Goal: Task Accomplishment & Management: Manage account settings

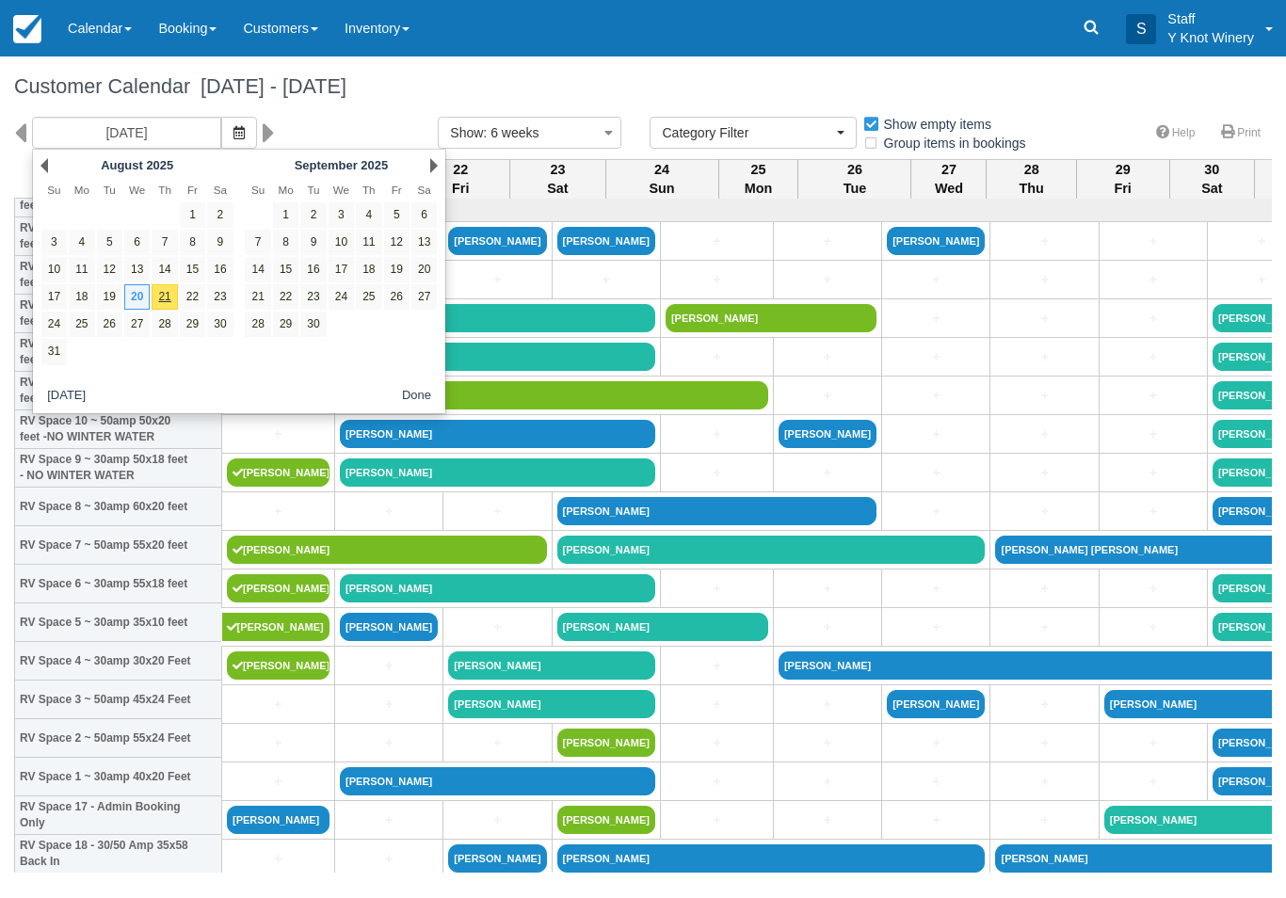
select select
click at [233, 129] on icon "button" at bounding box center [238, 132] width 11 height 13
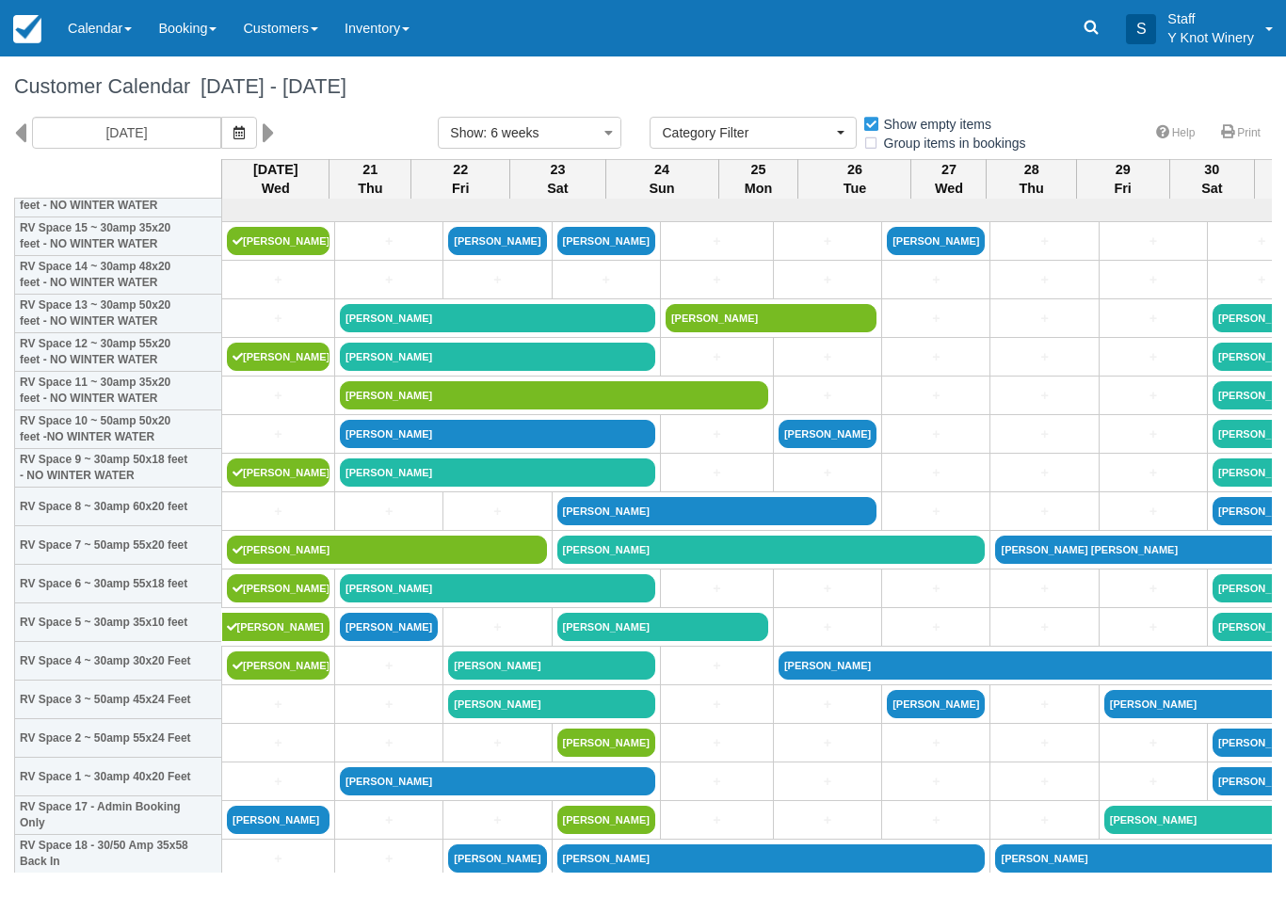
scroll to position [120, 0]
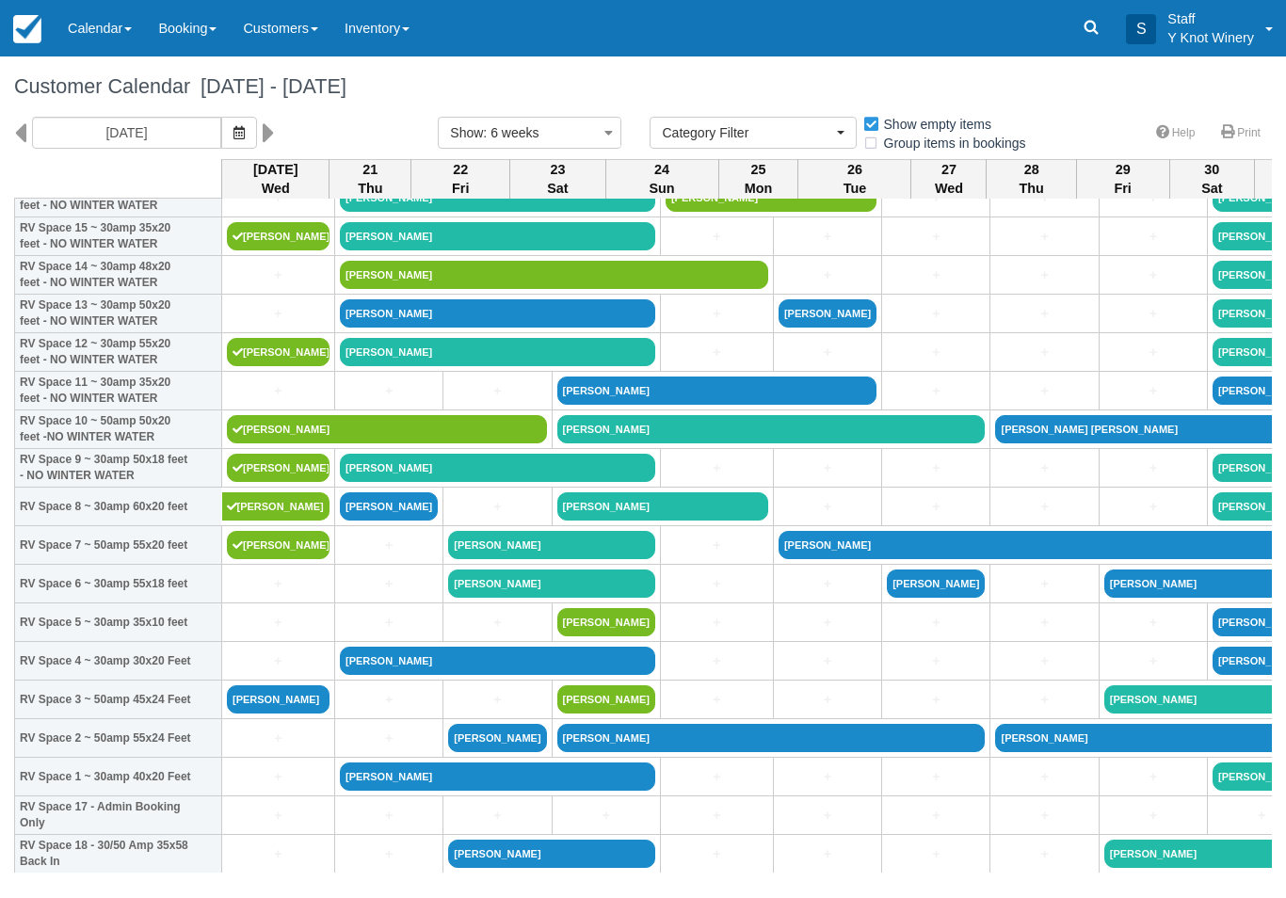
click at [221, 141] on button "button" at bounding box center [239, 133] width 36 height 32
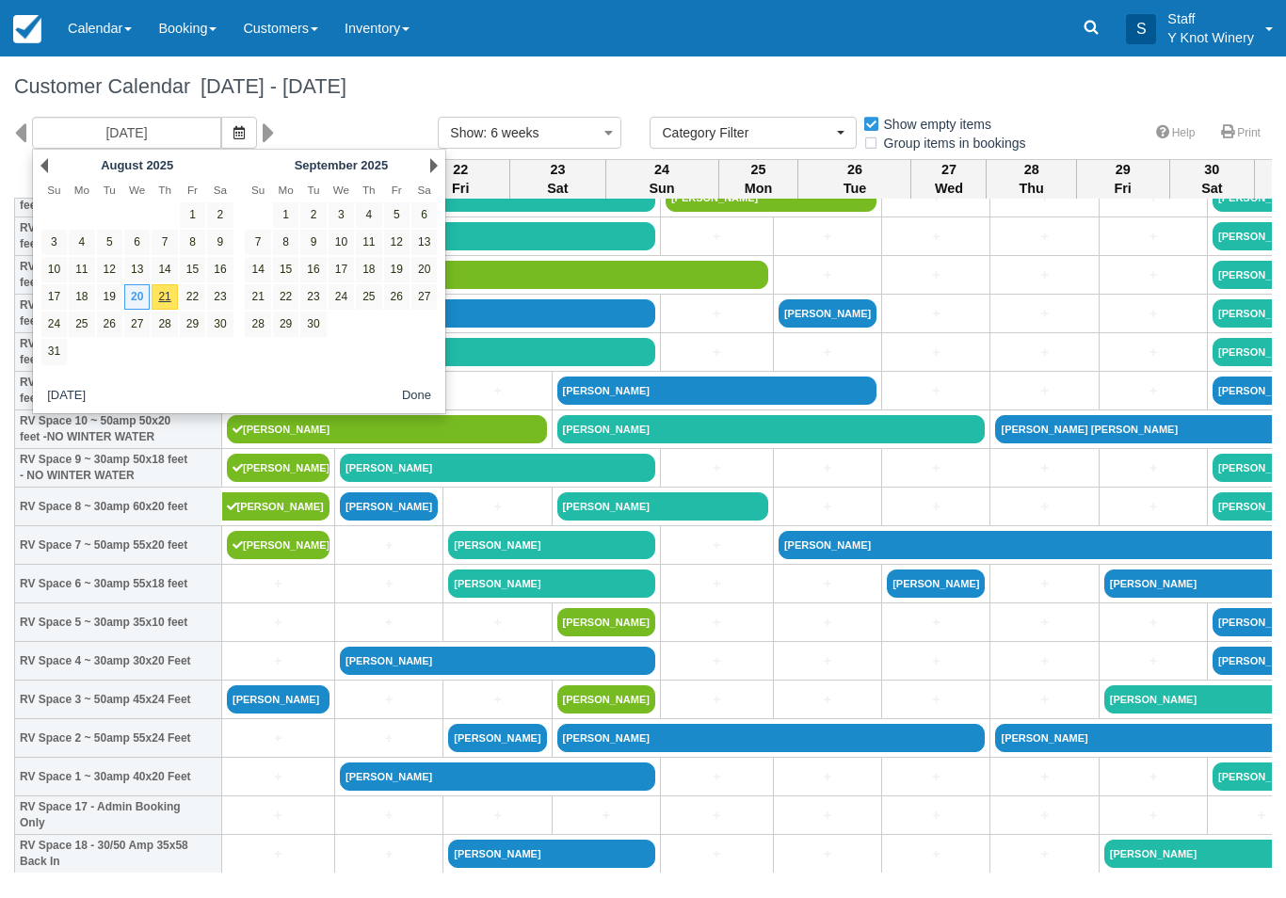
click at [168, 296] on link "21" at bounding box center [164, 296] width 25 height 25
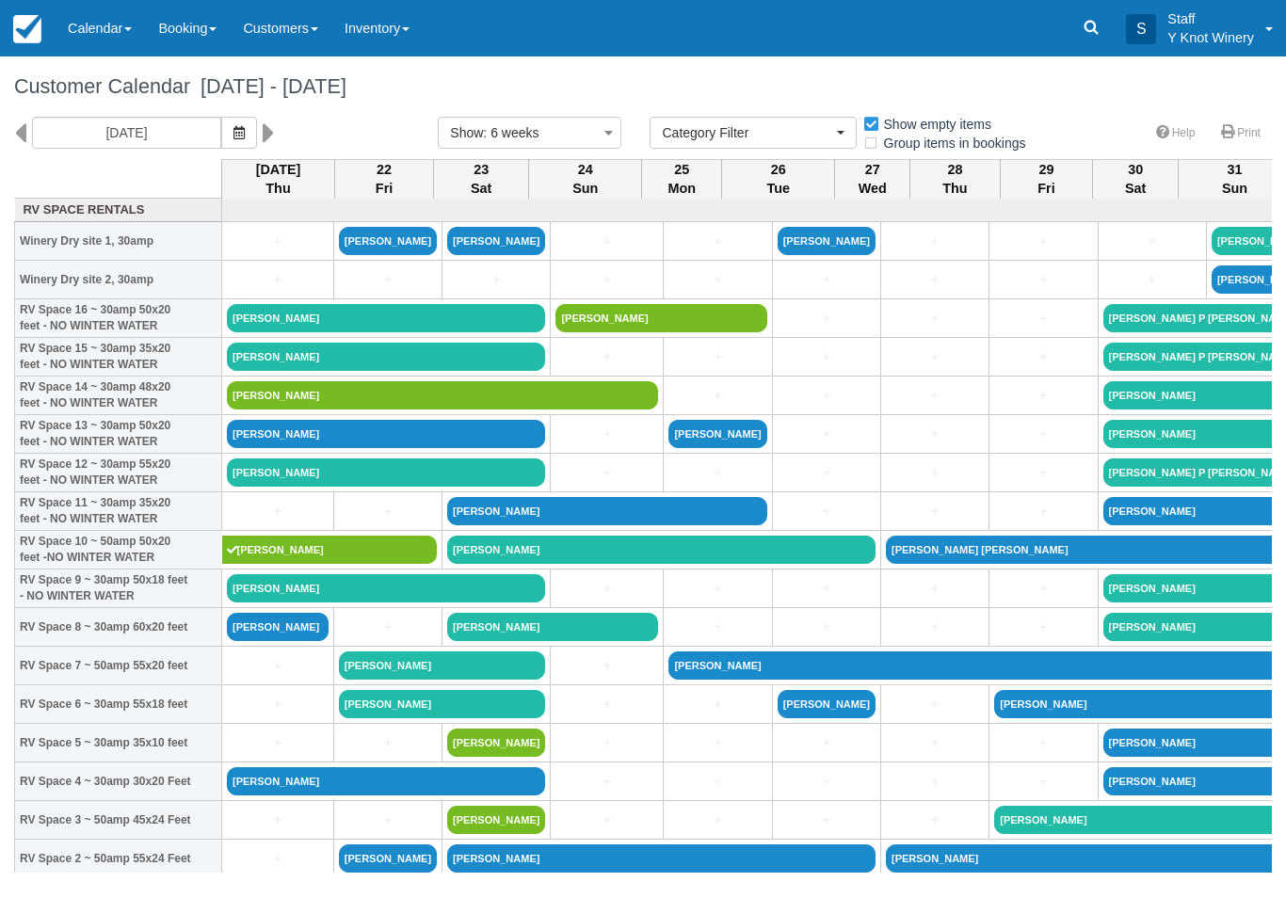
click at [233, 127] on icon "button" at bounding box center [238, 132] width 11 height 13
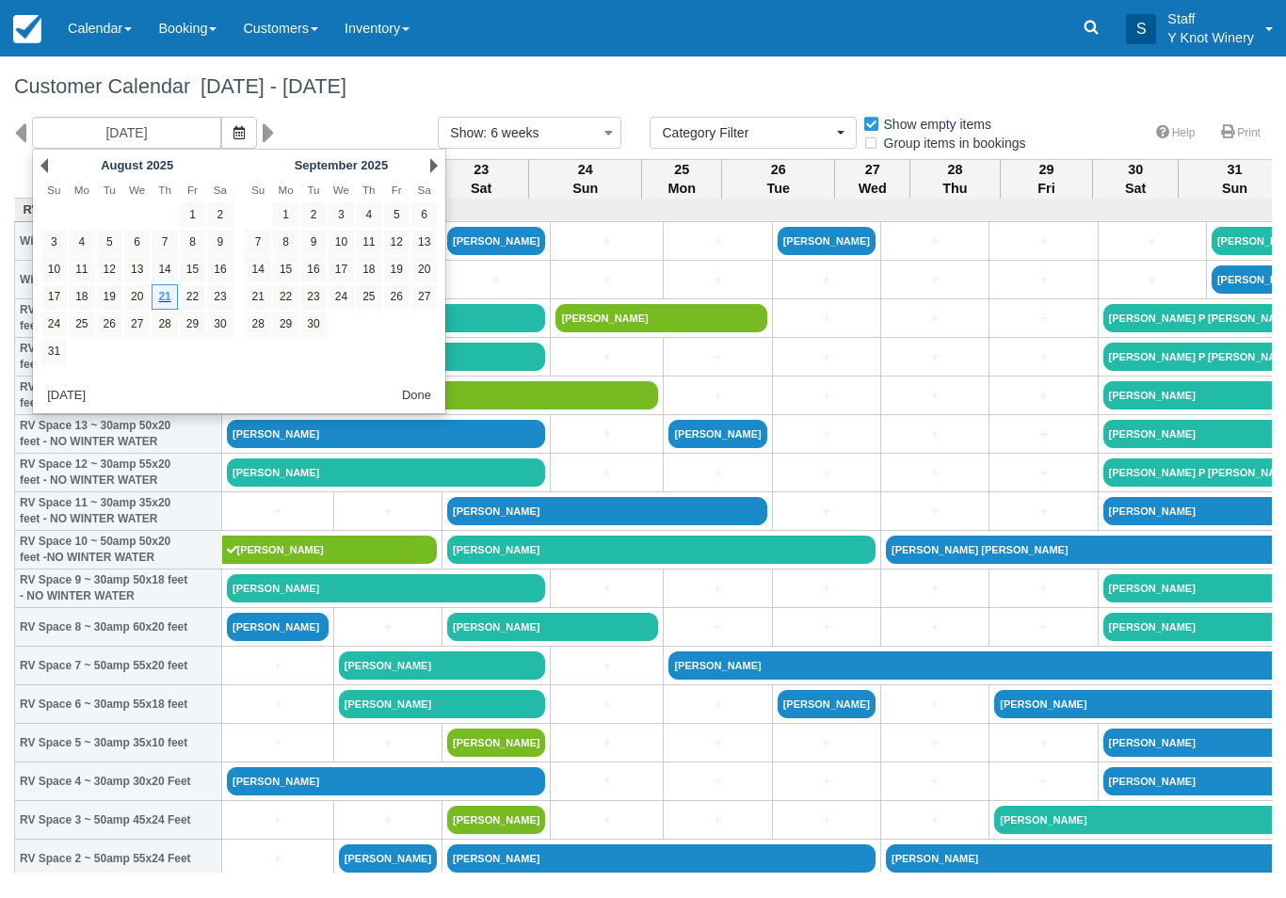
click at [224, 292] on link "23" at bounding box center [219, 296] width 25 height 25
type input "08/23/25"
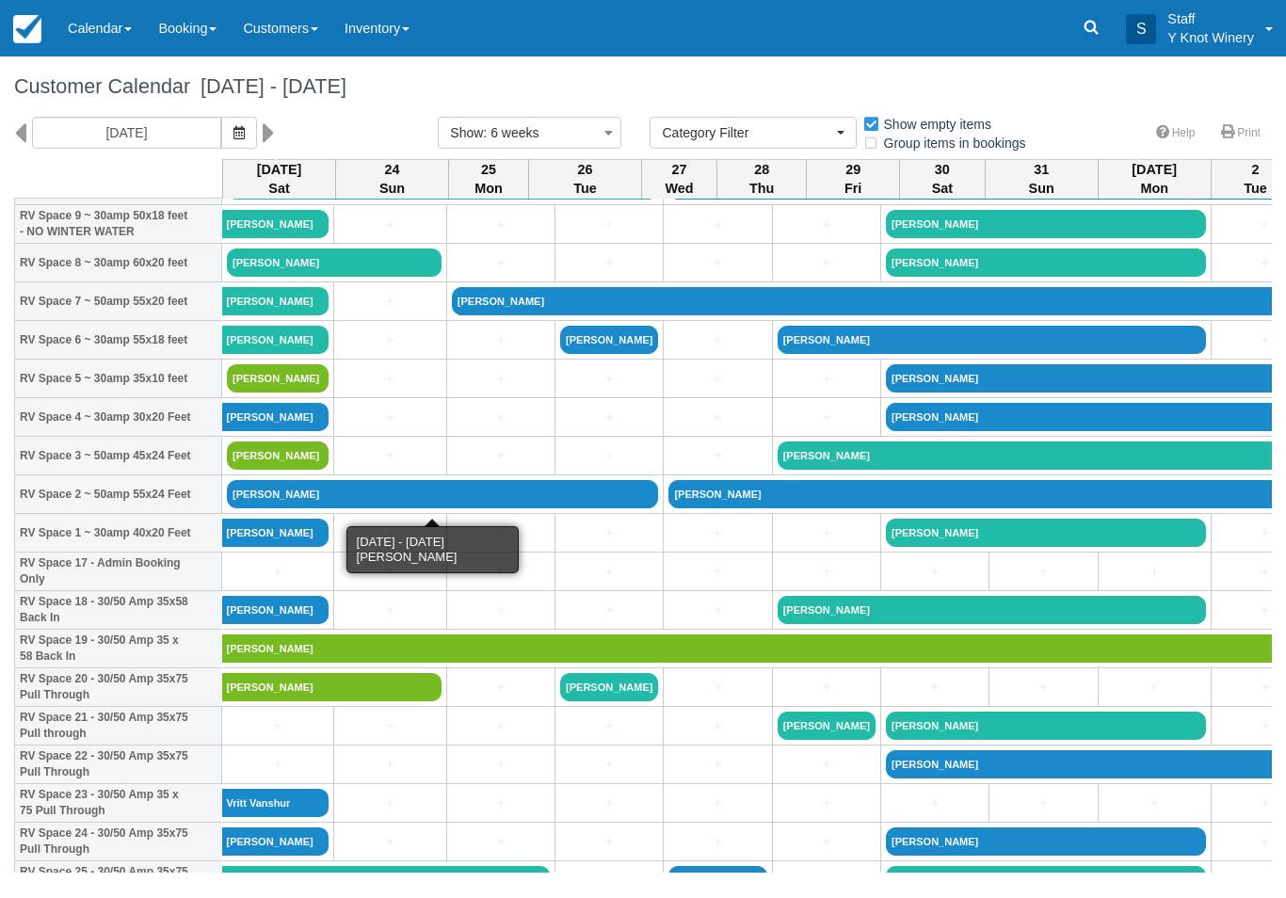
scroll to position [364, 0]
click at [295, 392] on link "Michael haxby" at bounding box center [278, 378] width 102 height 28
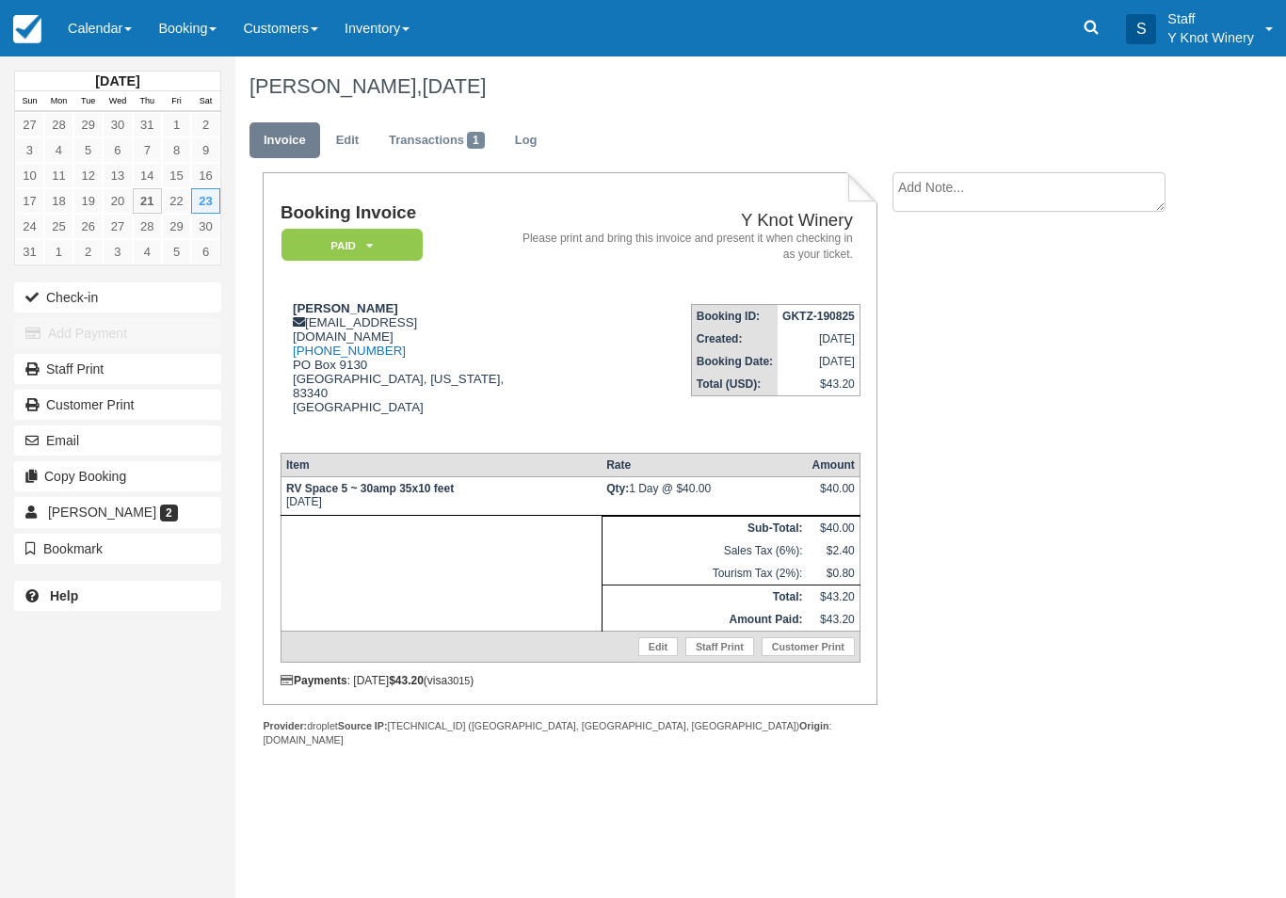
click at [122, 38] on link "Calendar" at bounding box center [100, 28] width 90 height 56
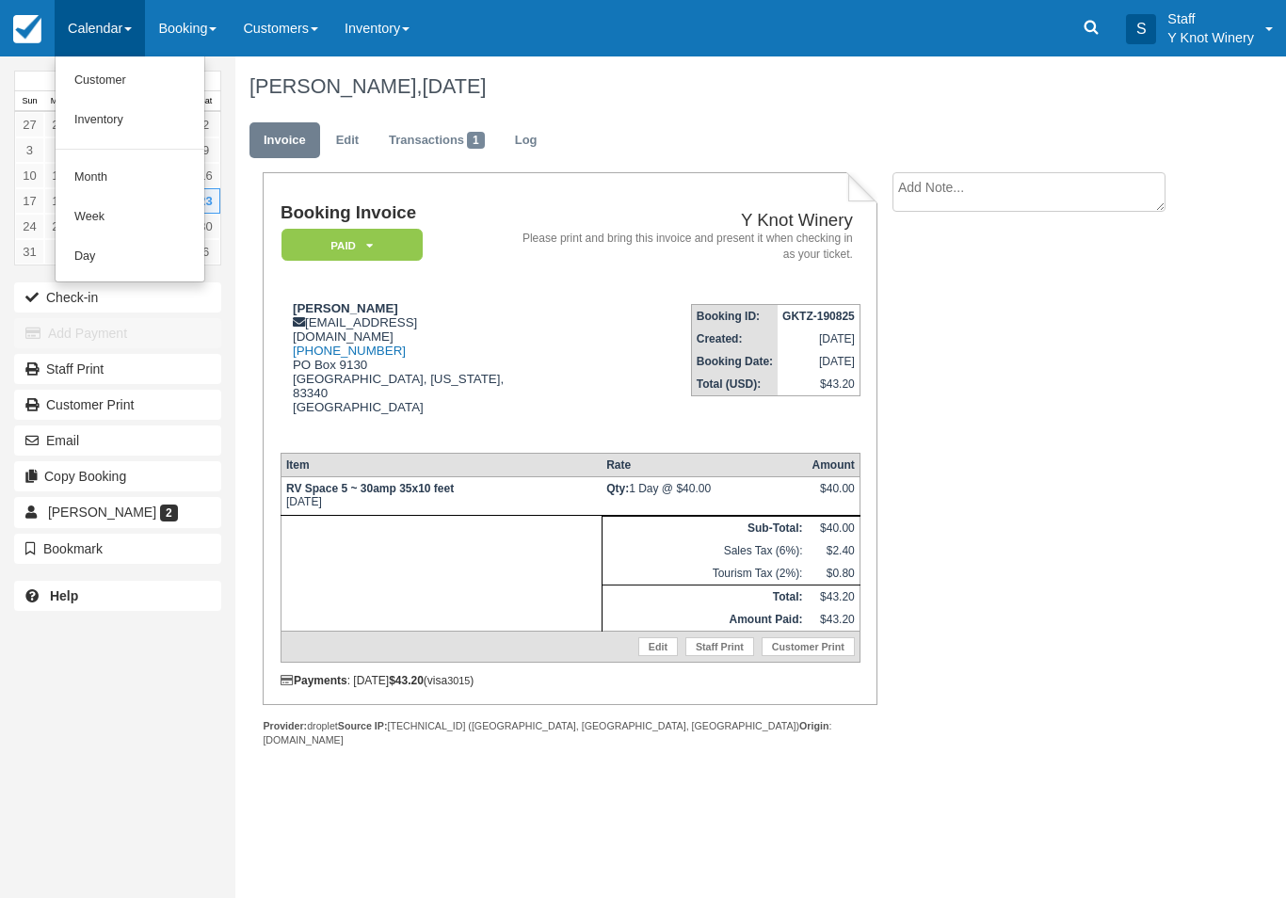
click at [157, 90] on link "Customer" at bounding box center [130, 81] width 149 height 40
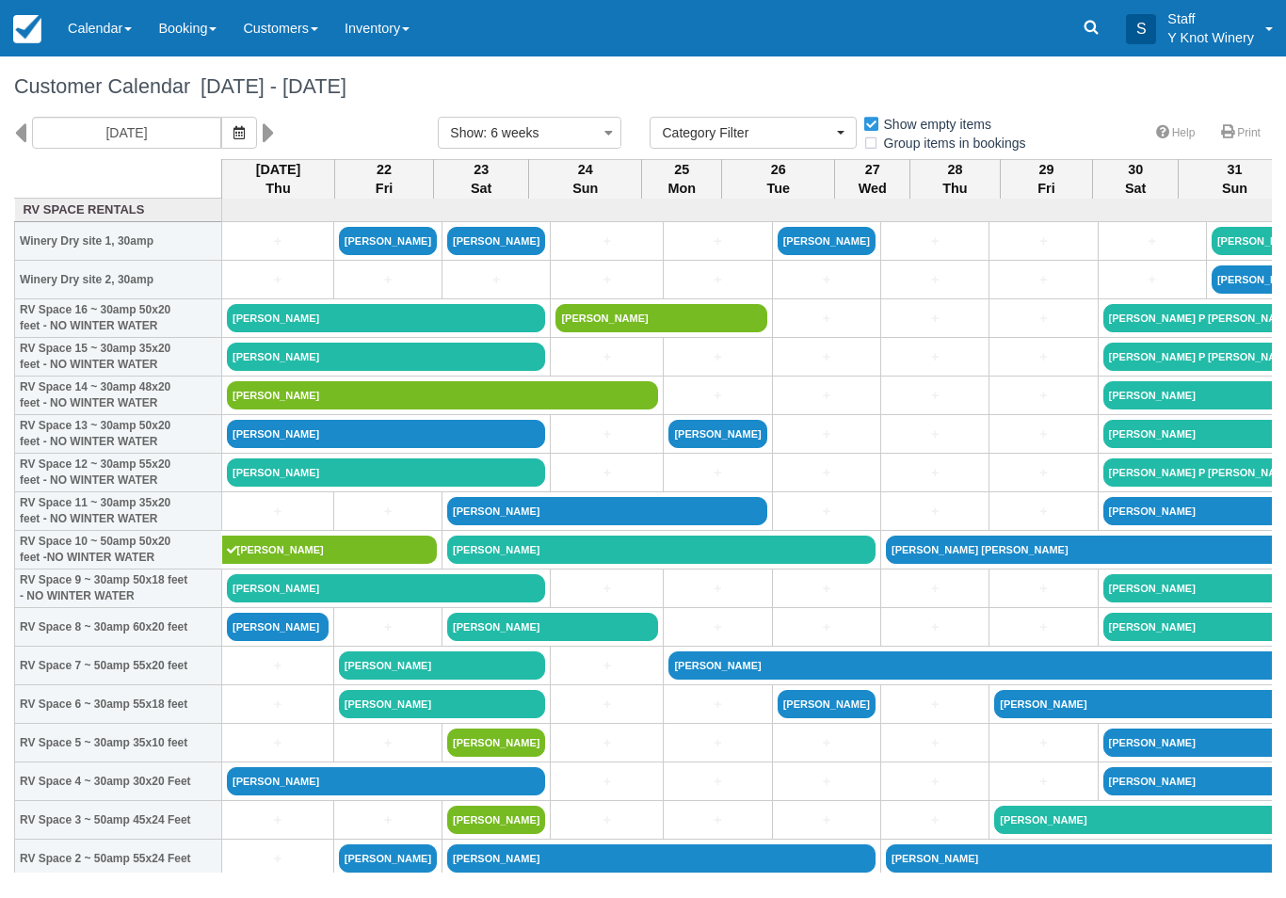
select select
click at [221, 117] on button "button" at bounding box center [239, 133] width 36 height 32
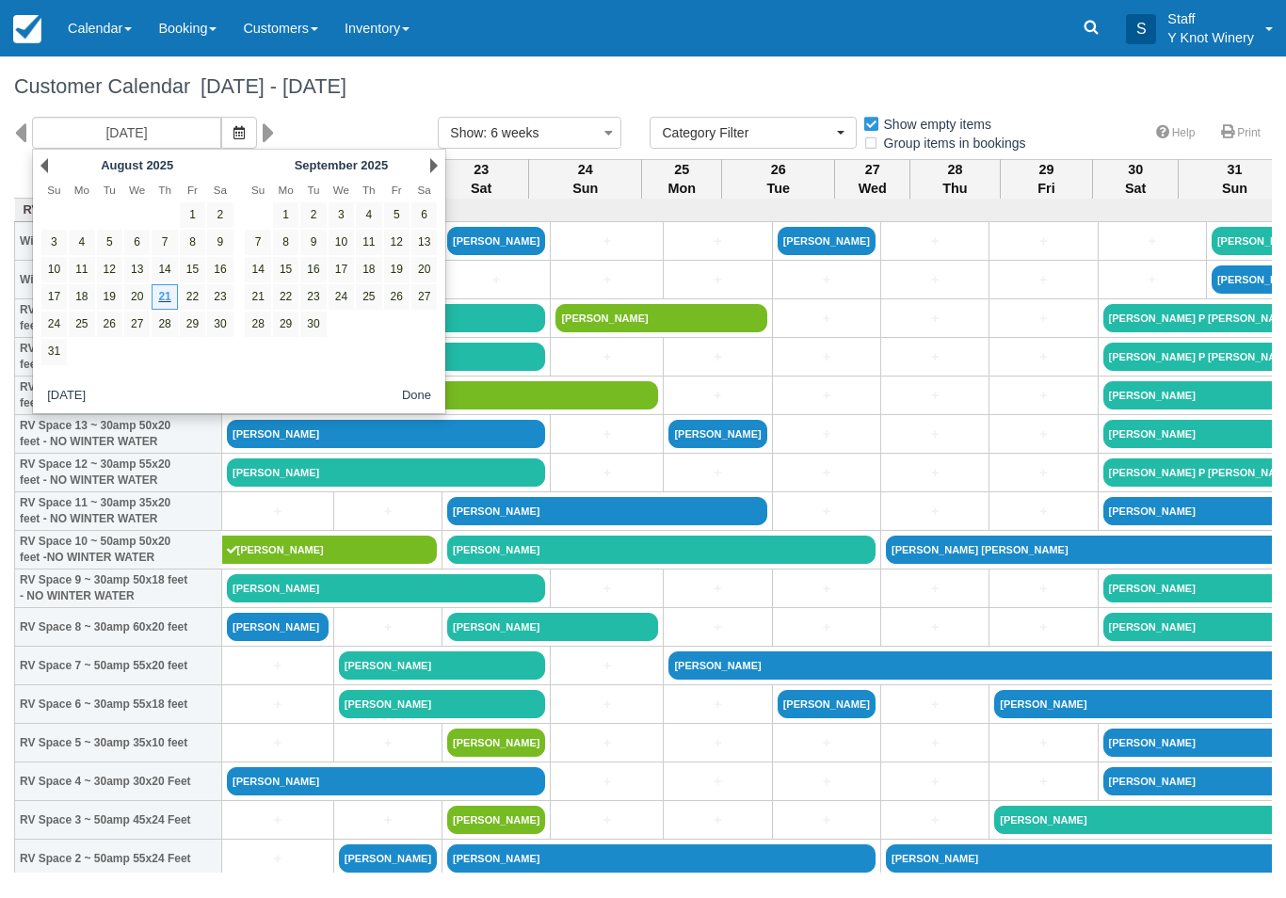
click at [51, 317] on link "24" at bounding box center [53, 324] width 25 height 25
type input "08/24/25"
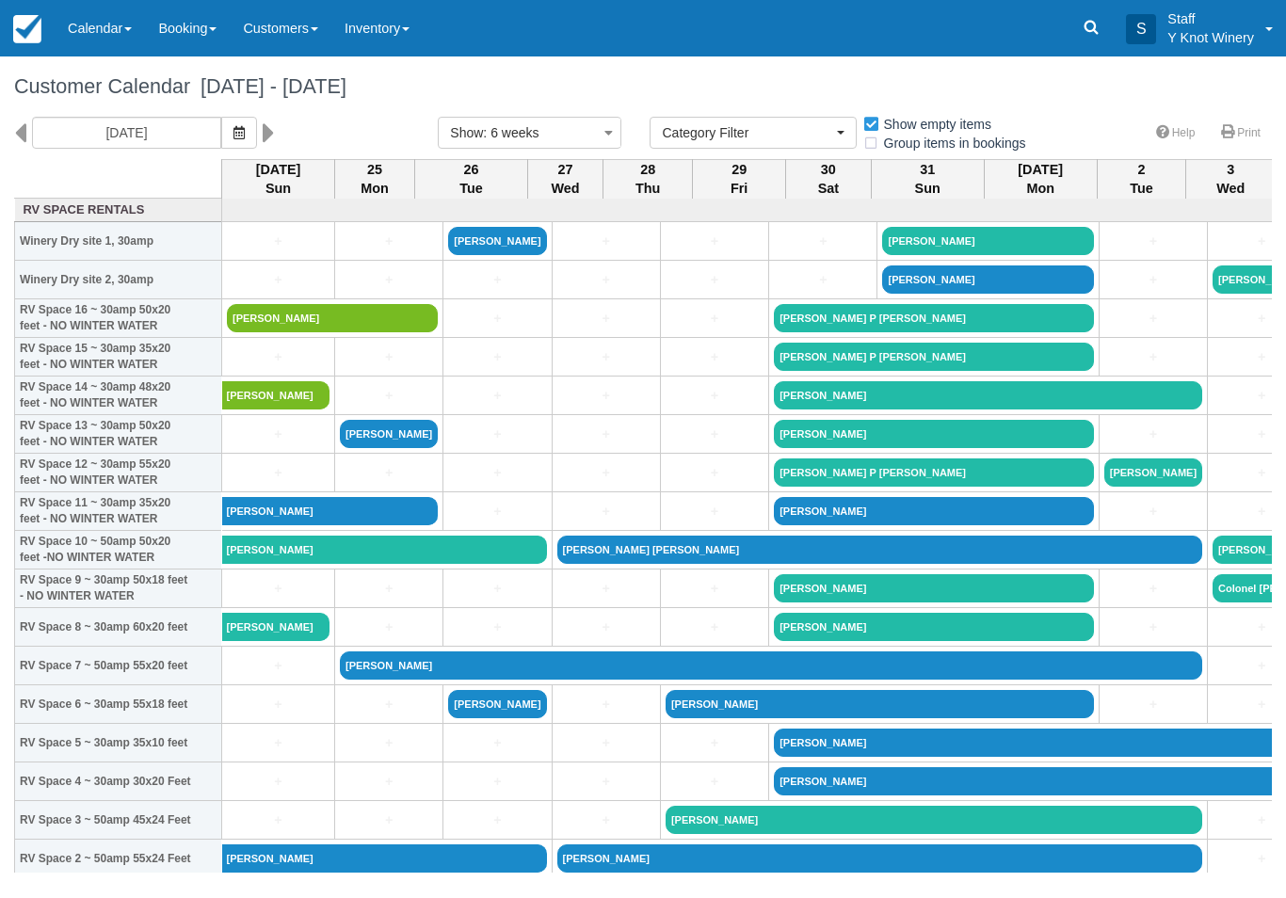
click at [348, 332] on link "[PERSON_NAME]" at bounding box center [332, 318] width 211 height 28
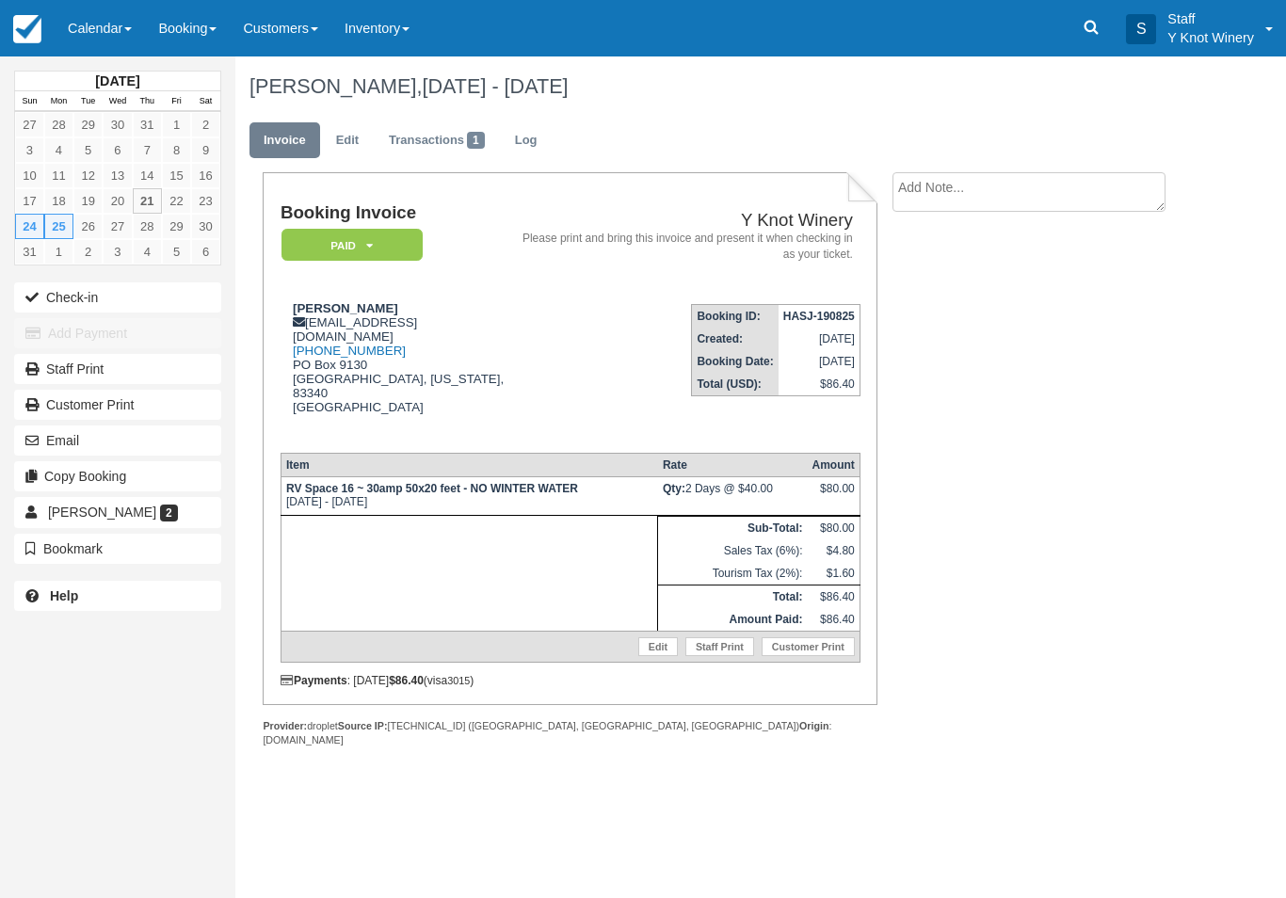
click at [111, 32] on link "Calendar" at bounding box center [100, 28] width 90 height 56
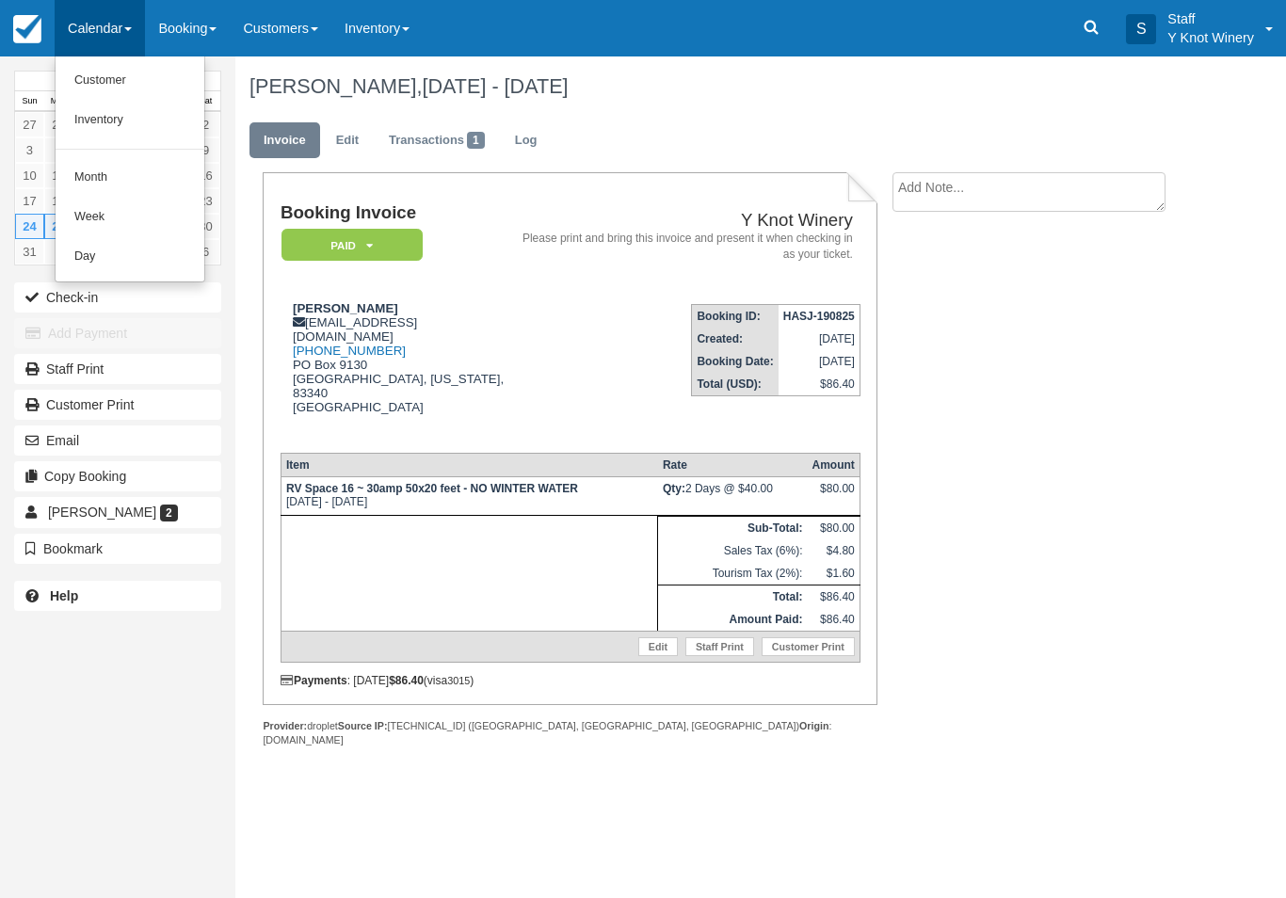
click at [112, 62] on link "Customer" at bounding box center [130, 81] width 149 height 40
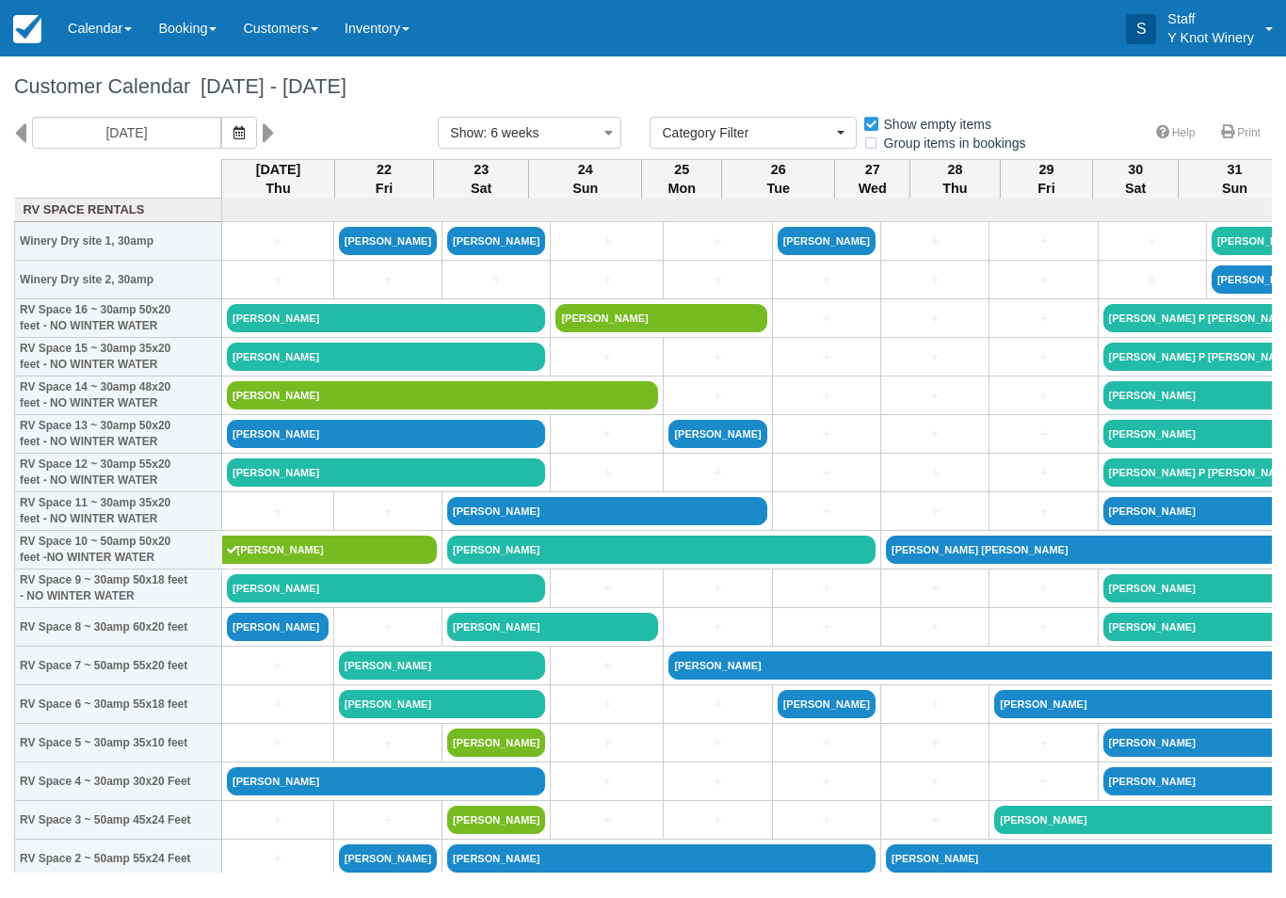
select select
click at [233, 136] on icon "button" at bounding box center [238, 132] width 11 height 13
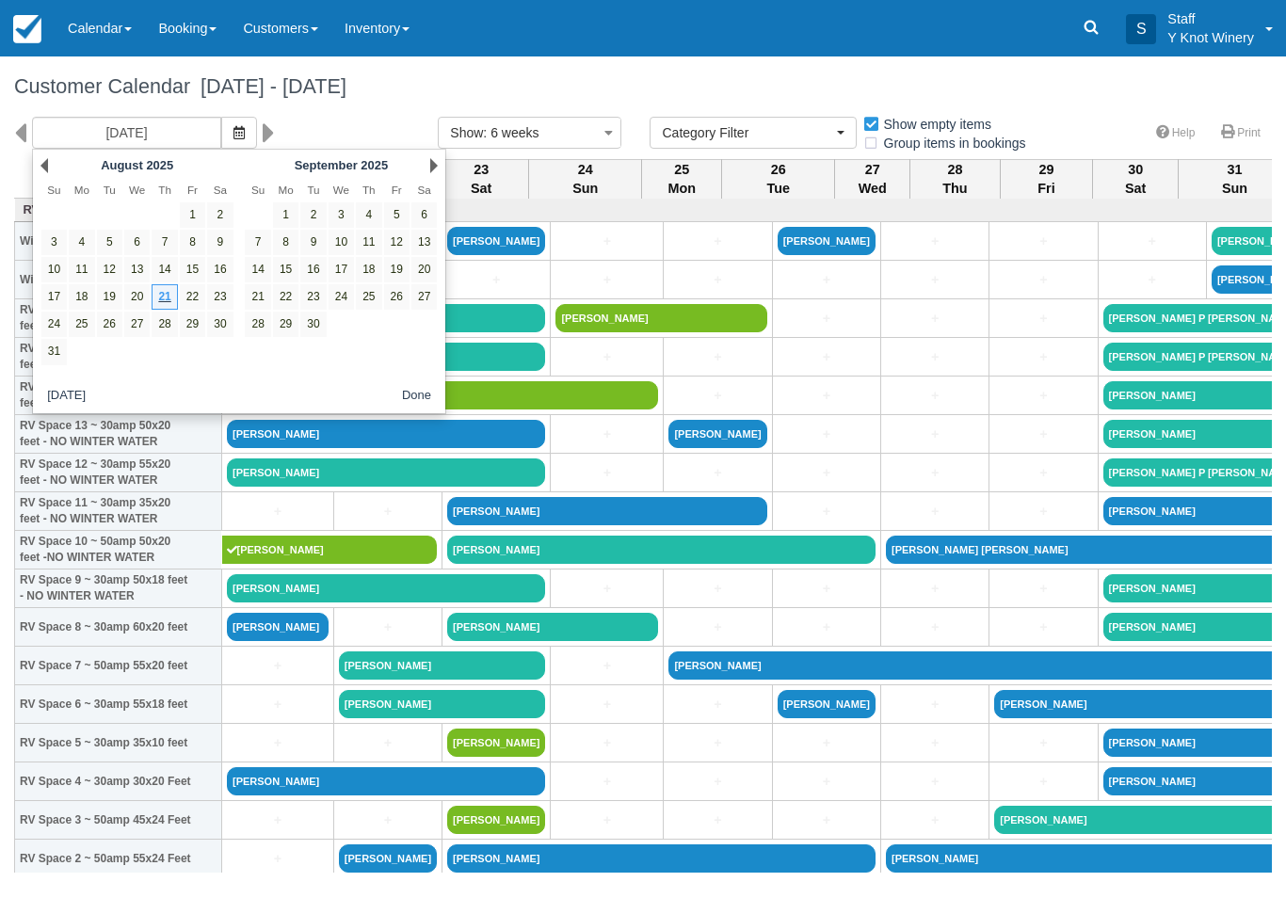
click at [430, 166] on link "Next" at bounding box center [434, 165] width 8 height 15
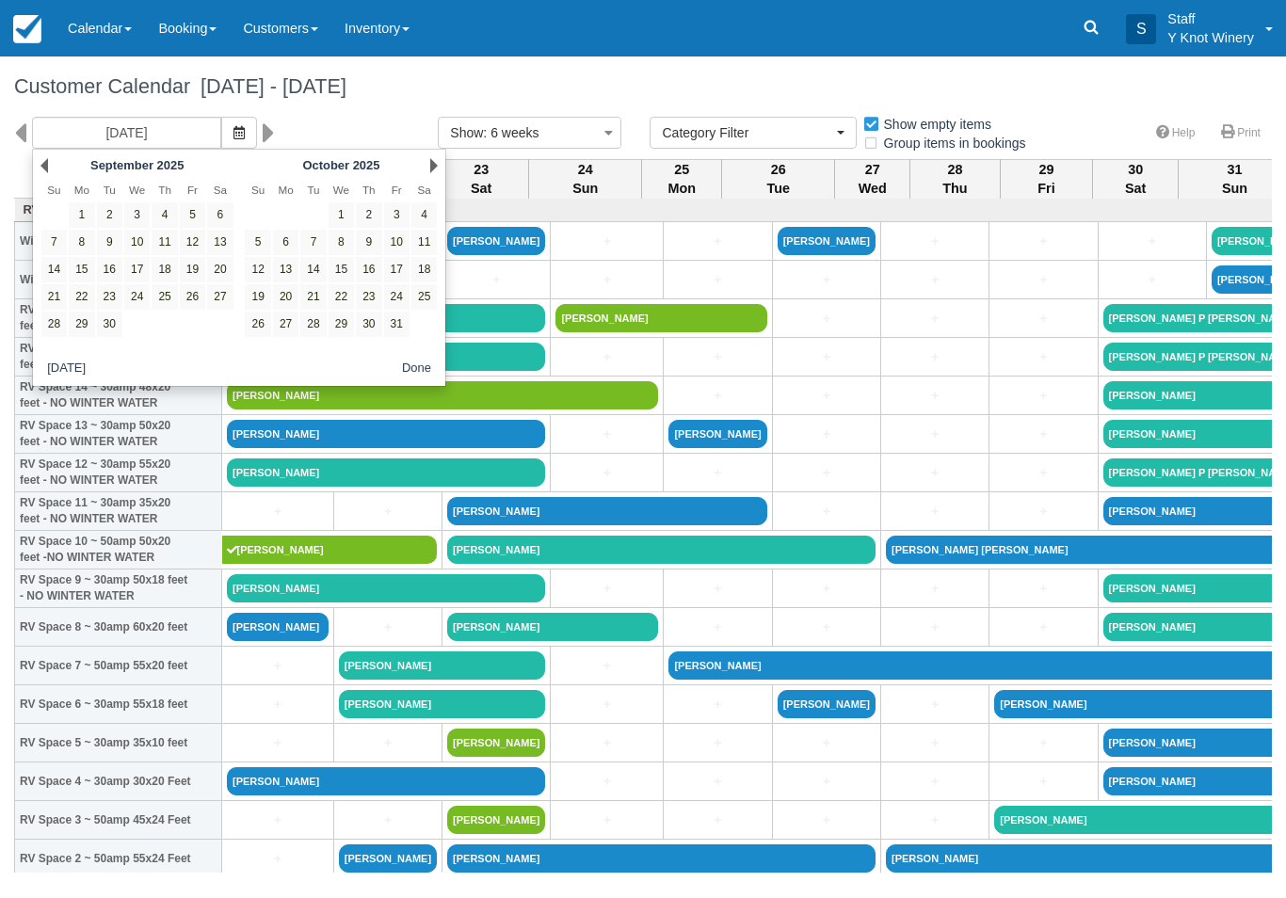
click at [392, 278] on link "17" at bounding box center [396, 269] width 25 height 25
type input "[DATE]"
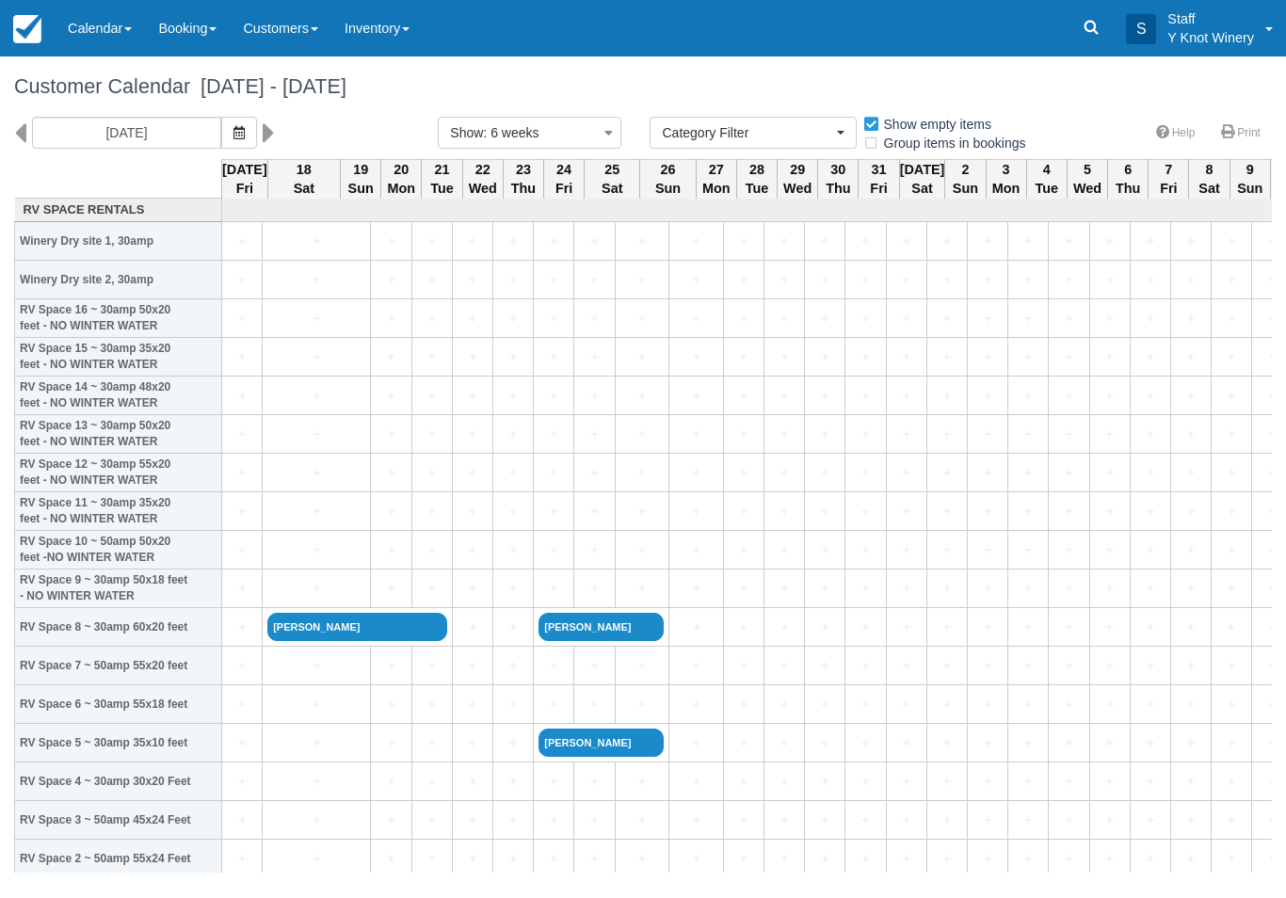
click at [250, 406] on link "+" at bounding box center [242, 396] width 30 height 20
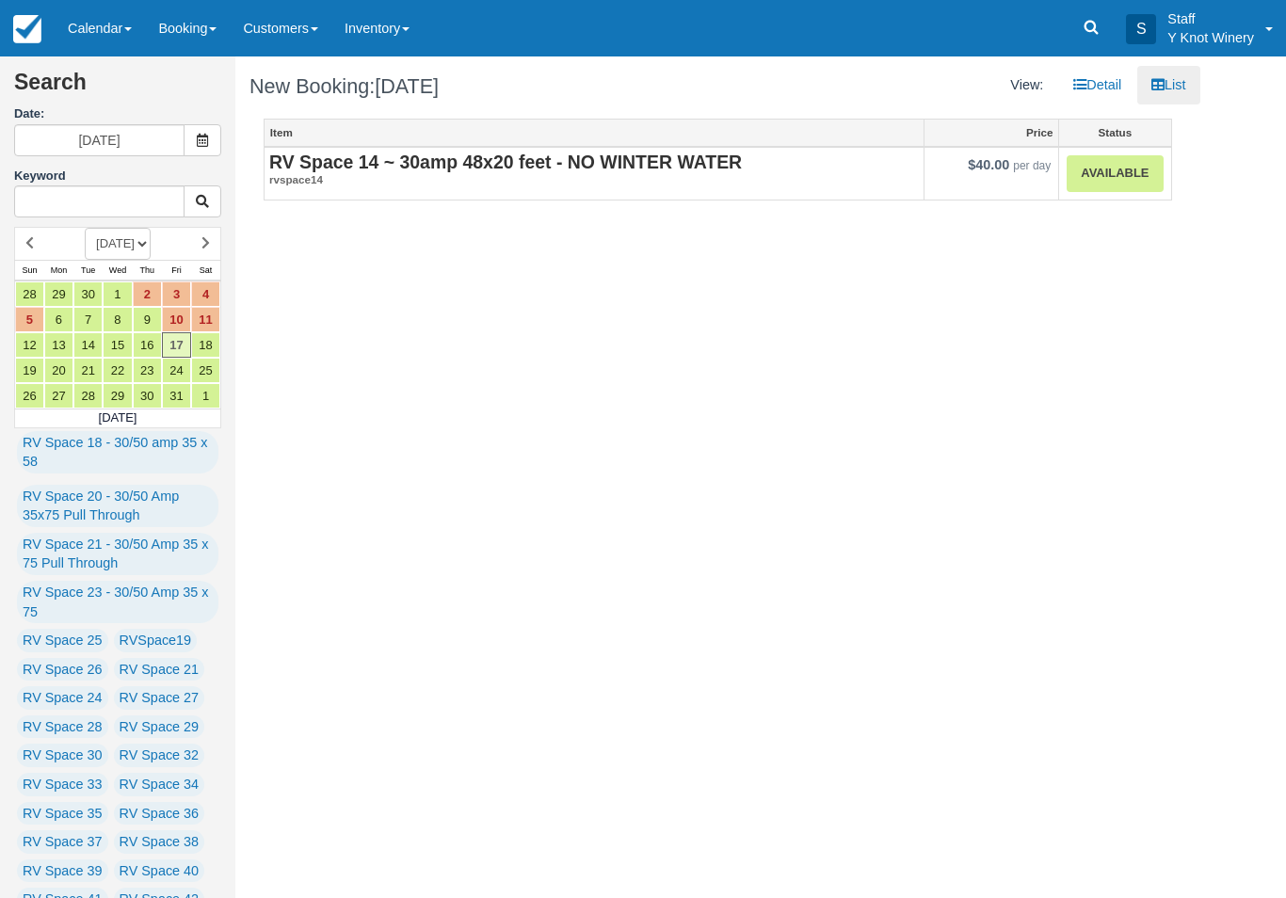
click at [1126, 177] on link "Available" at bounding box center [1114, 173] width 96 height 37
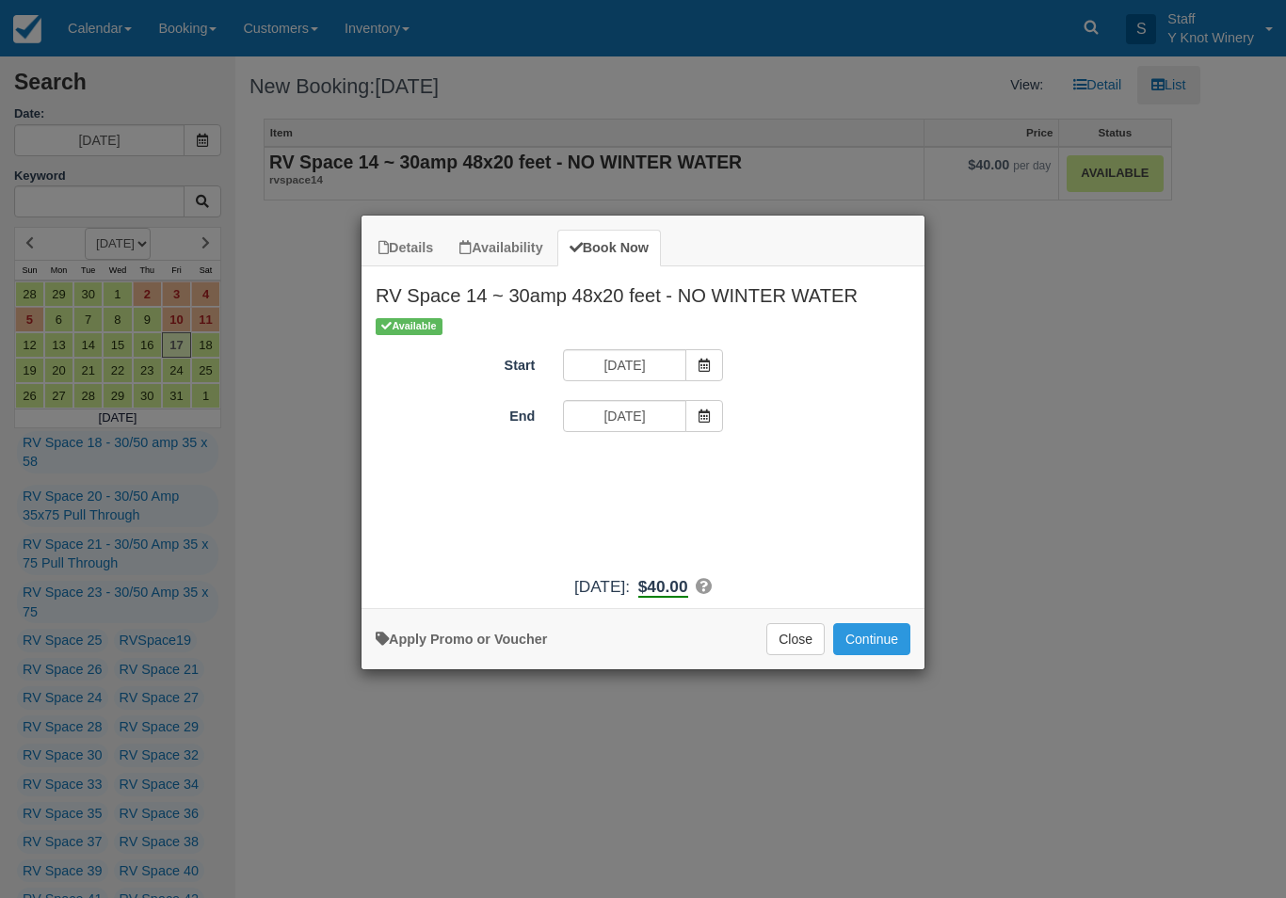
click at [721, 422] on span "Item Modal" at bounding box center [704, 416] width 38 height 32
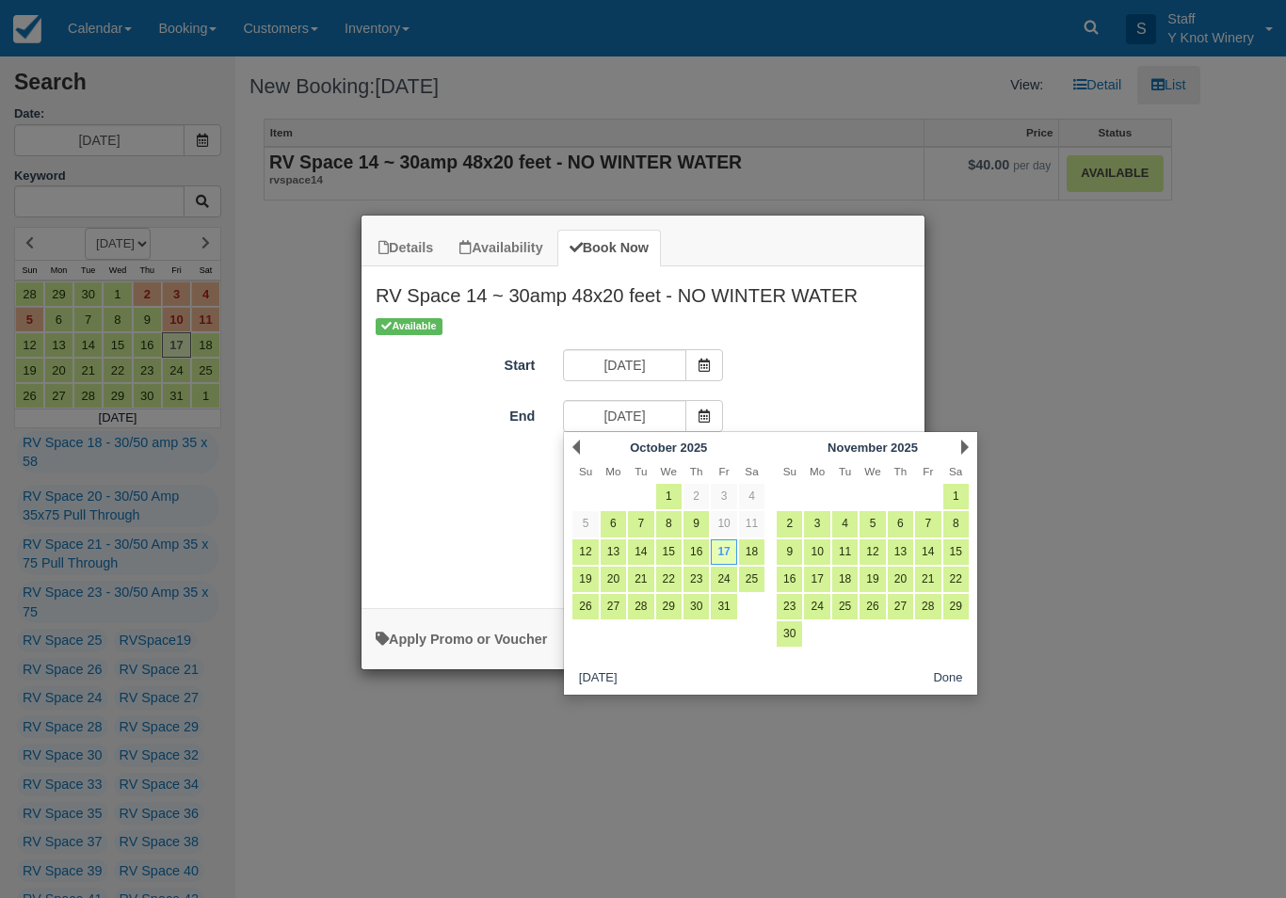
click at [759, 552] on link "18" at bounding box center [751, 551] width 25 height 25
type input "10/18/25"
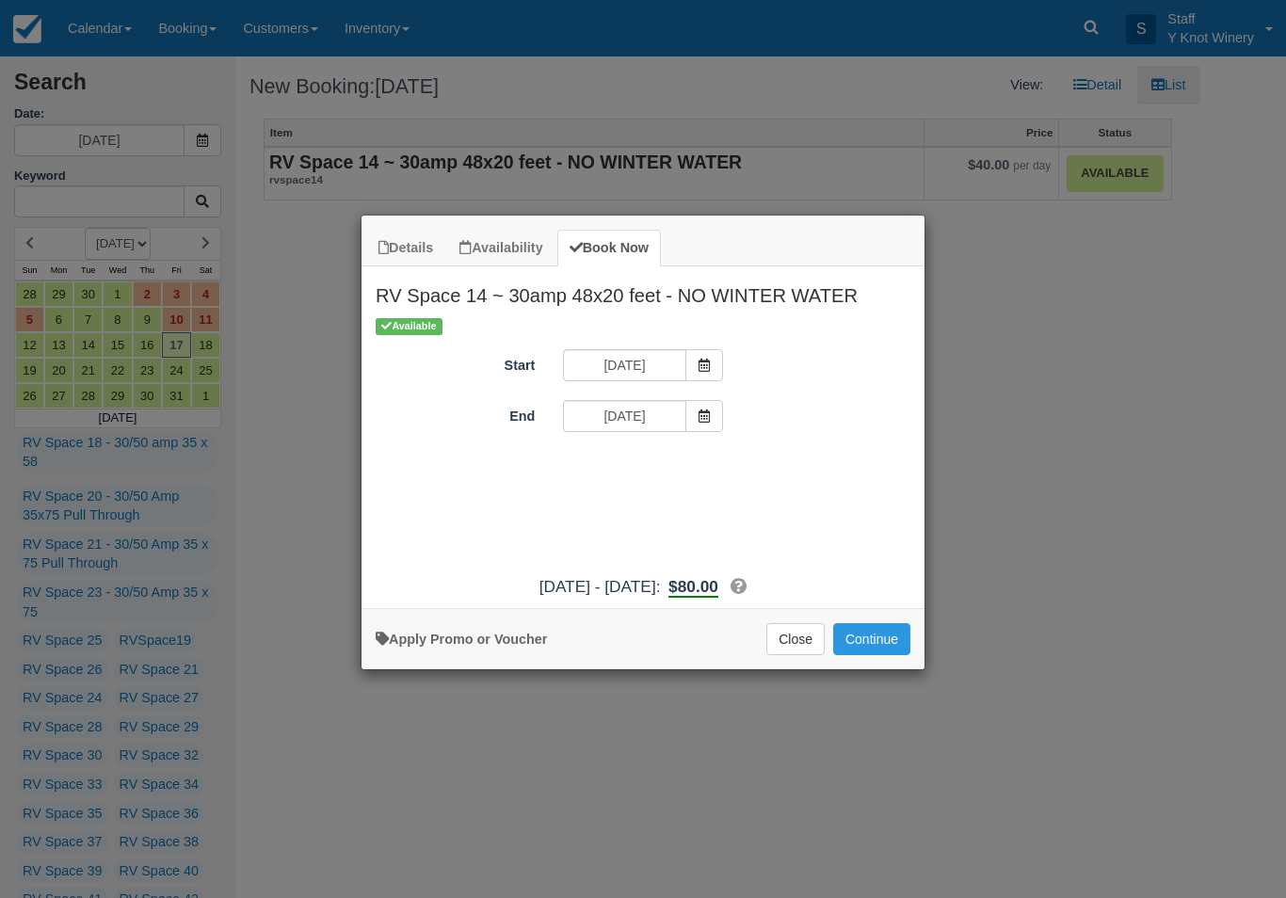
click at [882, 655] on button "Continue" at bounding box center [871, 639] width 77 height 32
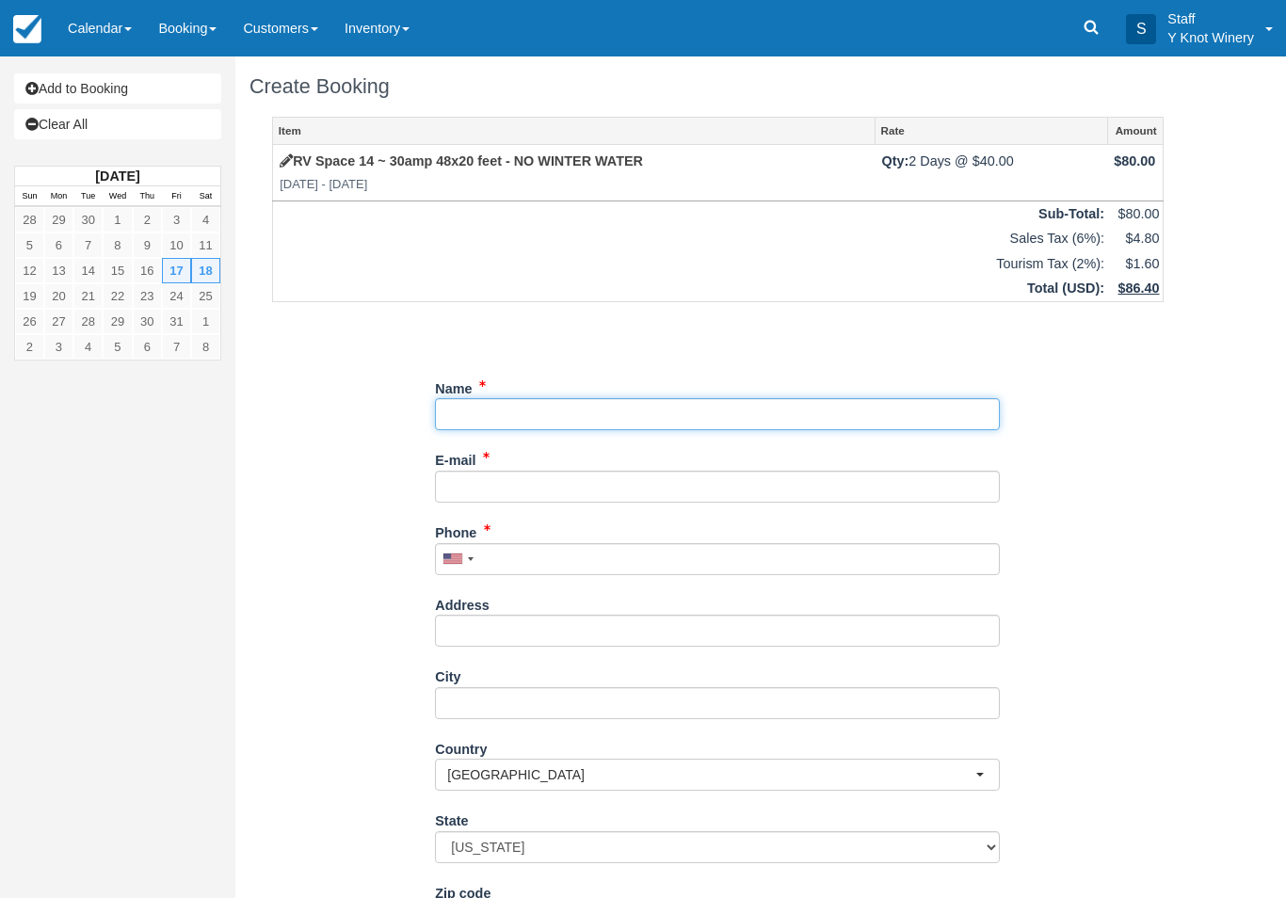
click at [515, 398] on input "Name" at bounding box center [717, 414] width 565 height 32
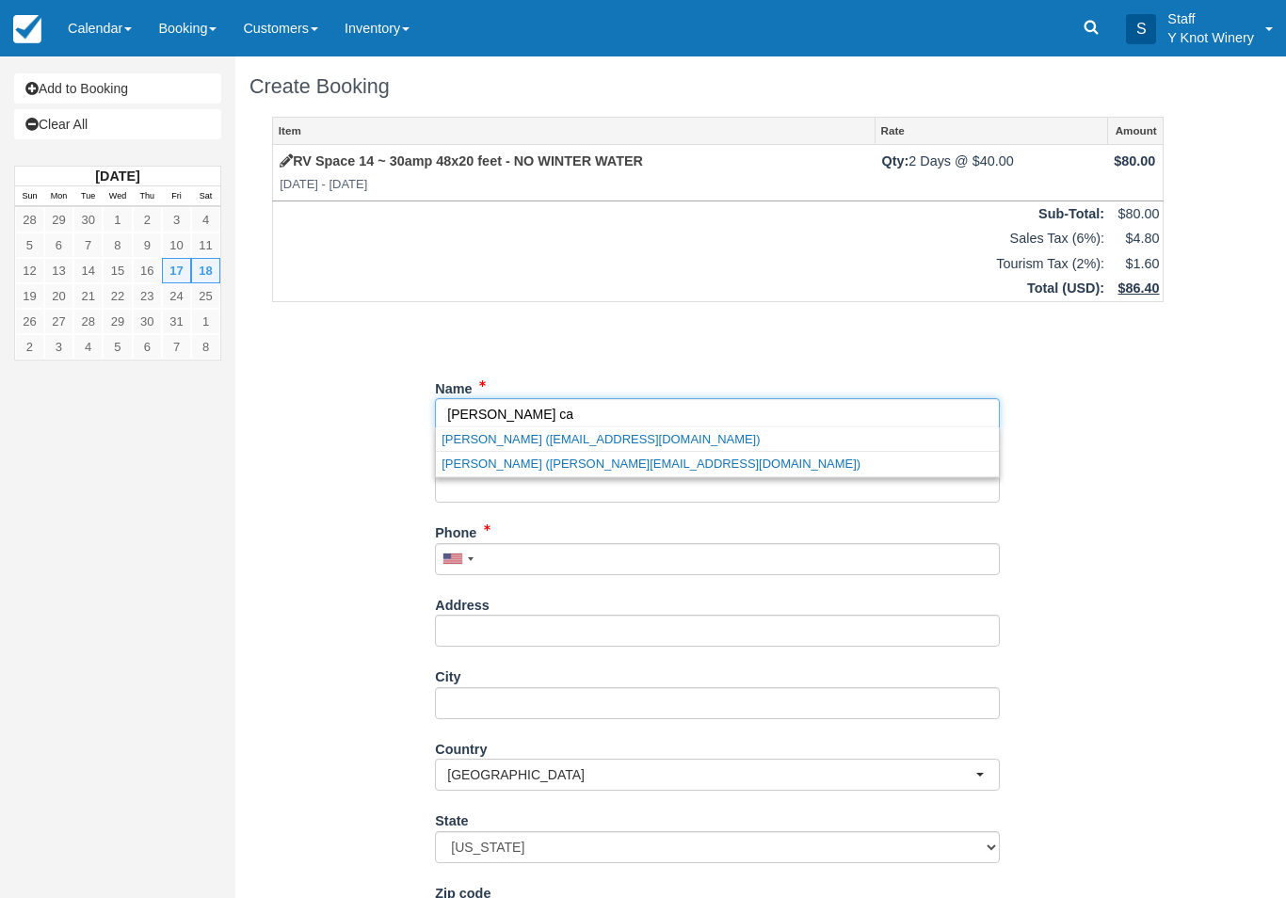
click at [655, 440] on link "Jim carriveau (jimcarriveau25@gmail.com)" at bounding box center [717, 439] width 563 height 24
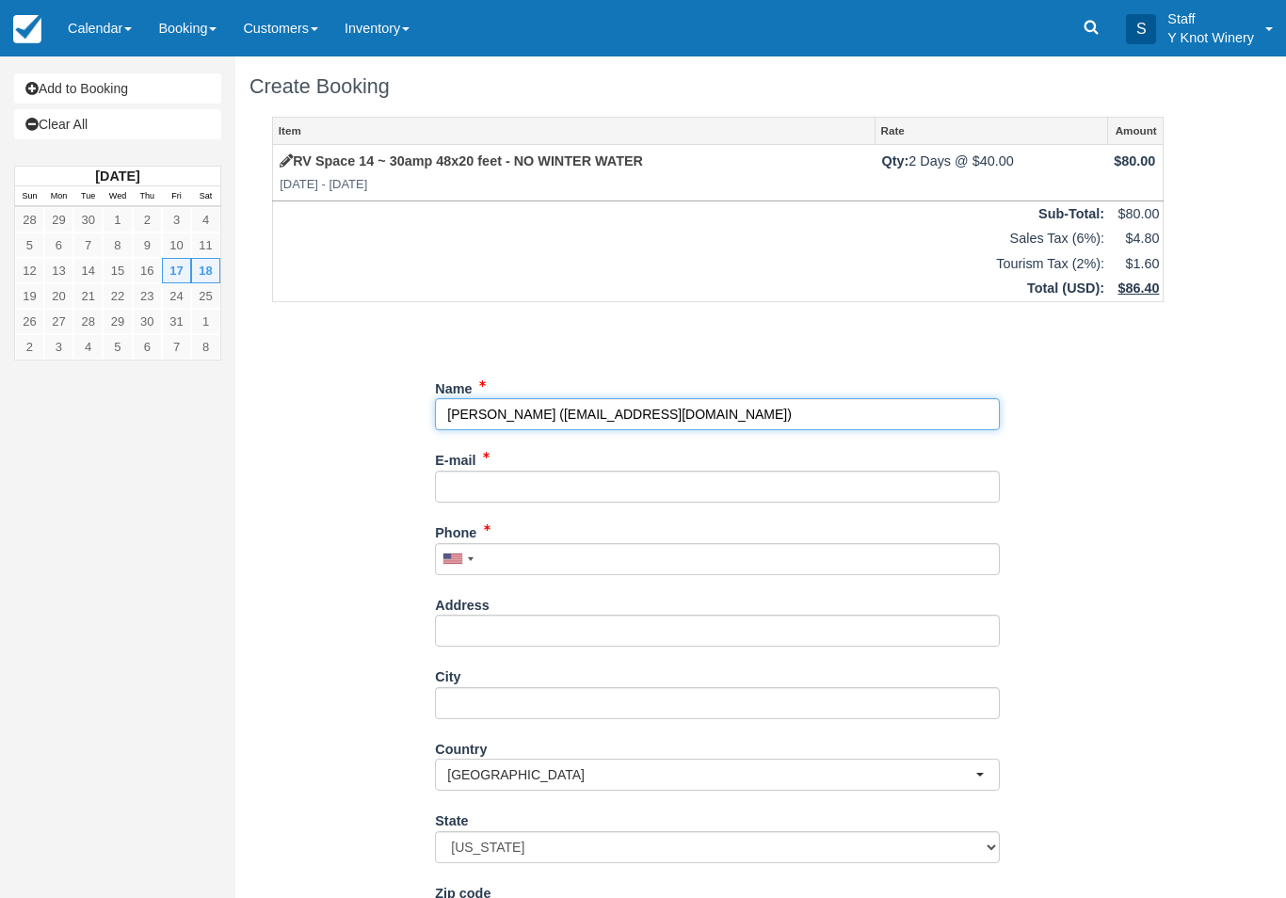
type input "[PERSON_NAME]"
type input "jimcarriveau25@gmail.com"
type input "+12089411894"
select select "CA"
select select
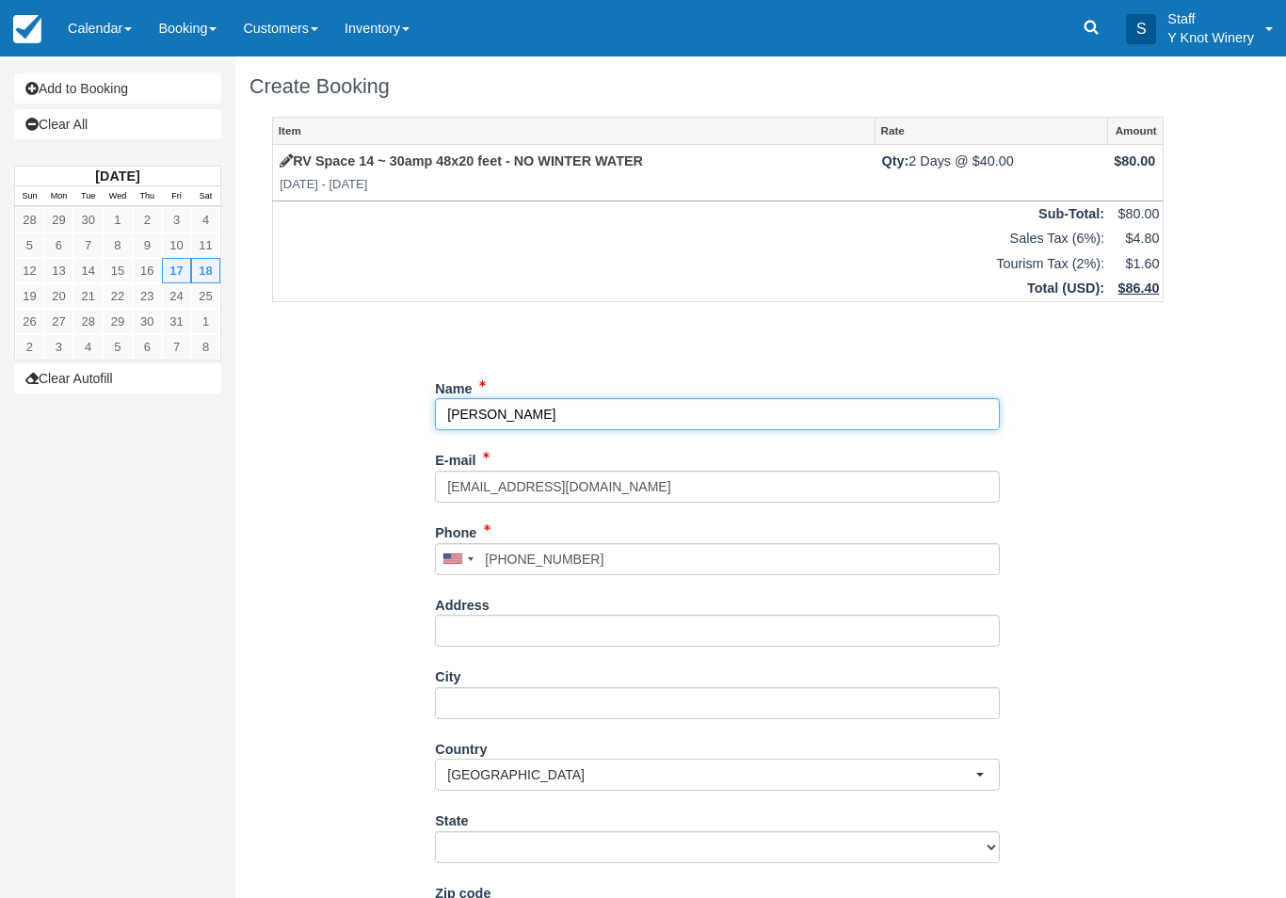
select select "MB"
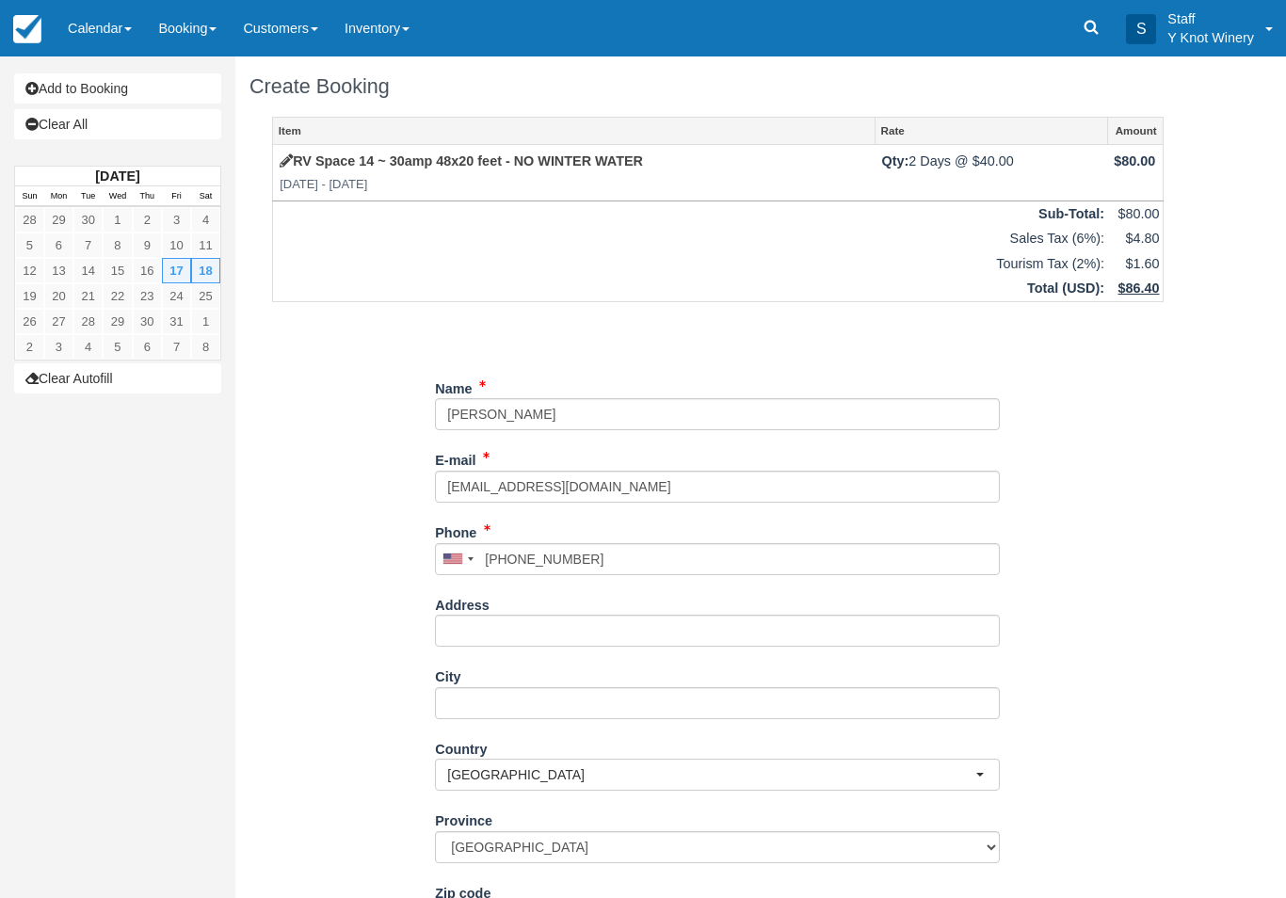
click at [105, 35] on link "Calendar" at bounding box center [100, 28] width 90 height 56
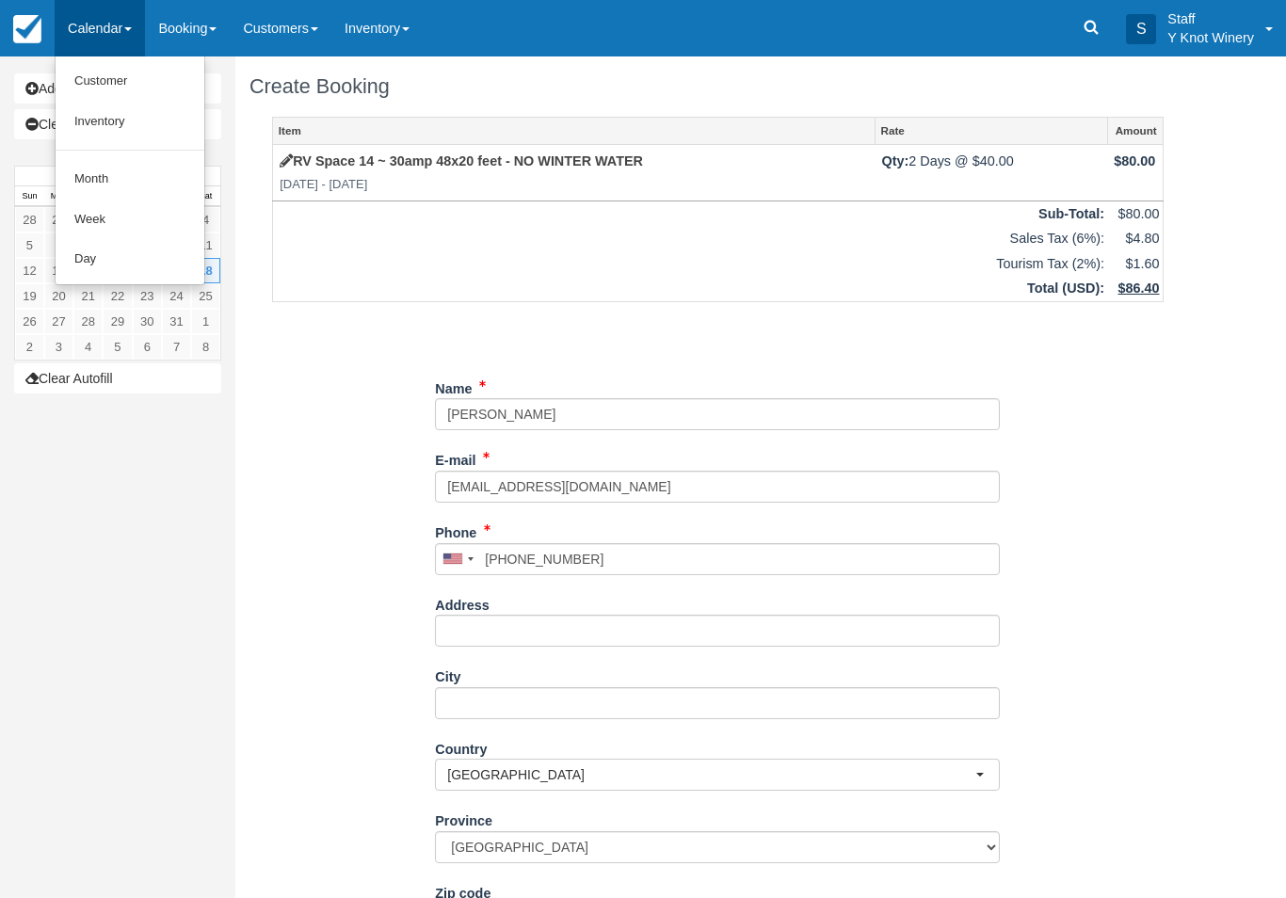
click at [107, 627] on div at bounding box center [643, 449] width 1286 height 898
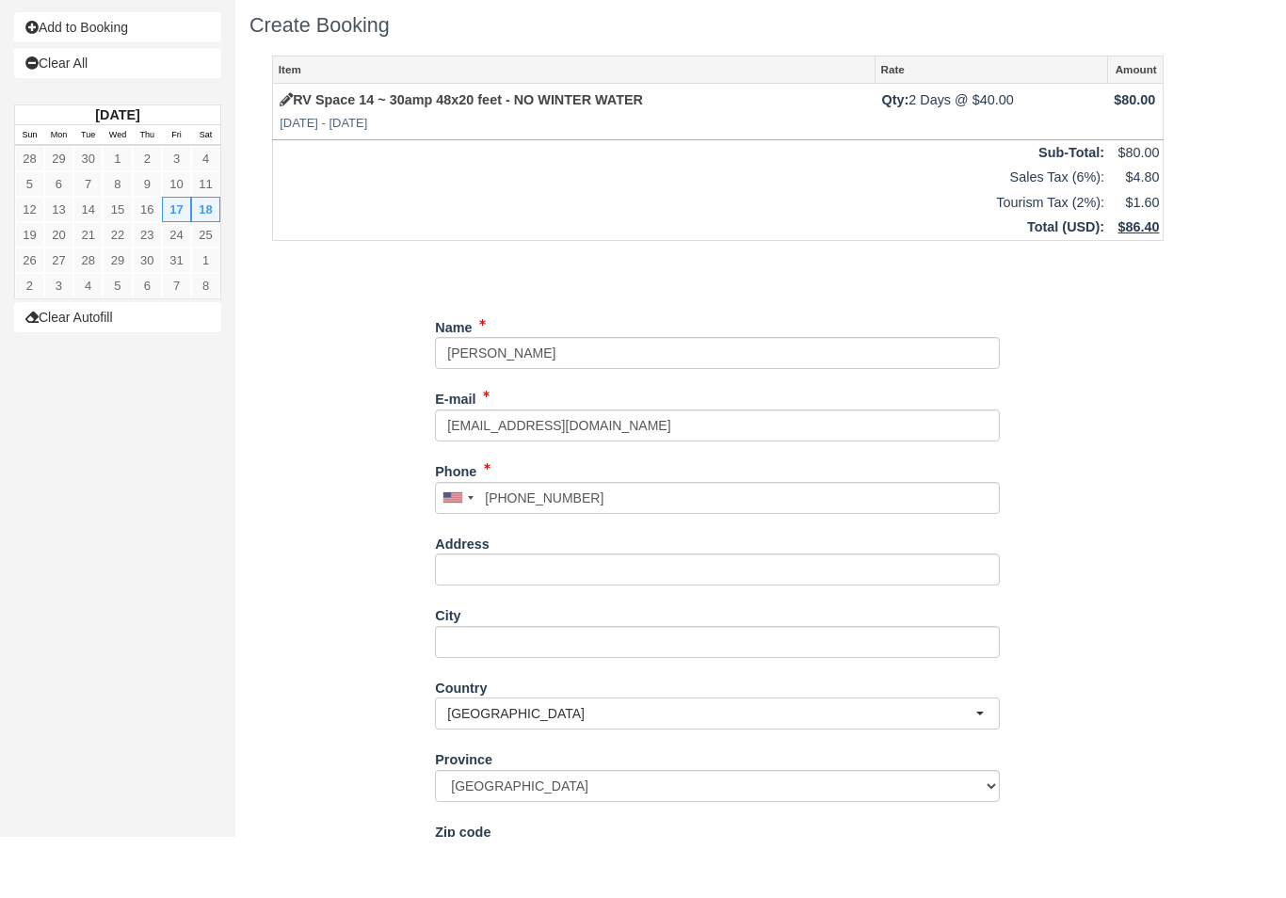
scroll to position [152, 0]
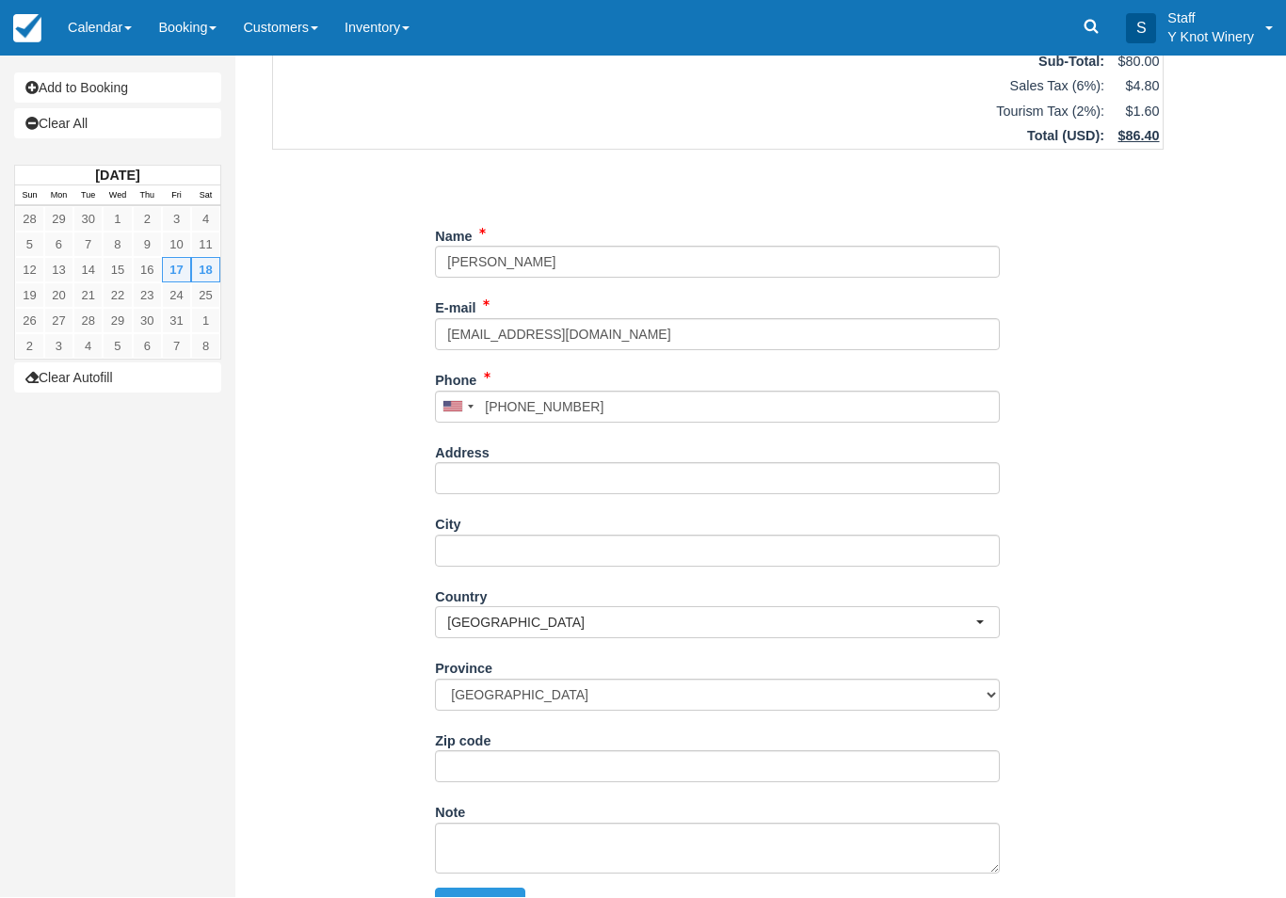
click at [494, 897] on button "Continue" at bounding box center [480, 904] width 90 height 32
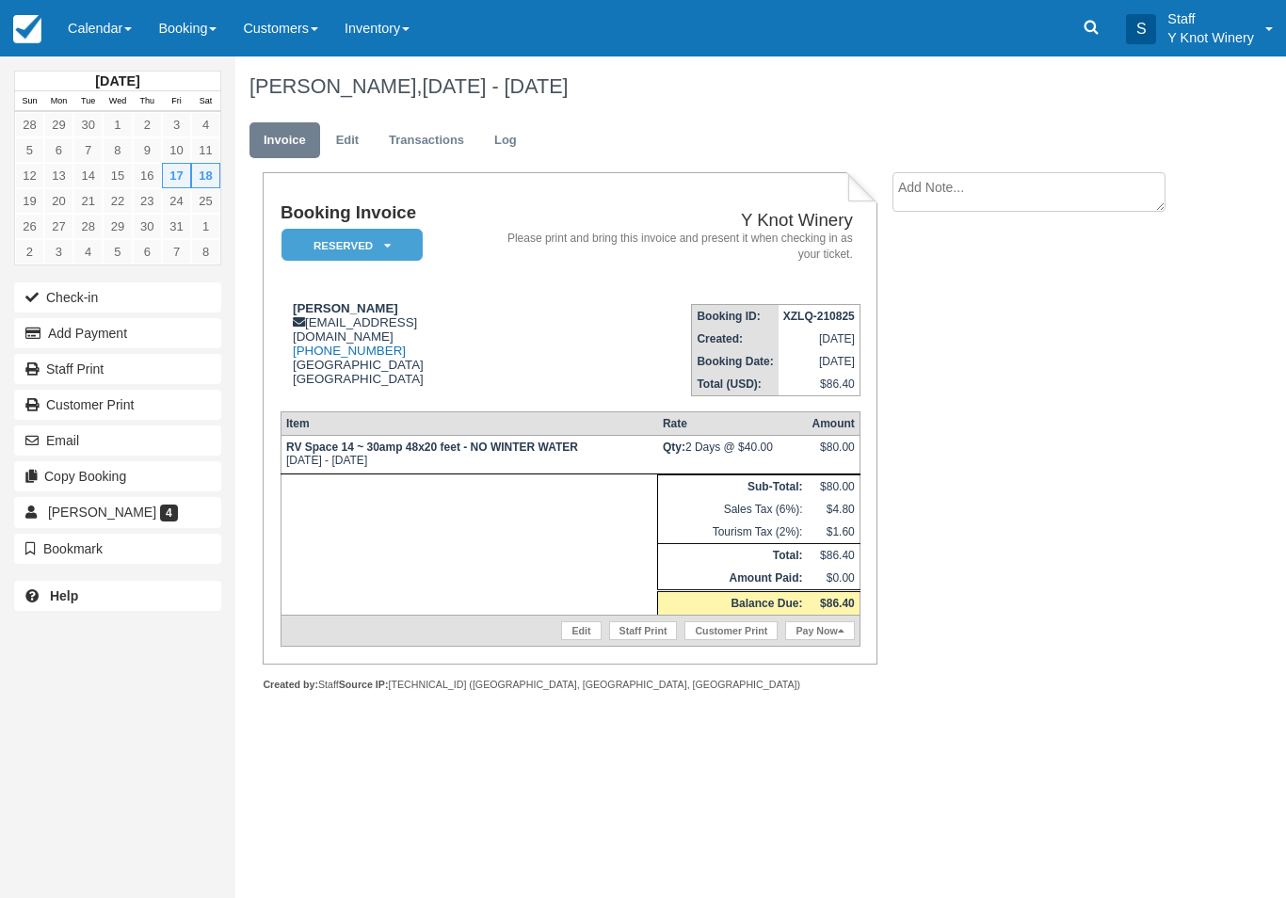
click at [117, 22] on link "Calendar" at bounding box center [100, 28] width 90 height 56
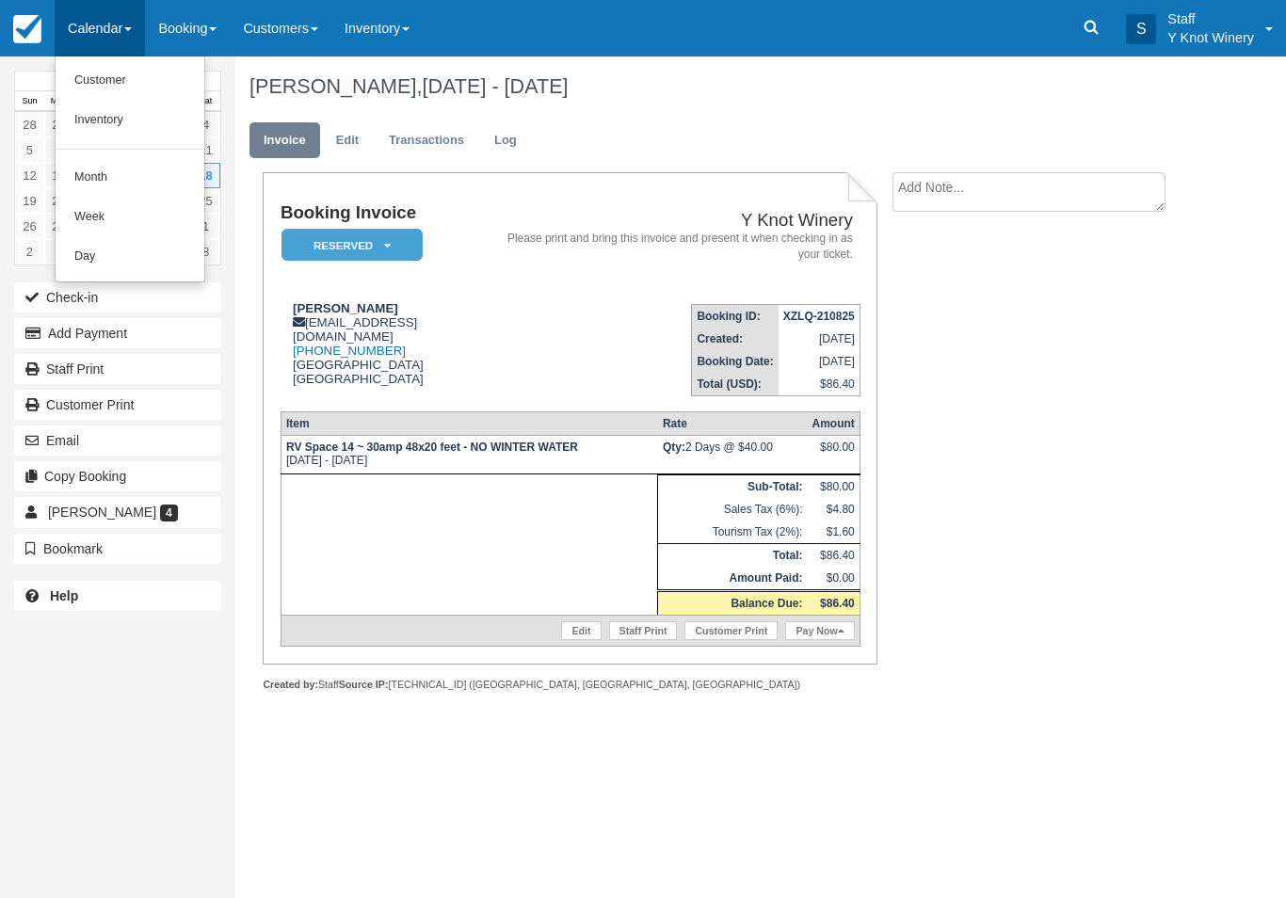
click at [142, 74] on link "Customer" at bounding box center [130, 81] width 149 height 40
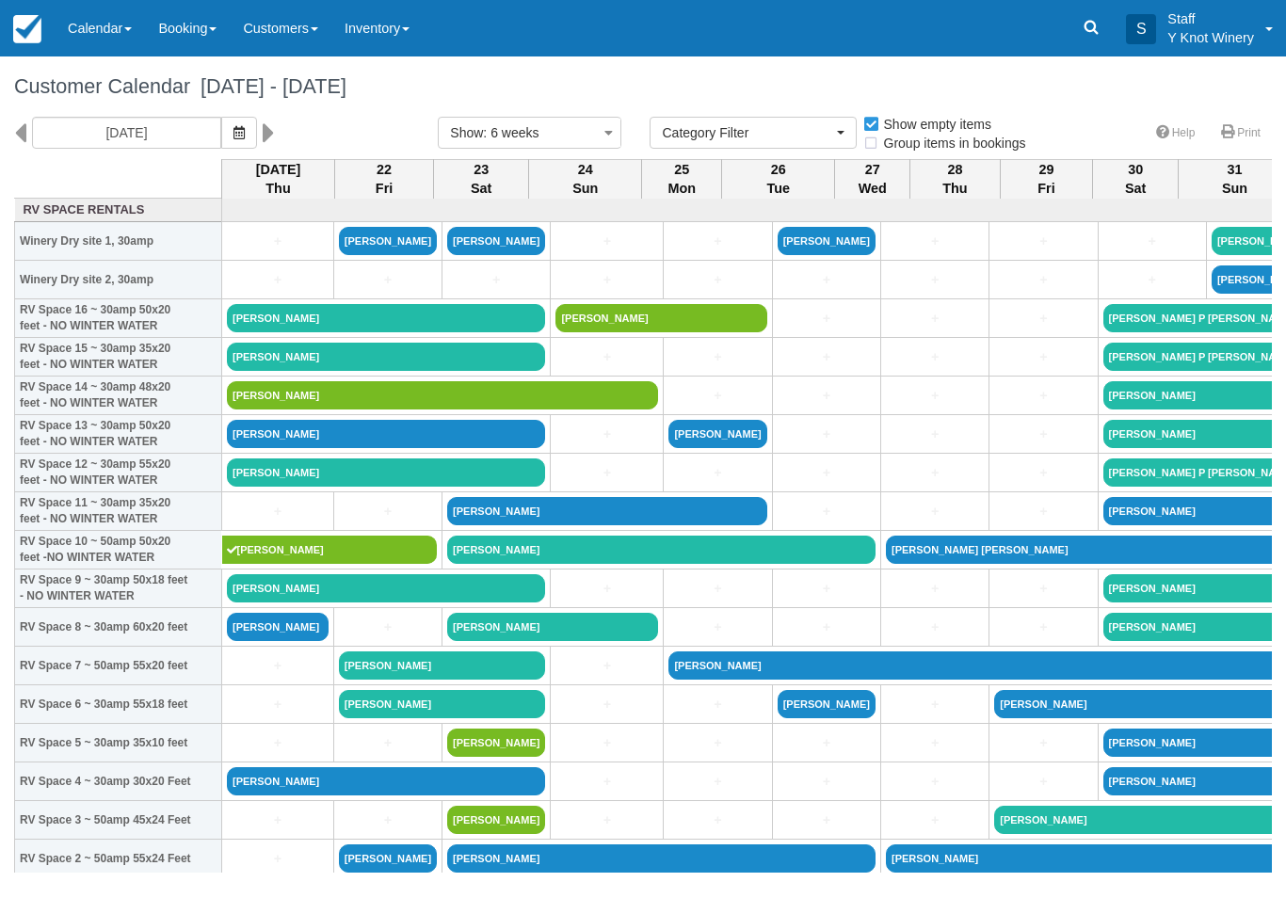
select select
click at [233, 127] on icon "button" at bounding box center [238, 132] width 11 height 13
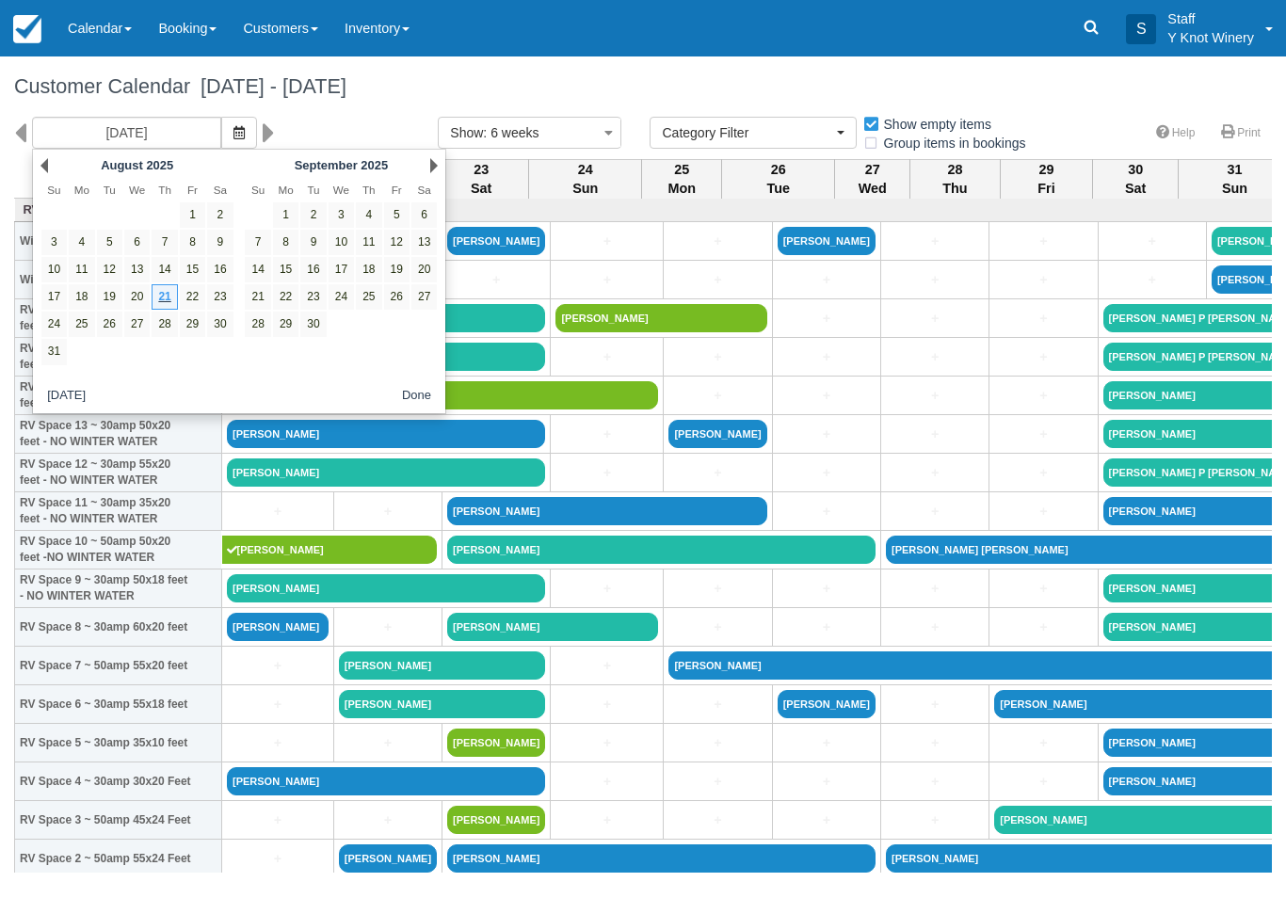
click at [422, 162] on div "Next September 2025" at bounding box center [341, 165] width 204 height 26
click at [433, 166] on link "Next" at bounding box center [434, 165] width 8 height 15
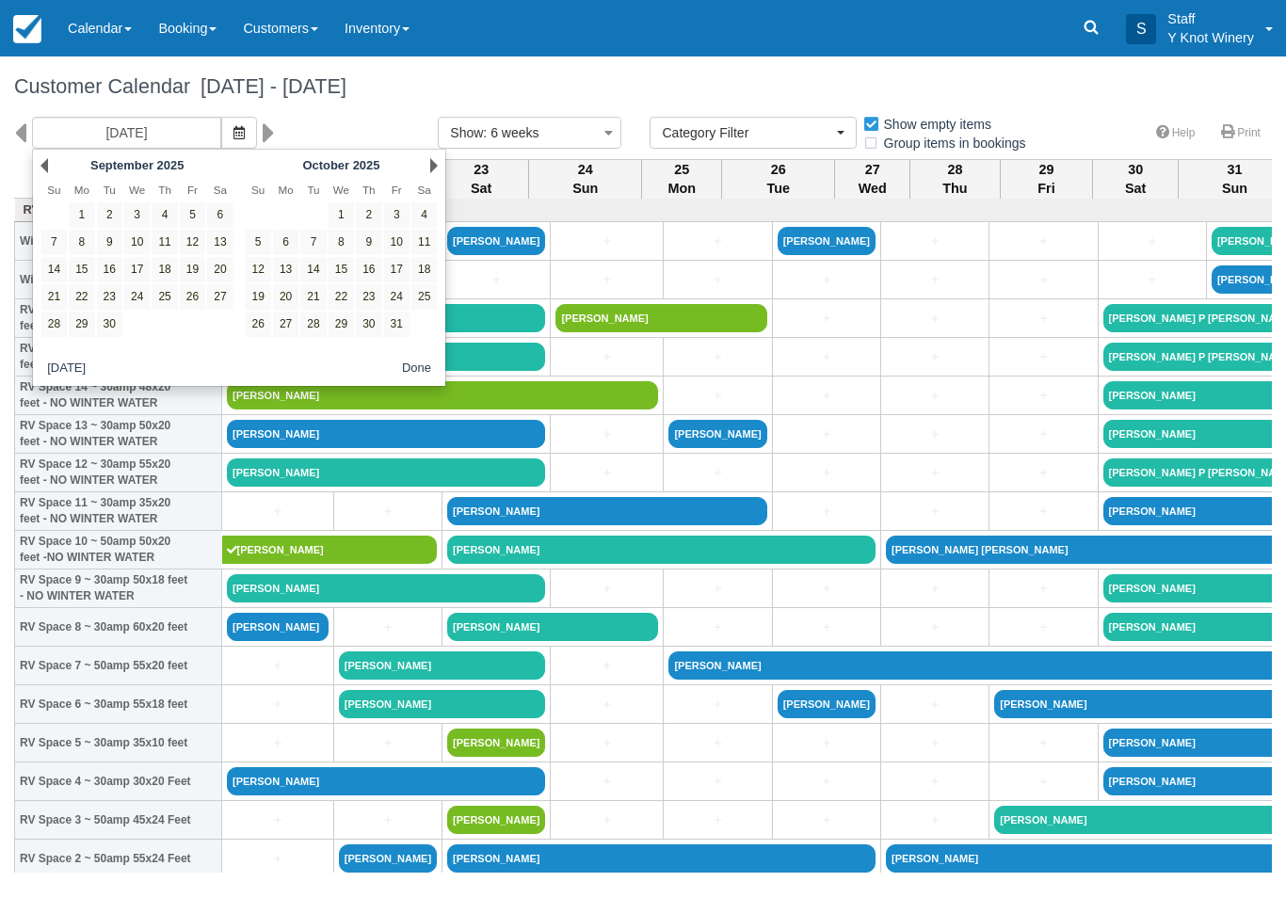
click at [394, 273] on link "17" at bounding box center [396, 269] width 25 height 25
type input "[DATE]"
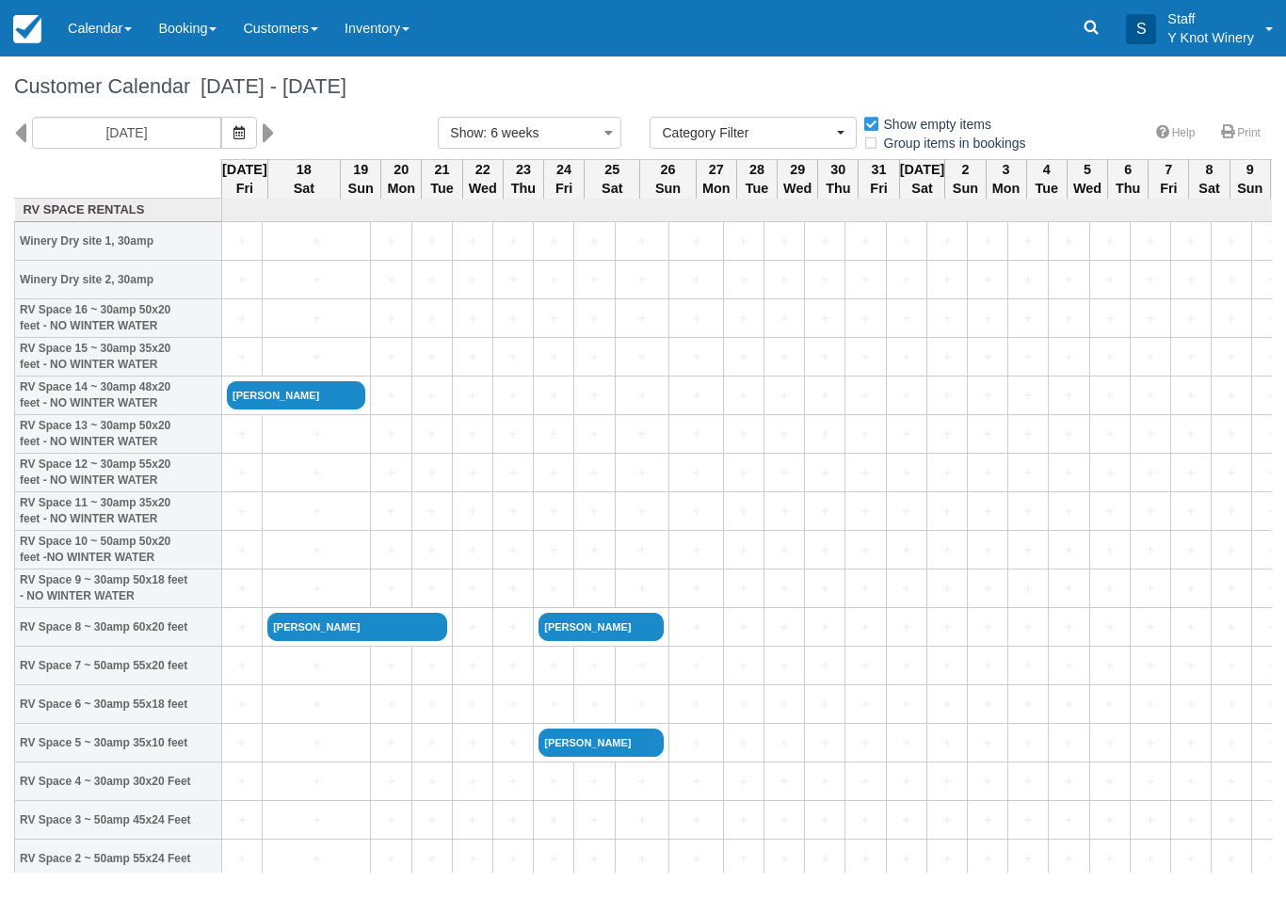
click at [237, 367] on link "+" at bounding box center [242, 357] width 30 height 20
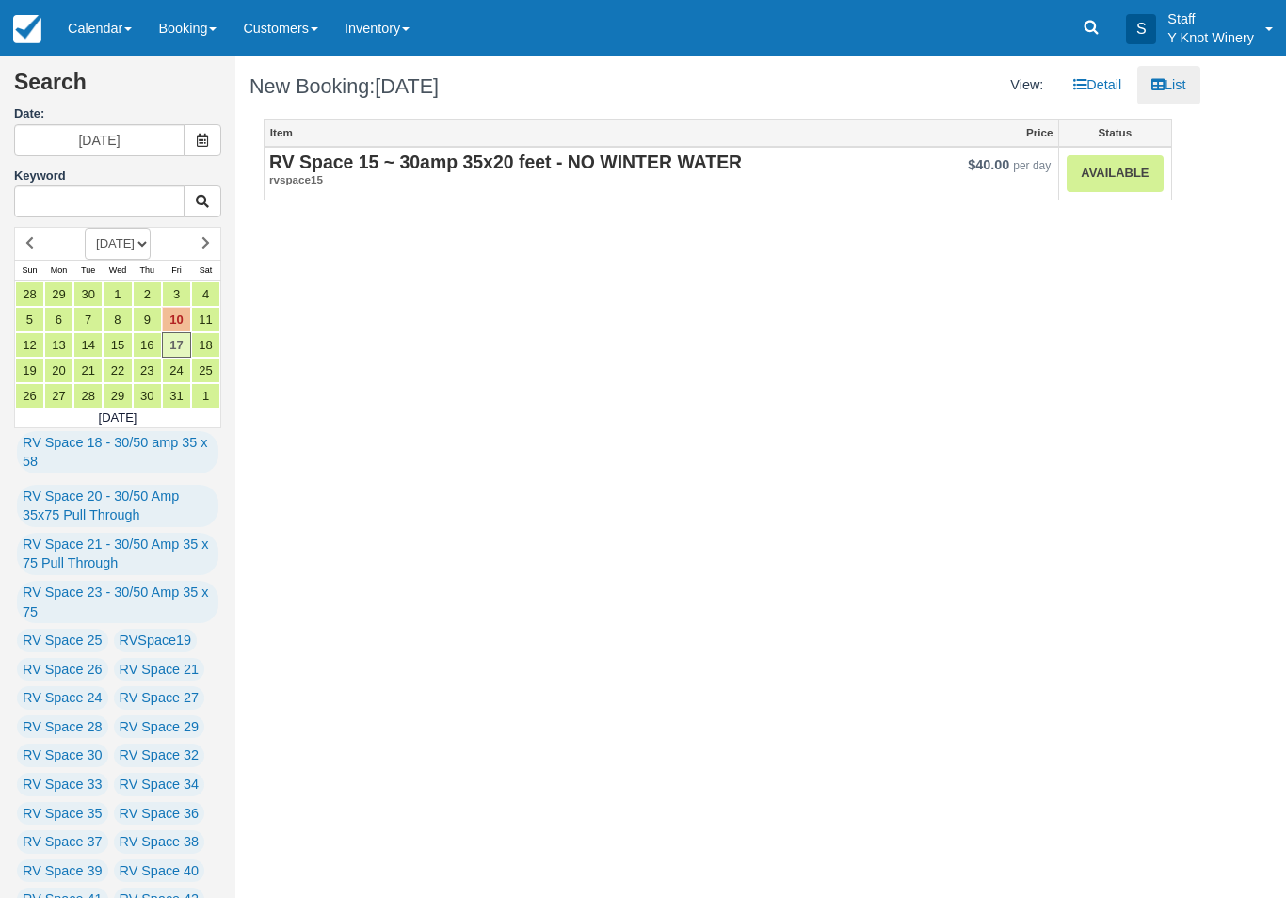
click at [1118, 184] on link "Available" at bounding box center [1114, 173] width 96 height 37
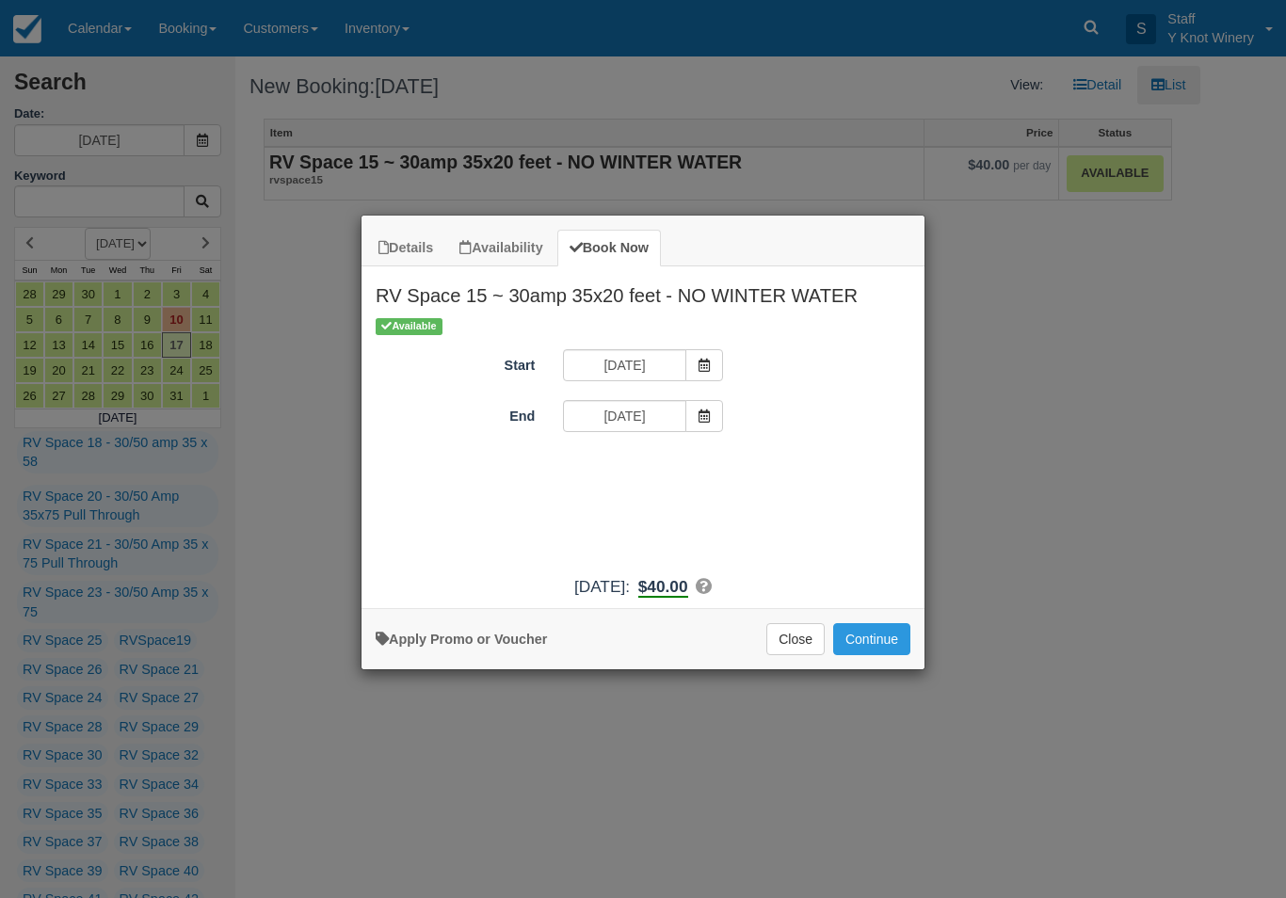
click at [703, 420] on icon "Item Modal" at bounding box center [703, 415] width 13 height 13
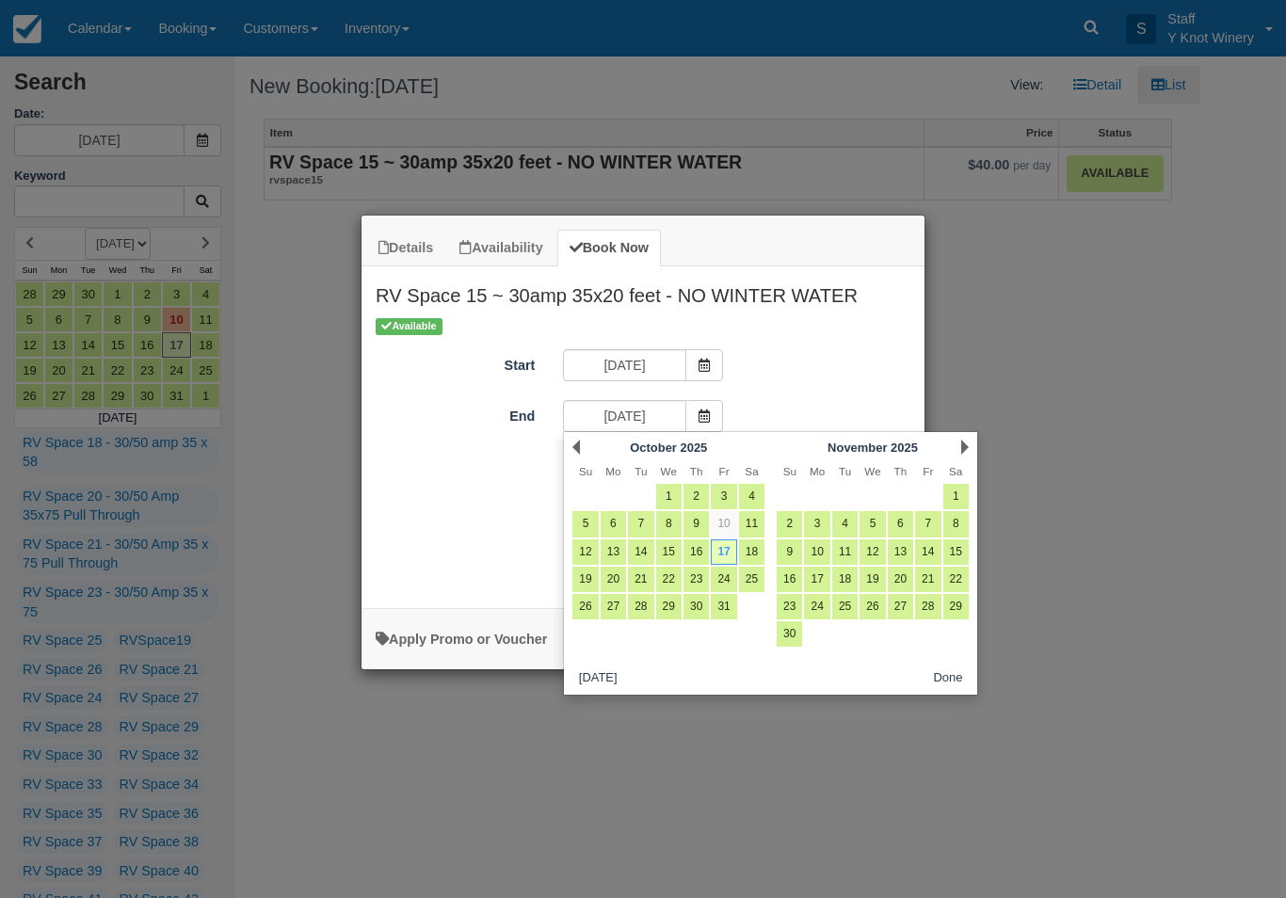
click at [751, 553] on link "18" at bounding box center [751, 551] width 25 height 25
type input "[DATE]"
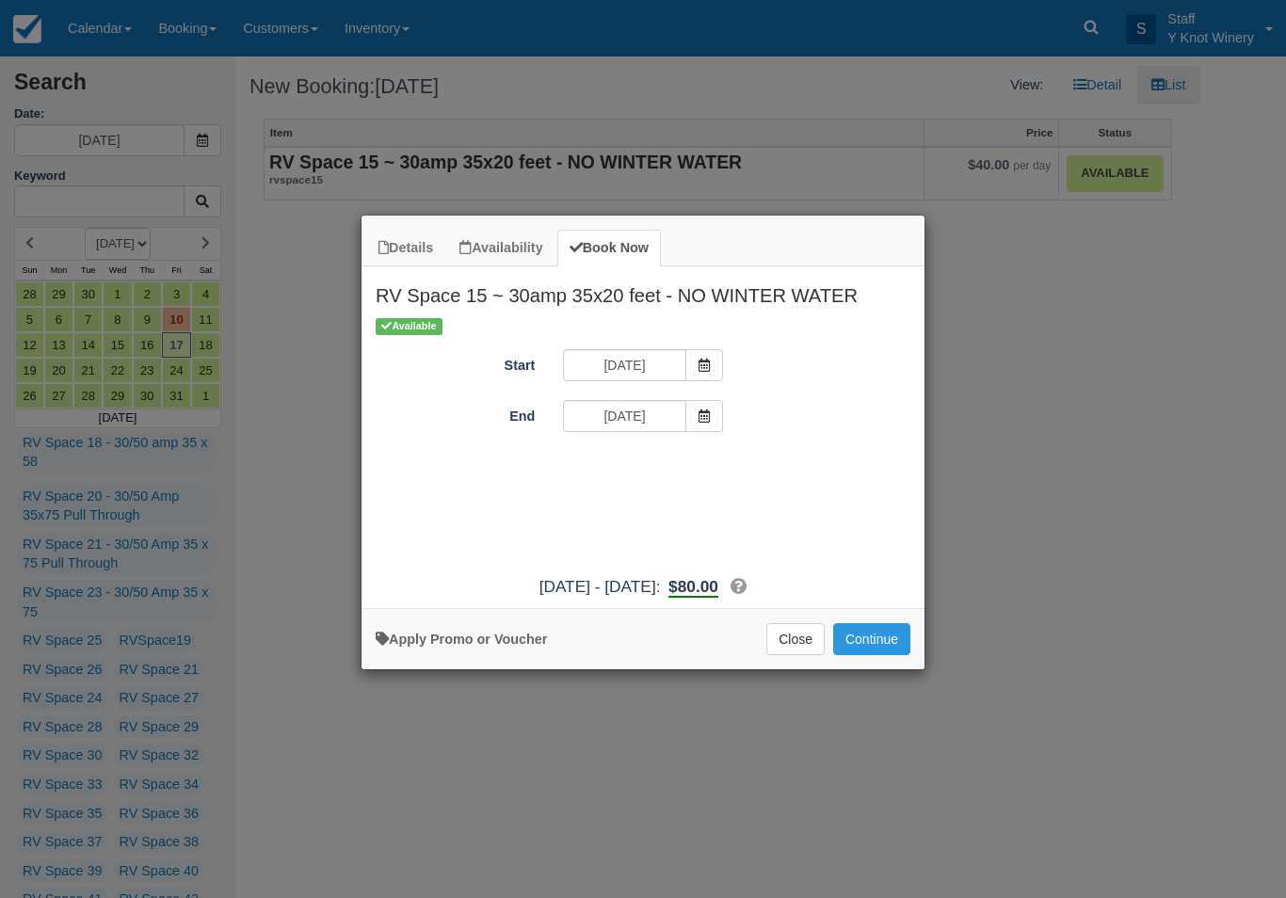
click at [878, 655] on button "Continue" at bounding box center [871, 639] width 77 height 32
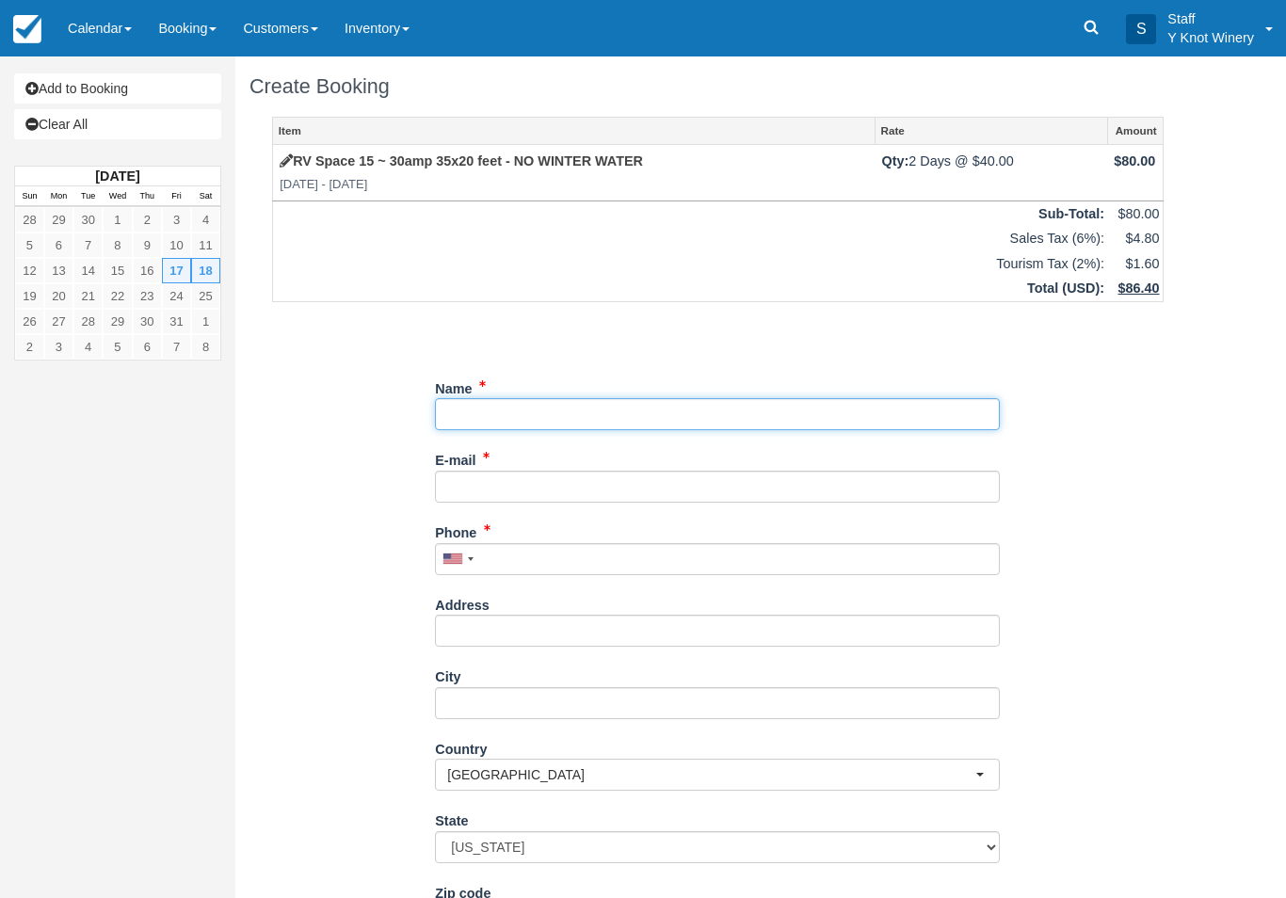
click at [505, 402] on input "Name" at bounding box center [717, 414] width 565 height 32
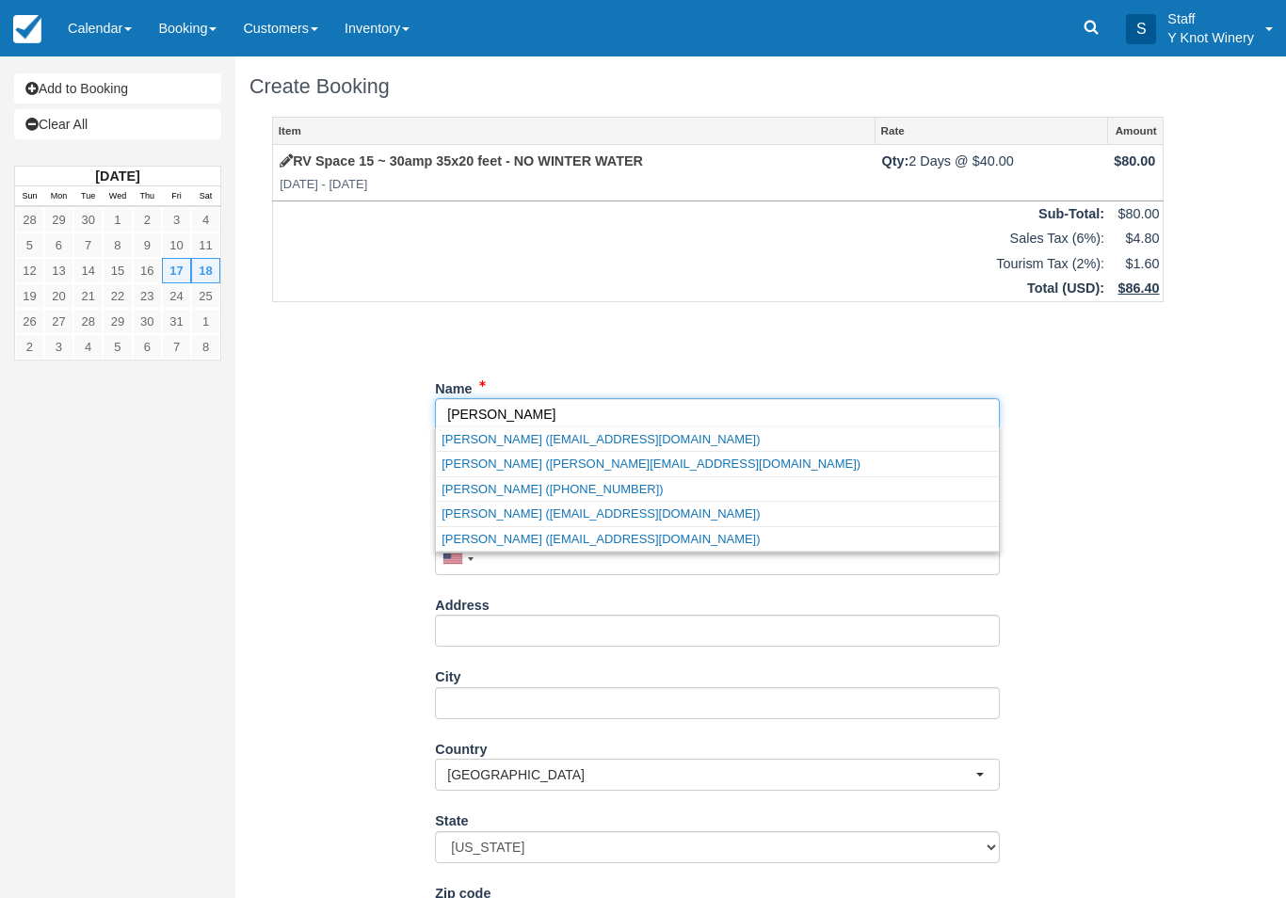
click at [598, 445] on link "Jim carriveau (jimcarriveau25@gmail.com)" at bounding box center [717, 439] width 563 height 24
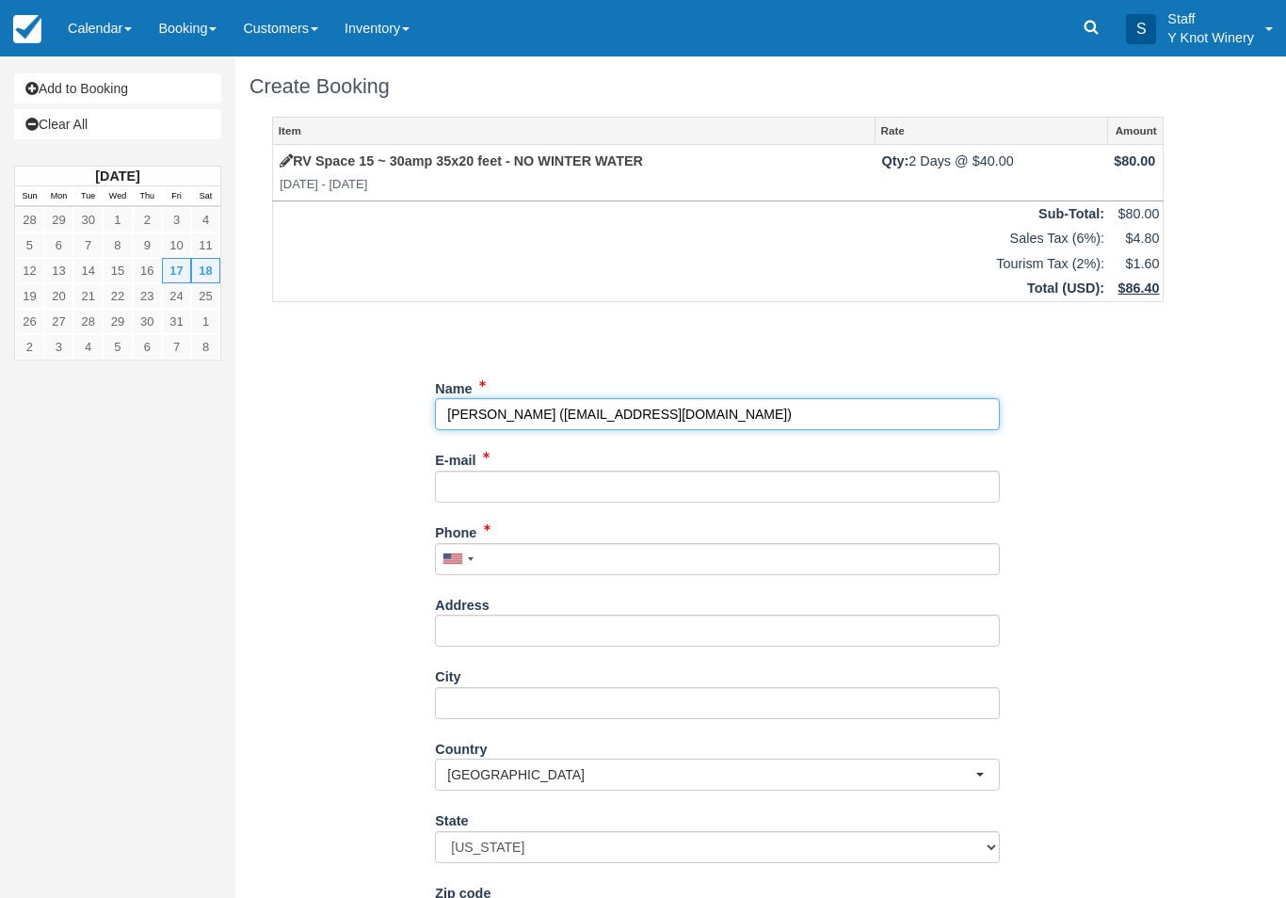
type input "[PERSON_NAME]"
type input "jimcarriveau25@gmail.com"
type input "+12089411894"
select select "CA"
select select
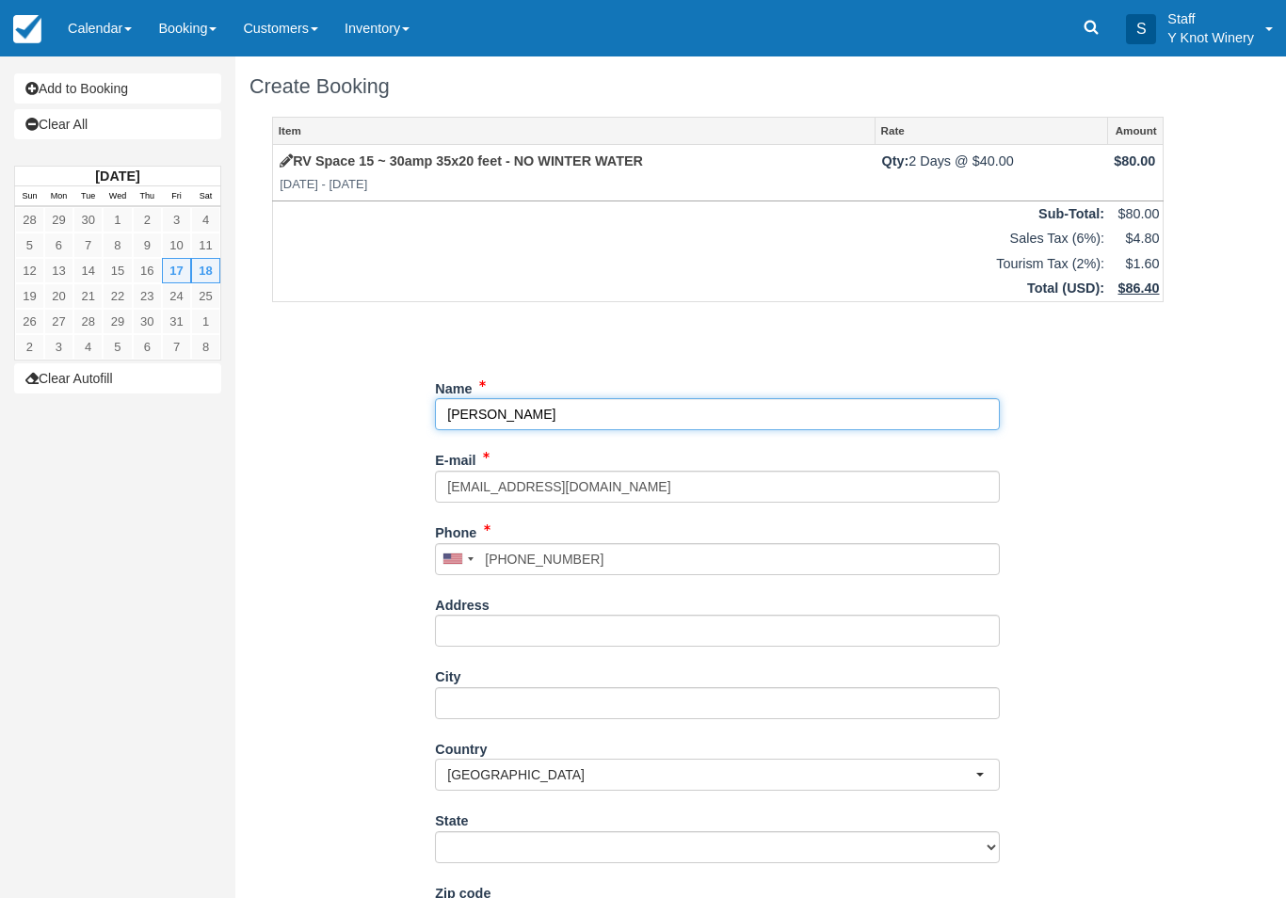
select select "MB"
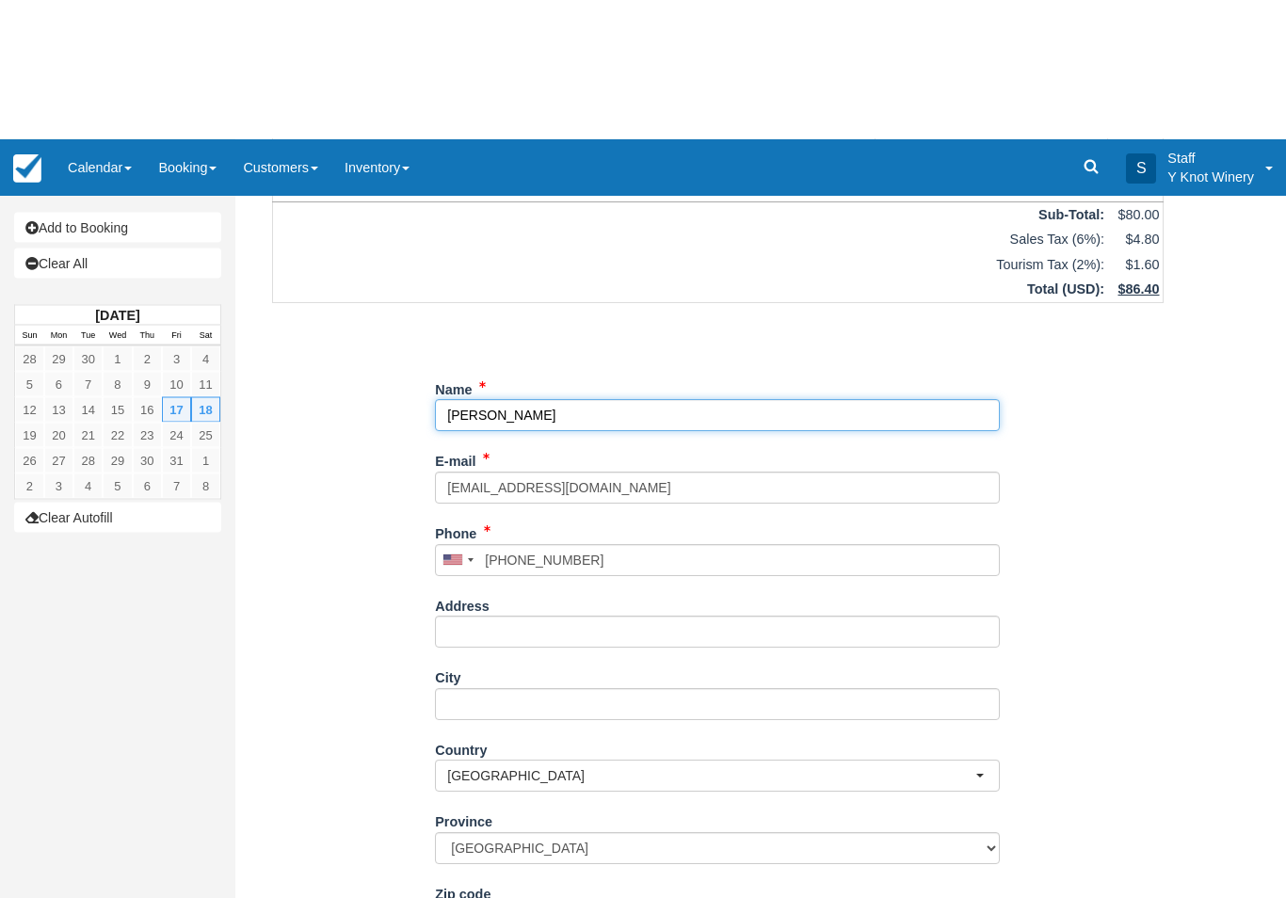
scroll to position [139, 0]
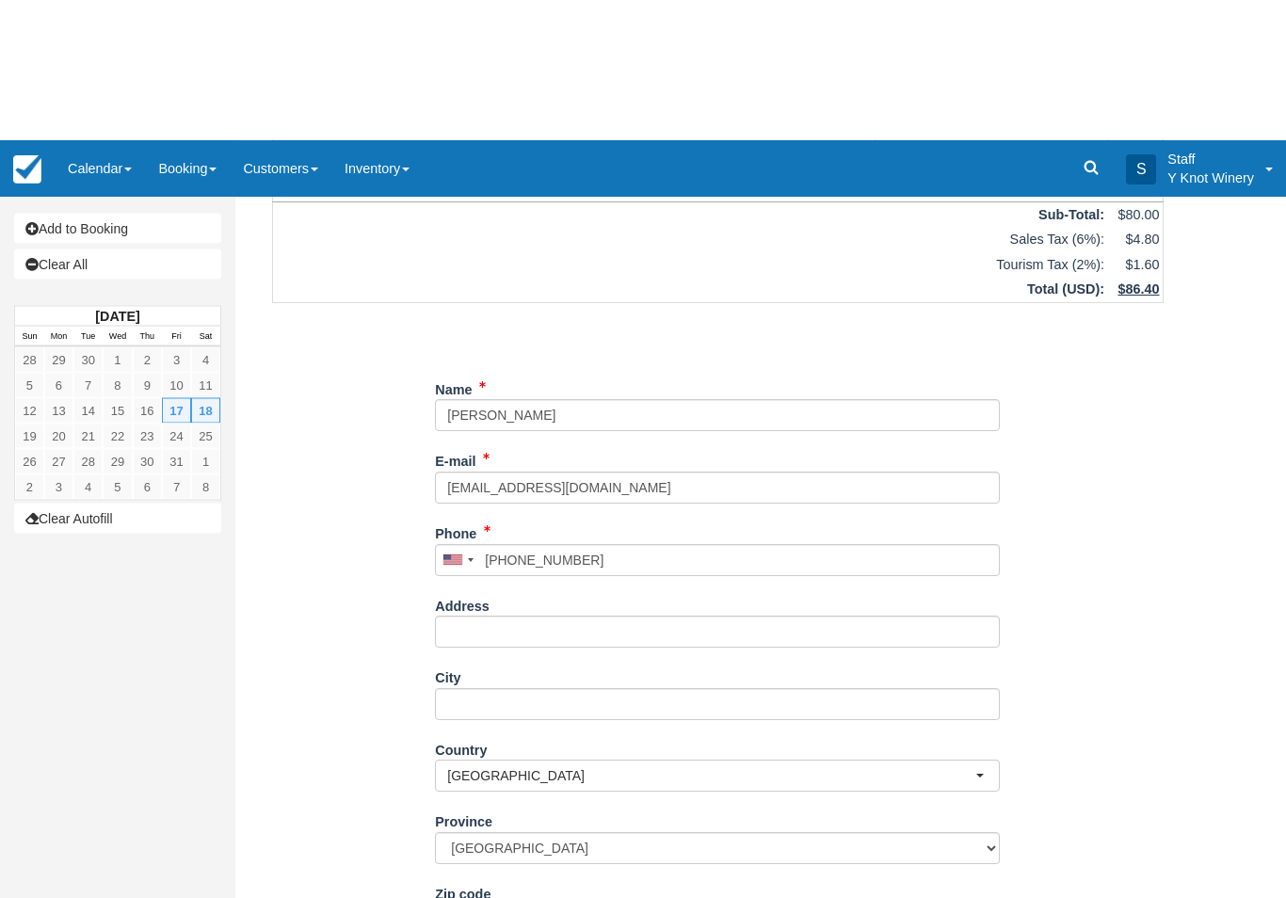
click at [313, 758] on div "Item Rate Amount RV Space 15 ~ 30amp 35x20 feet - NO WINTER WATER Fri Oct 17 20…" at bounding box center [717, 438] width 936 height 923
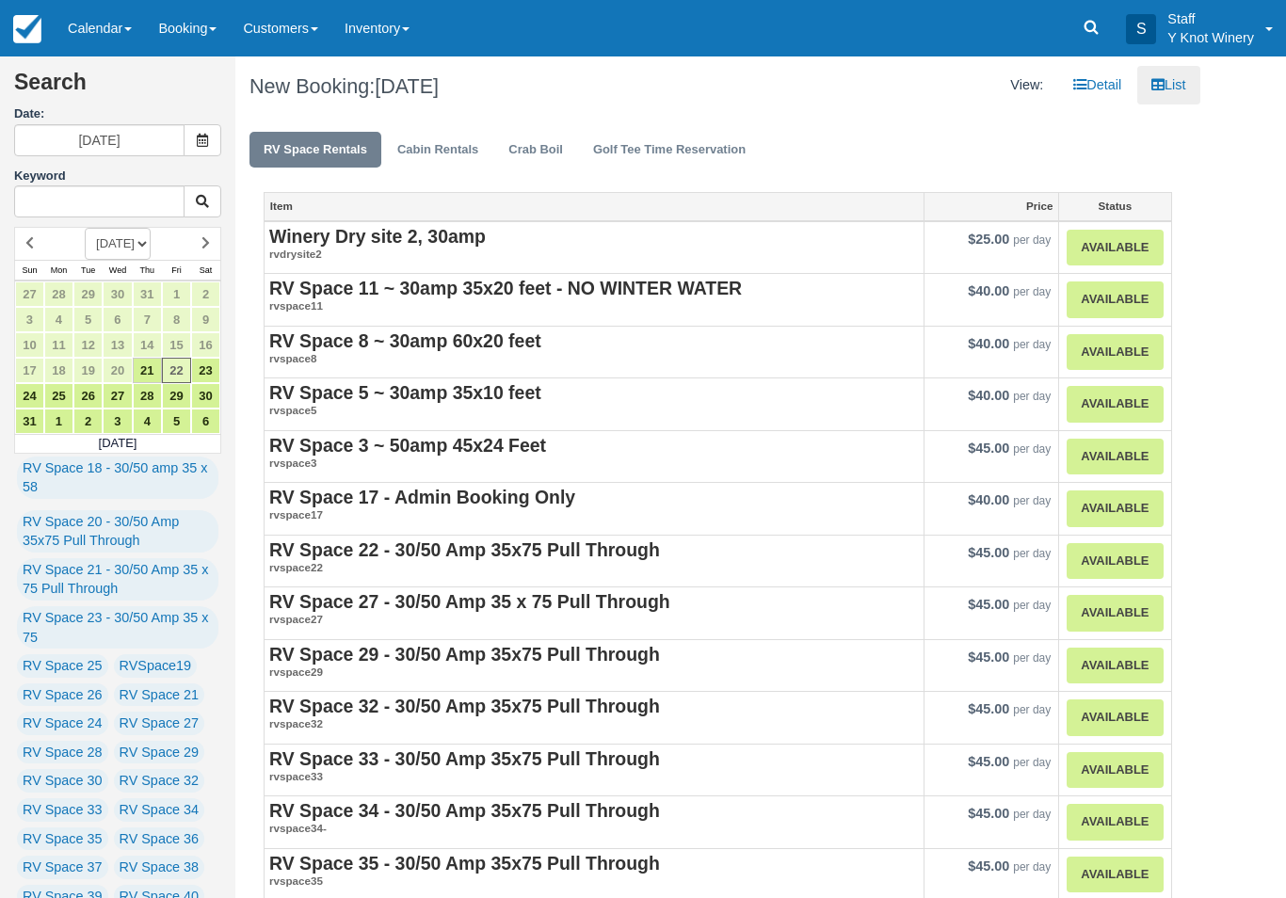
click at [114, 21] on link "Calendar" at bounding box center [100, 28] width 90 height 56
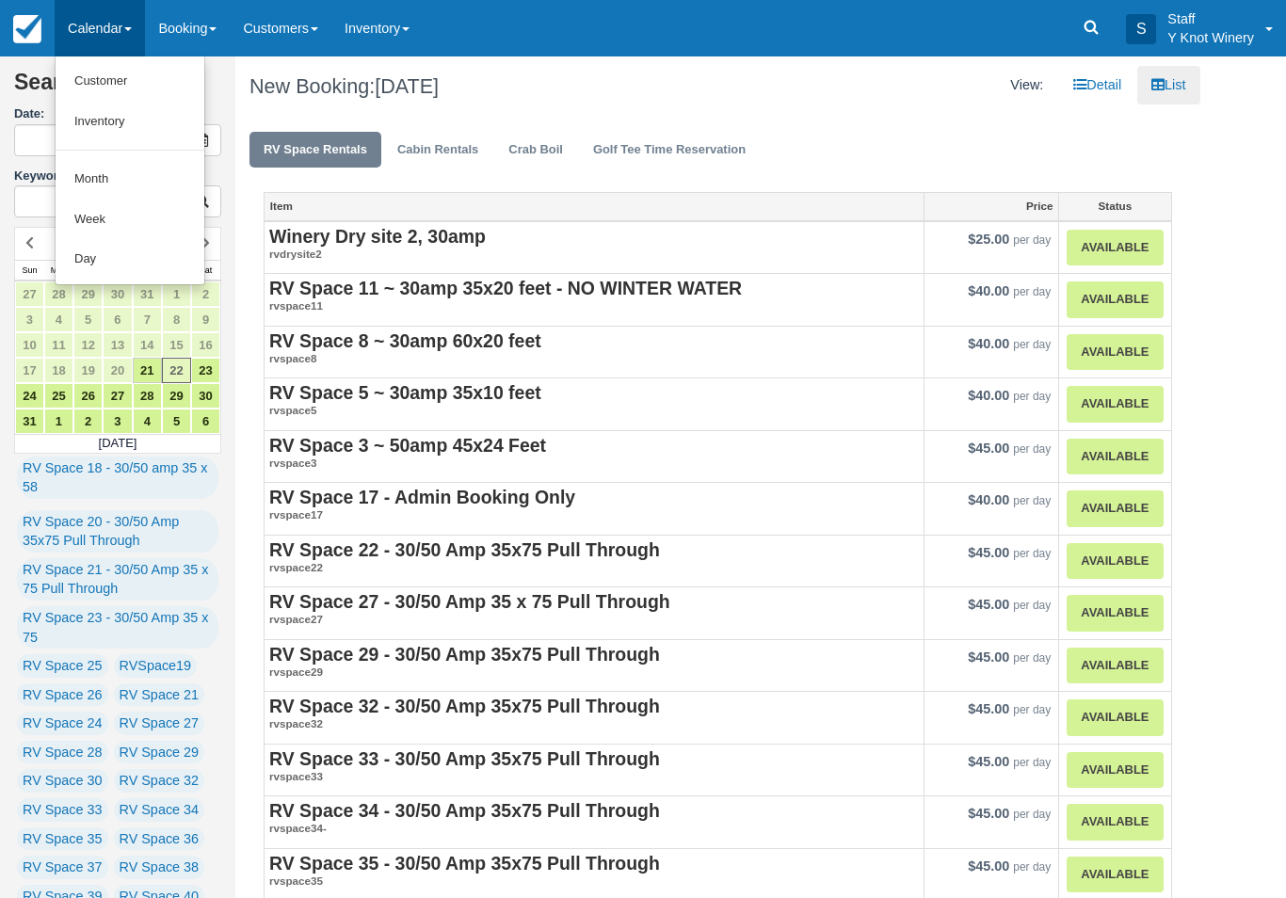
click at [135, 71] on link "Customer" at bounding box center [130, 81] width 149 height 40
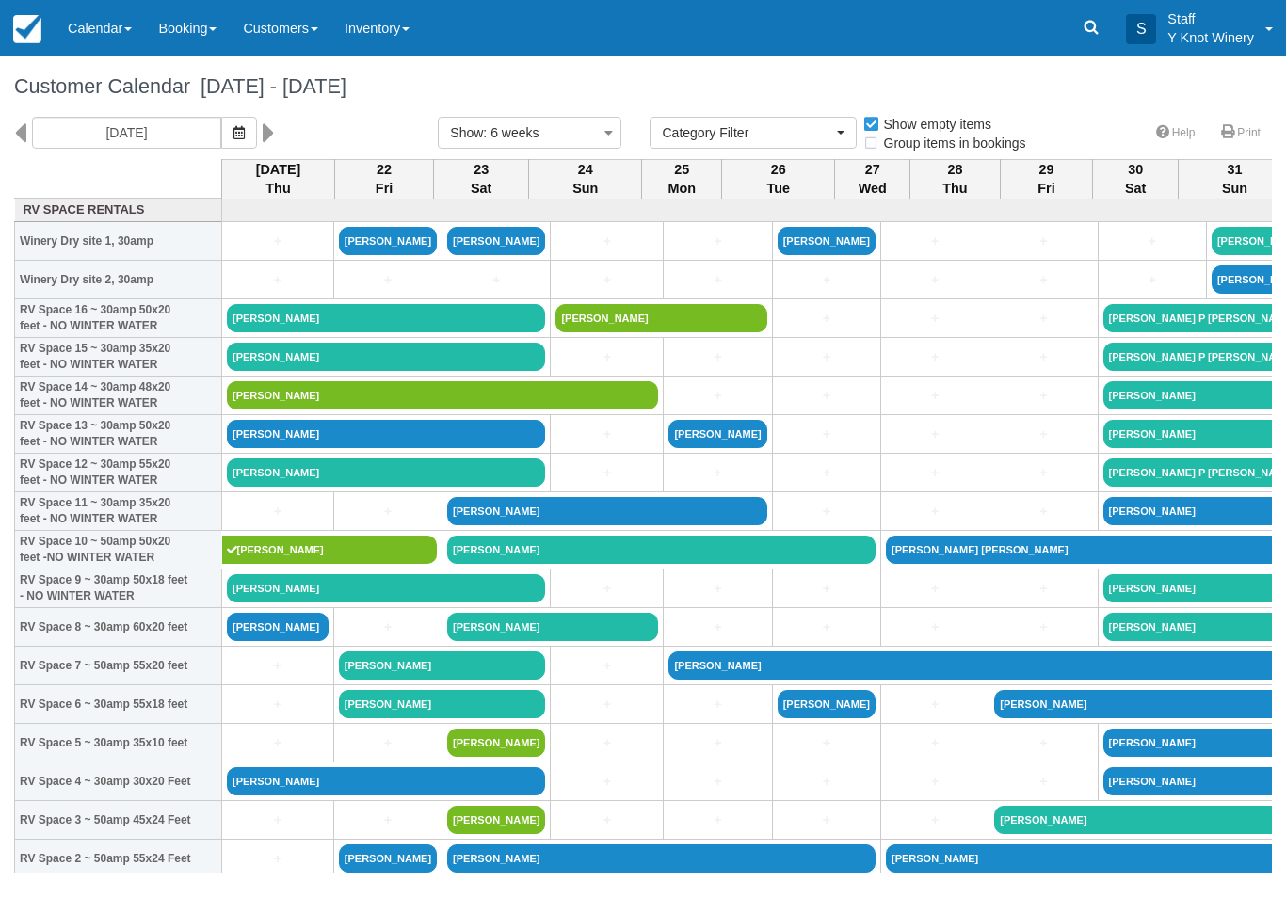
select select
click at [233, 126] on icon "button" at bounding box center [238, 132] width 11 height 13
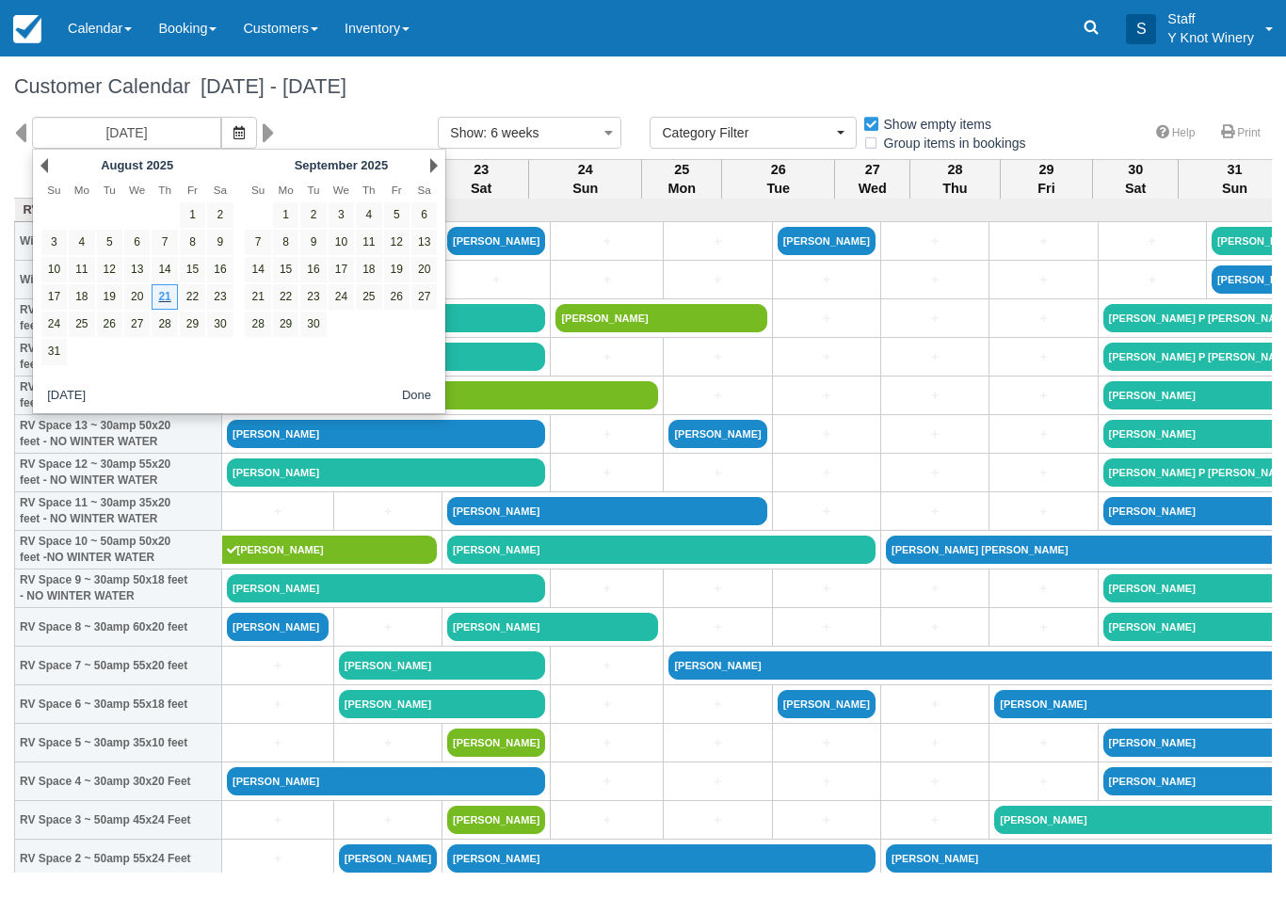
click at [430, 158] on link "Next" at bounding box center [434, 165] width 8 height 15
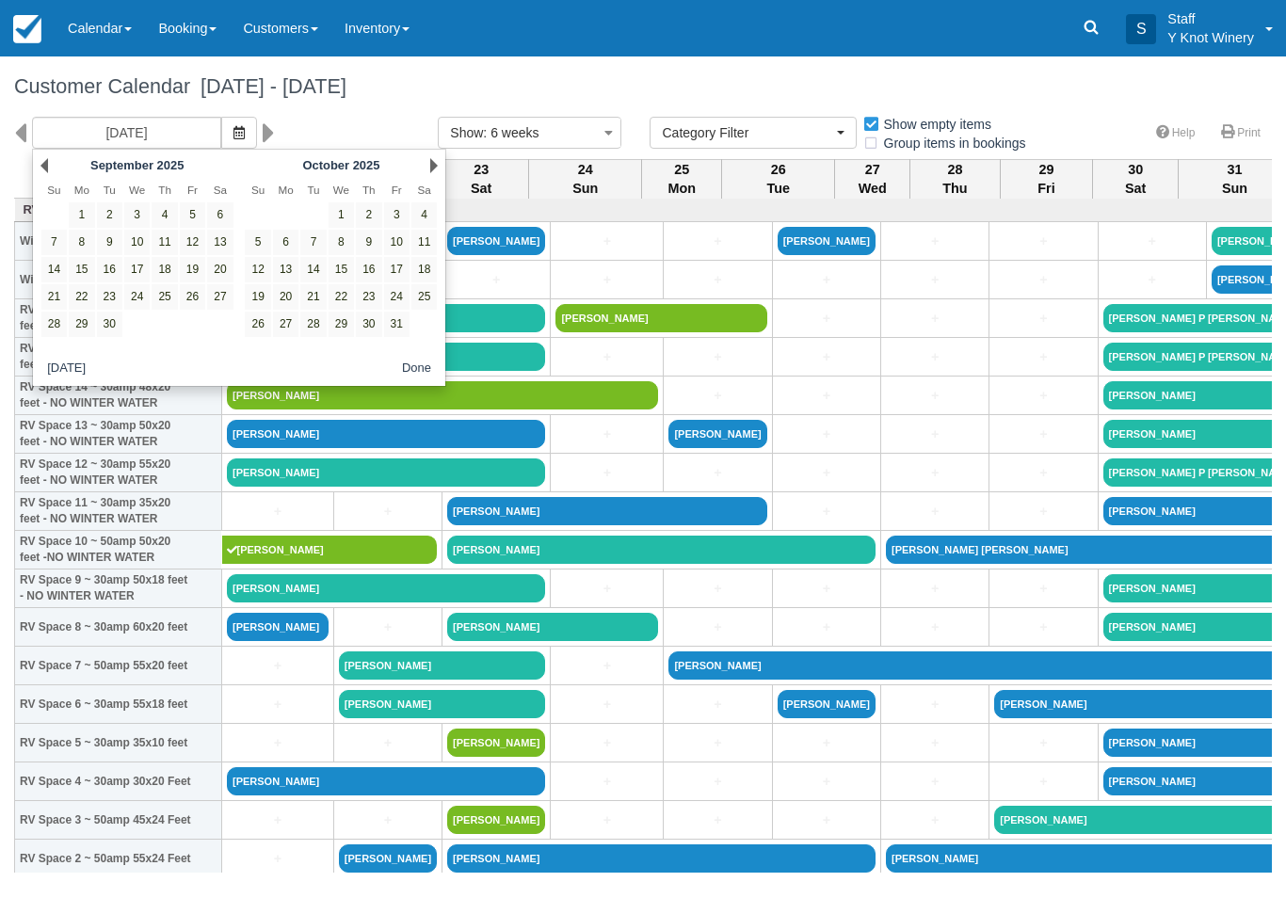
click at [433, 158] on link "Next" at bounding box center [434, 165] width 8 height 15
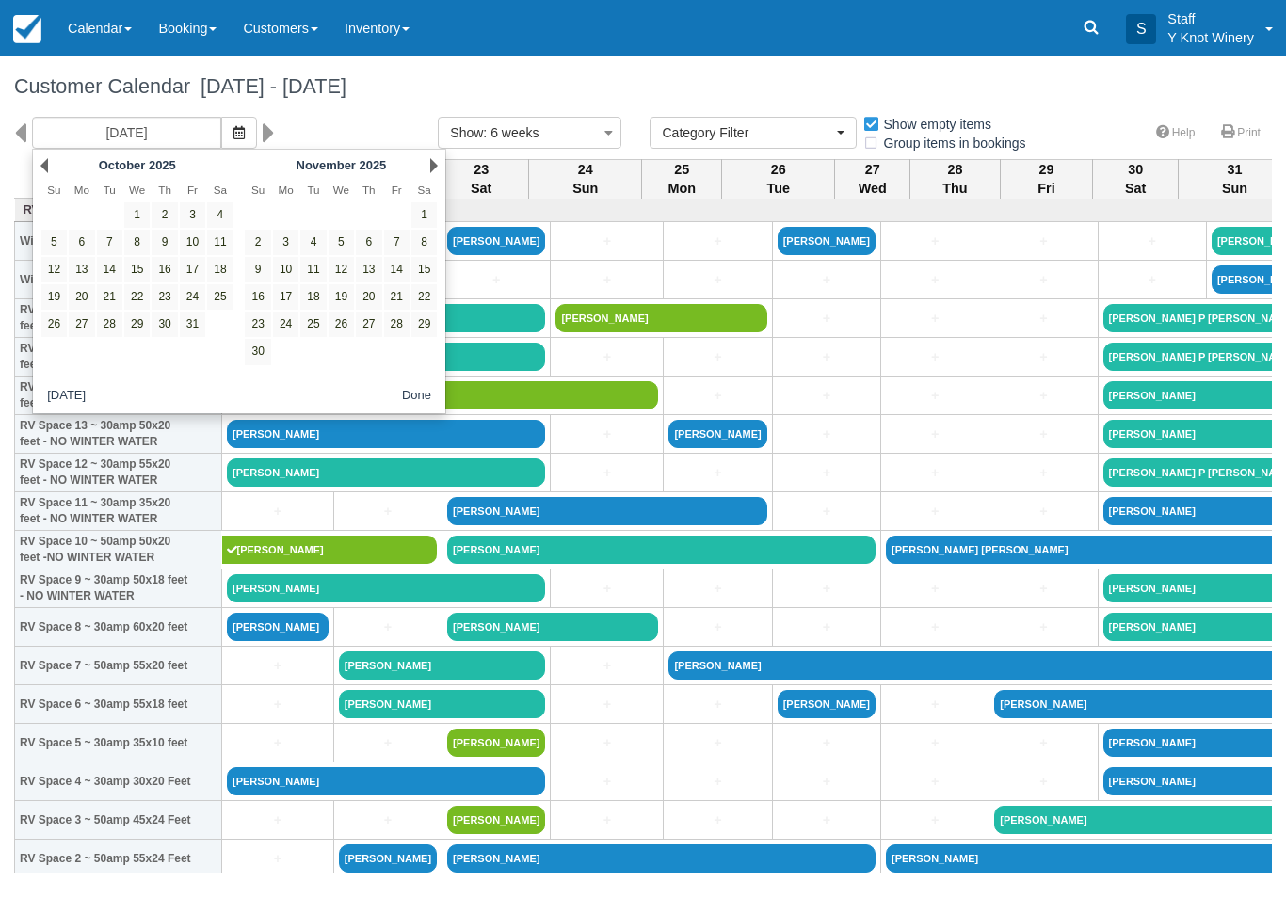
click at [189, 275] on link "17" at bounding box center [192, 269] width 25 height 25
type input "10/17/25"
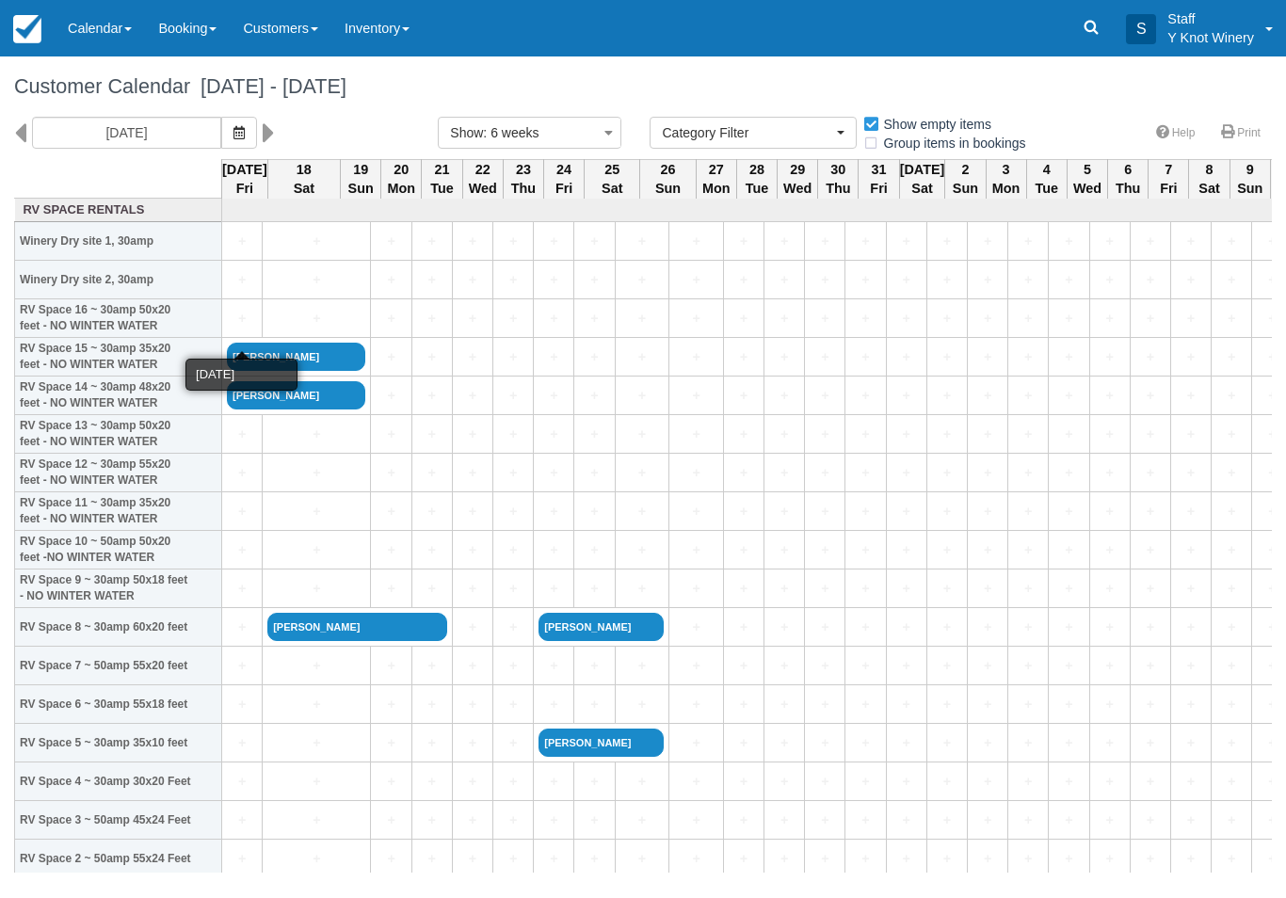
click at [238, 328] on link "+" at bounding box center [242, 319] width 30 height 20
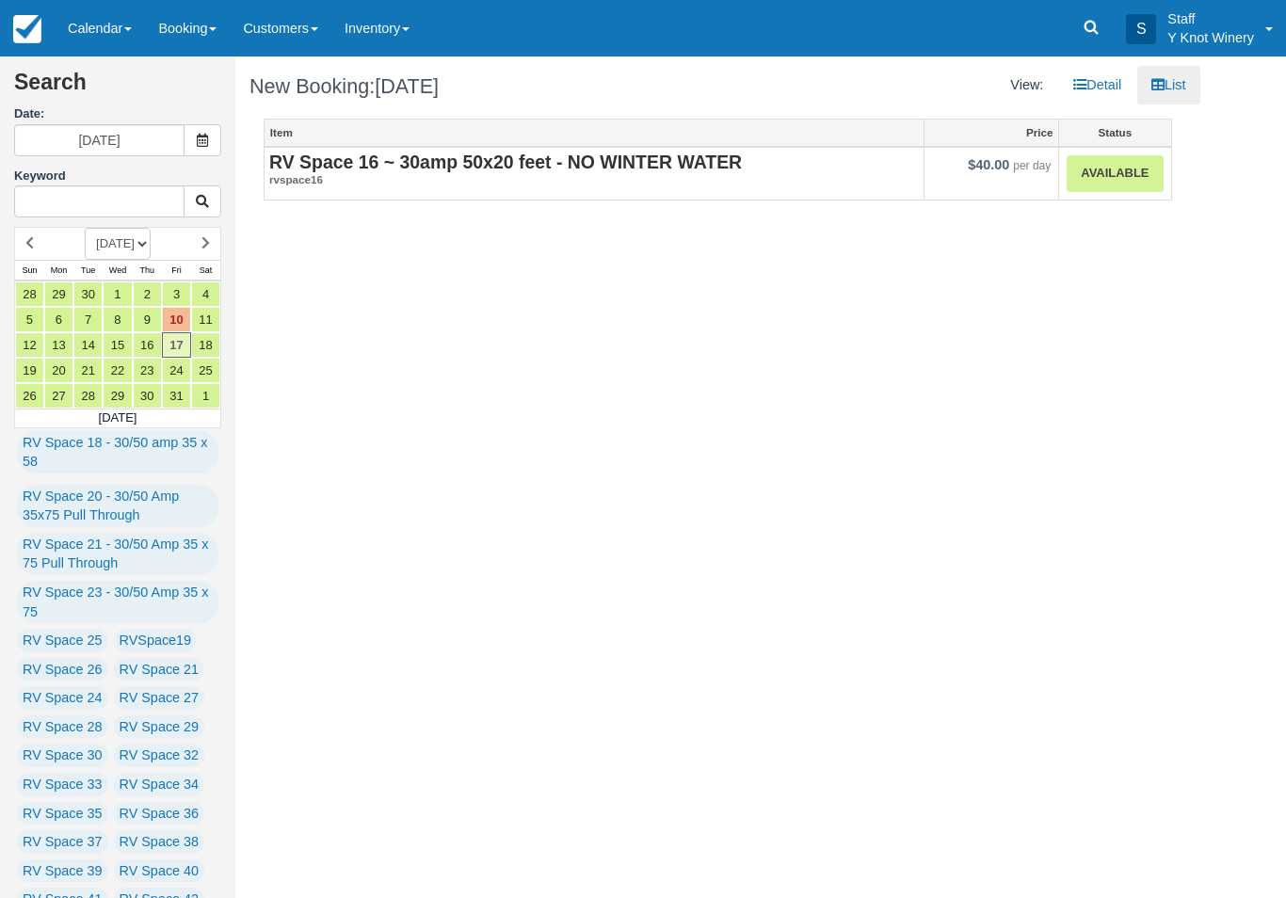
click at [1137, 178] on link "Available" at bounding box center [1114, 173] width 96 height 37
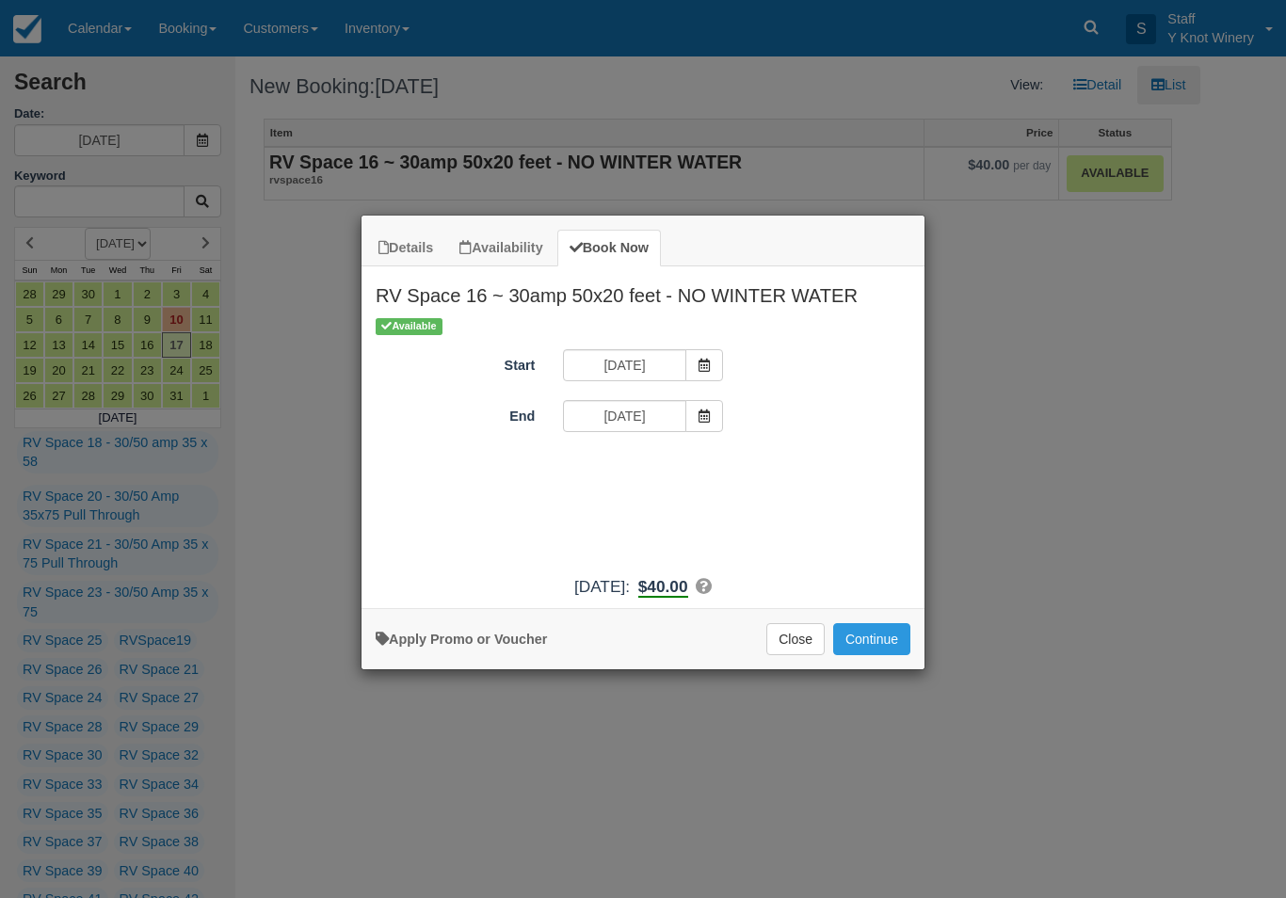
click at [702, 414] on icon "Item Modal" at bounding box center [703, 415] width 13 height 13
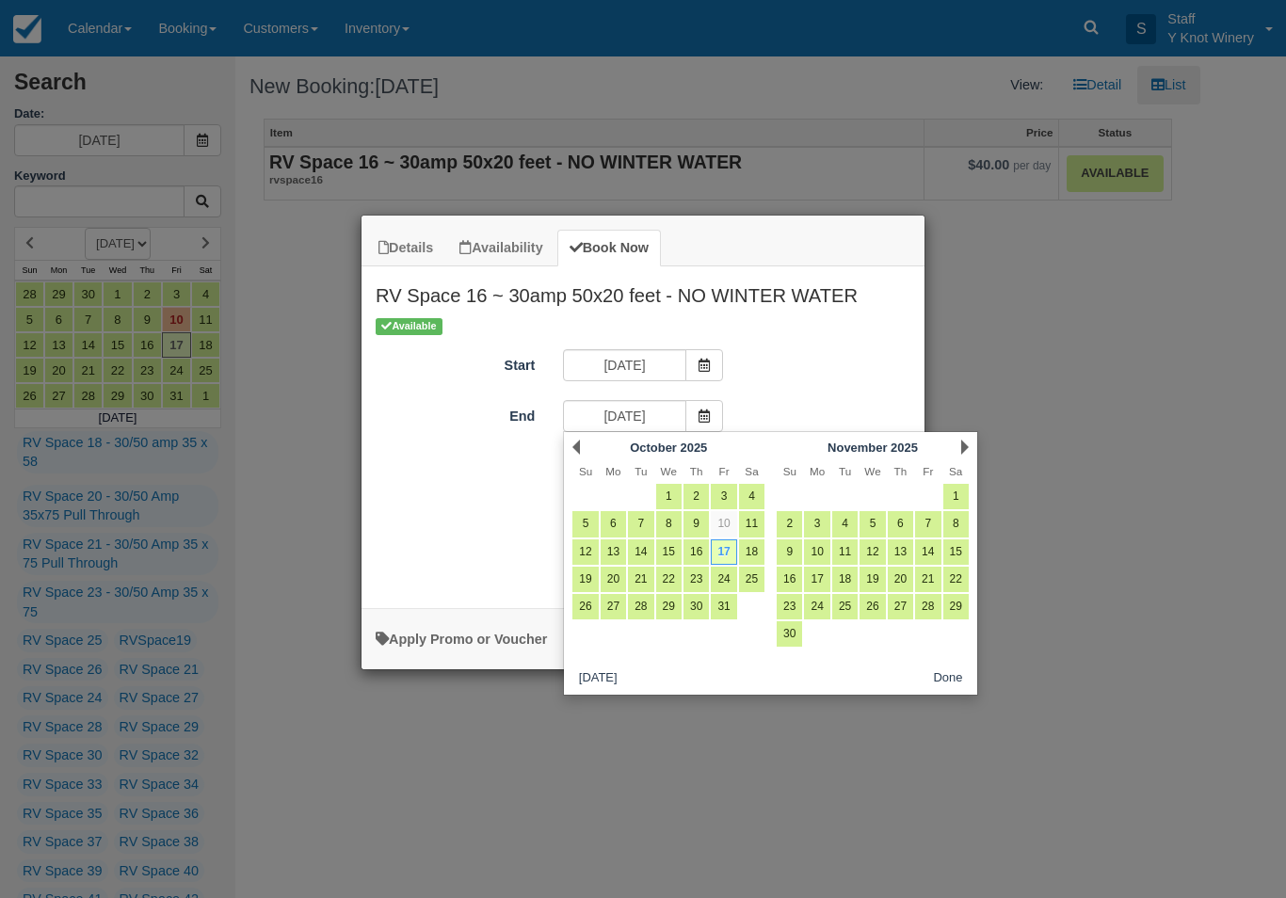
click at [754, 546] on link "18" at bounding box center [751, 551] width 25 height 25
type input "[DATE]"
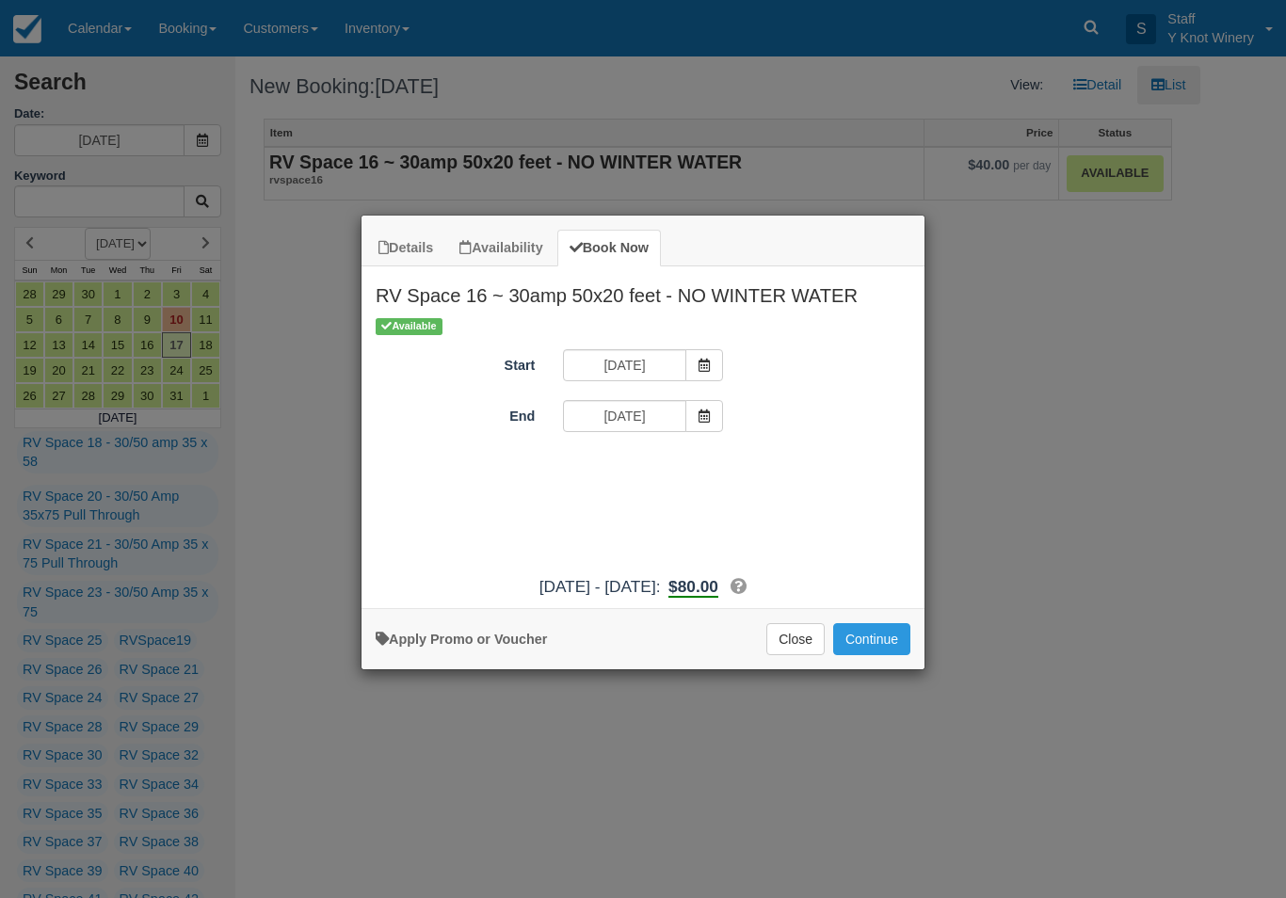
click at [885, 655] on button "Continue" at bounding box center [871, 639] width 77 height 32
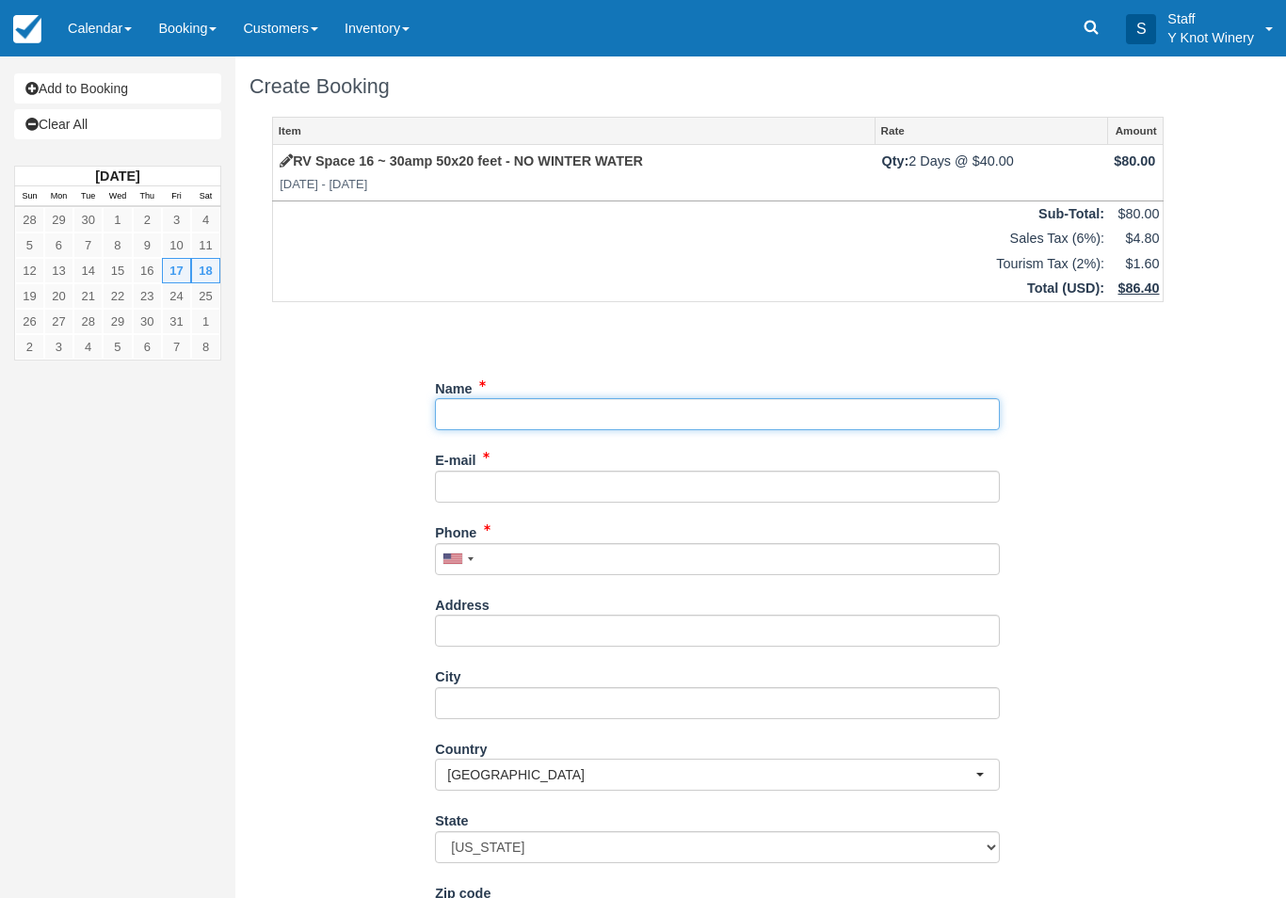
click at [498, 402] on input "Name" at bounding box center [717, 414] width 565 height 32
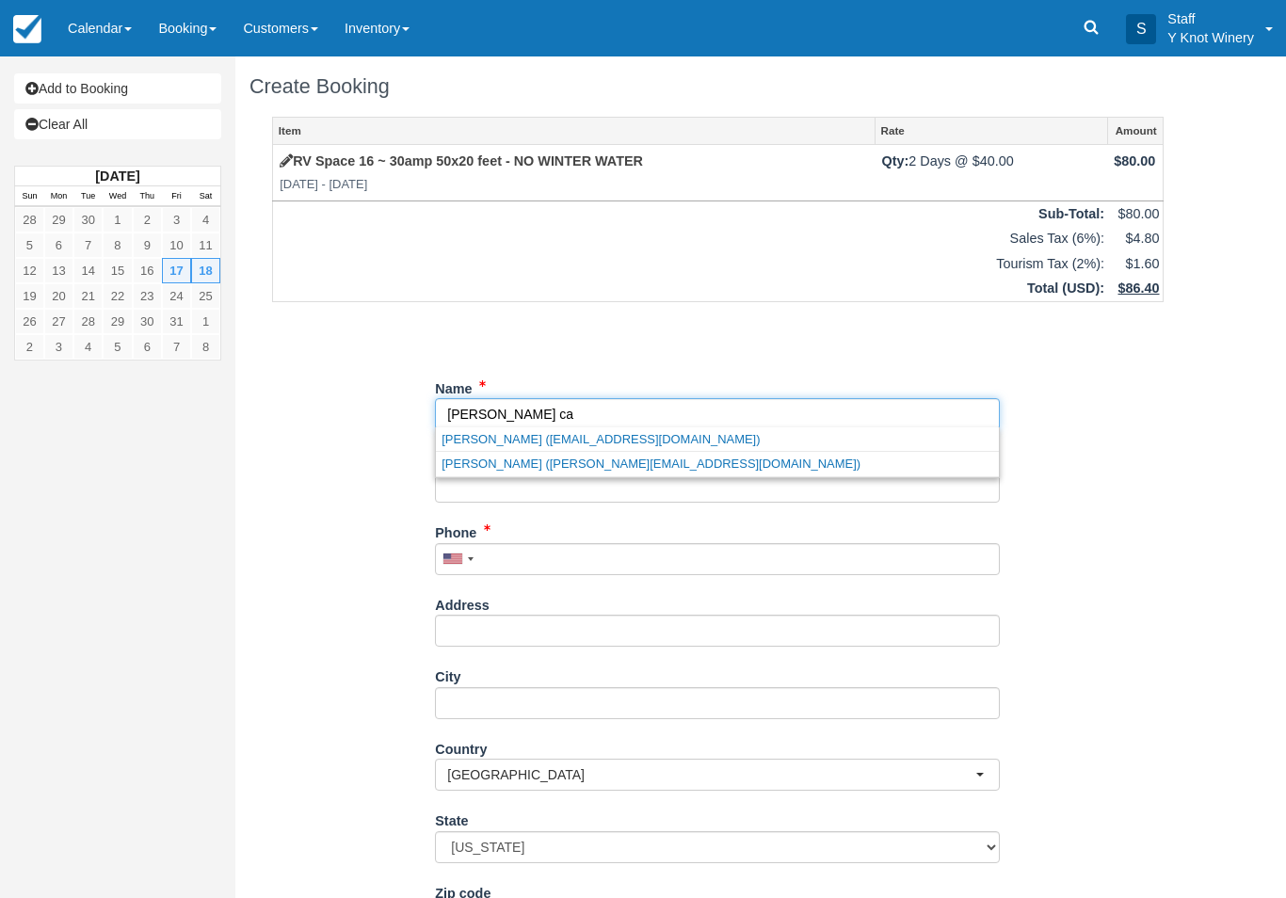
click at [685, 435] on link "[PERSON_NAME] ([EMAIL_ADDRESS][DOMAIN_NAME])" at bounding box center [717, 439] width 563 height 24
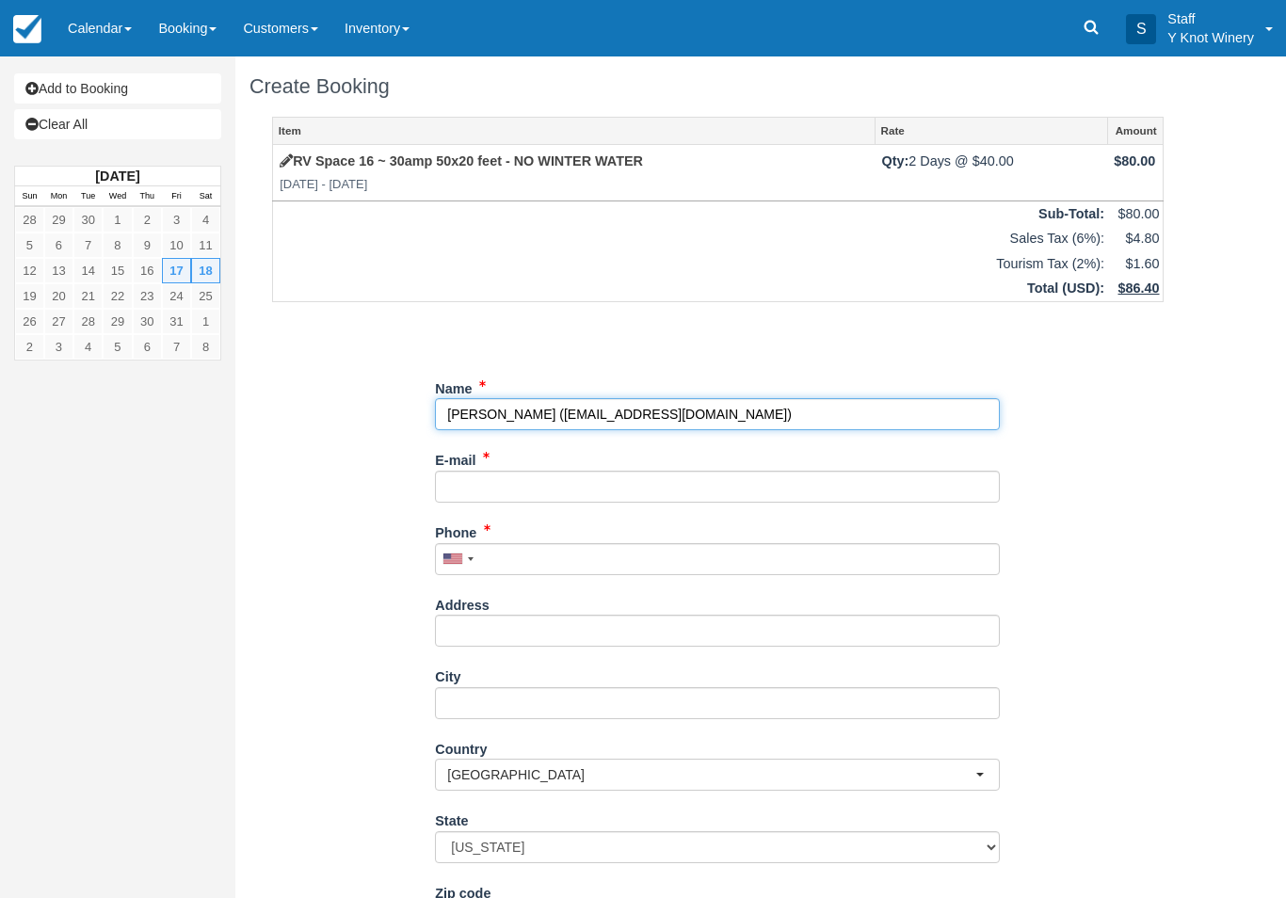
type input "[PERSON_NAME]"
type input "[EMAIL_ADDRESS][DOMAIN_NAME]"
type input "[PHONE_NUMBER]"
select select "CA"
select select
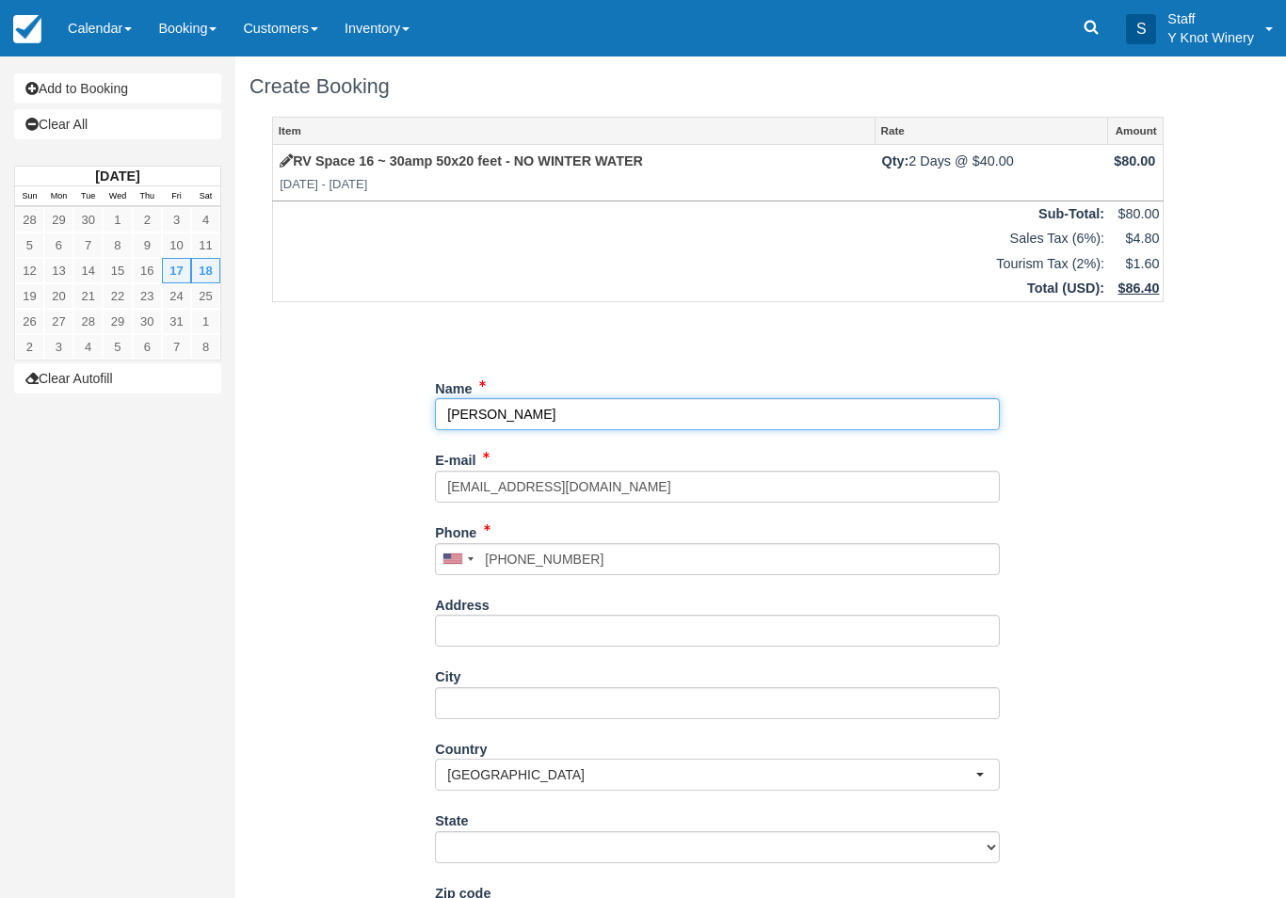
select select "MB"
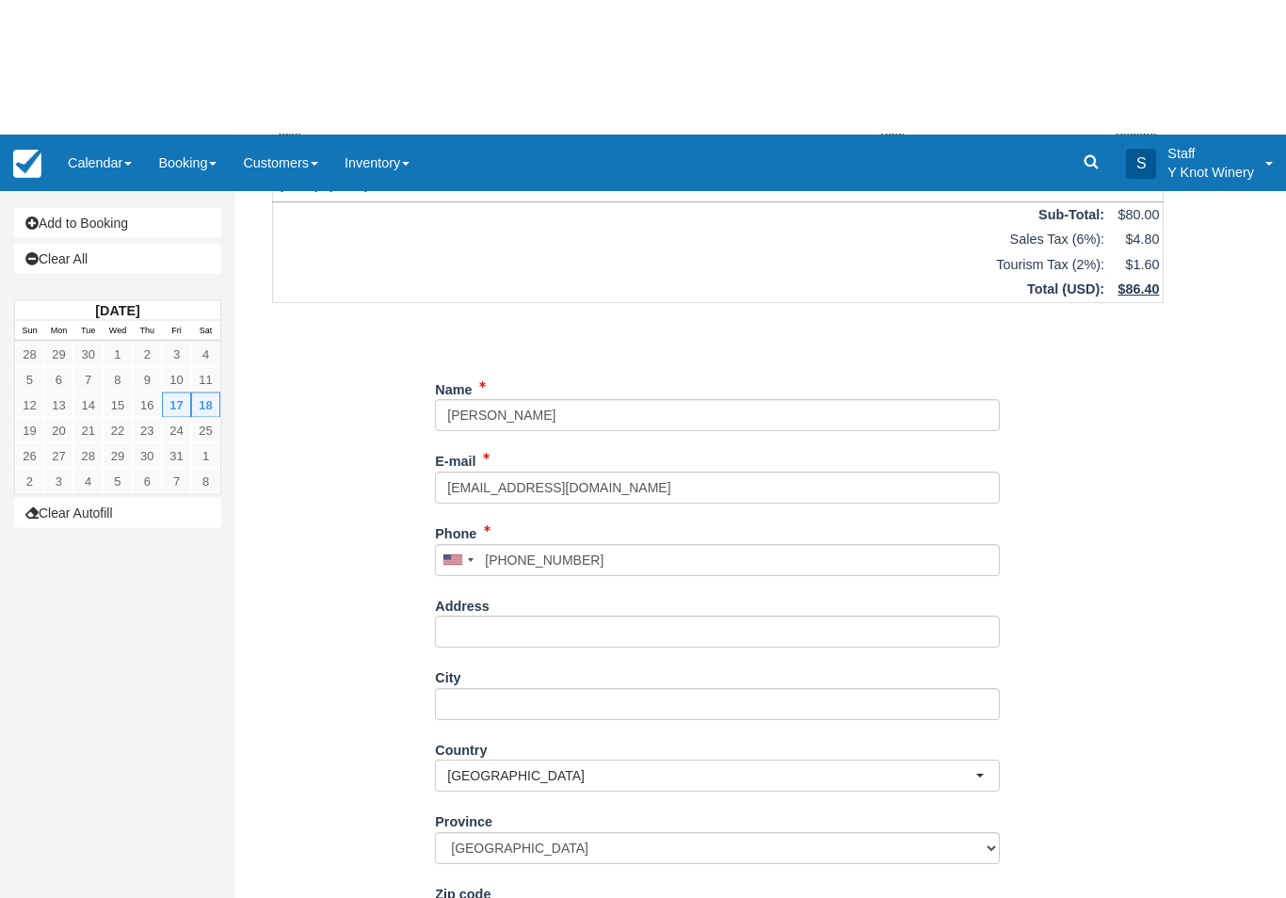
click at [259, 700] on div "Item Rate Amount RV Space 16 ~ 30amp 50x20 feet - NO WINTER WATER [DATE] - [DAT…" at bounding box center [717, 444] width 936 height 923
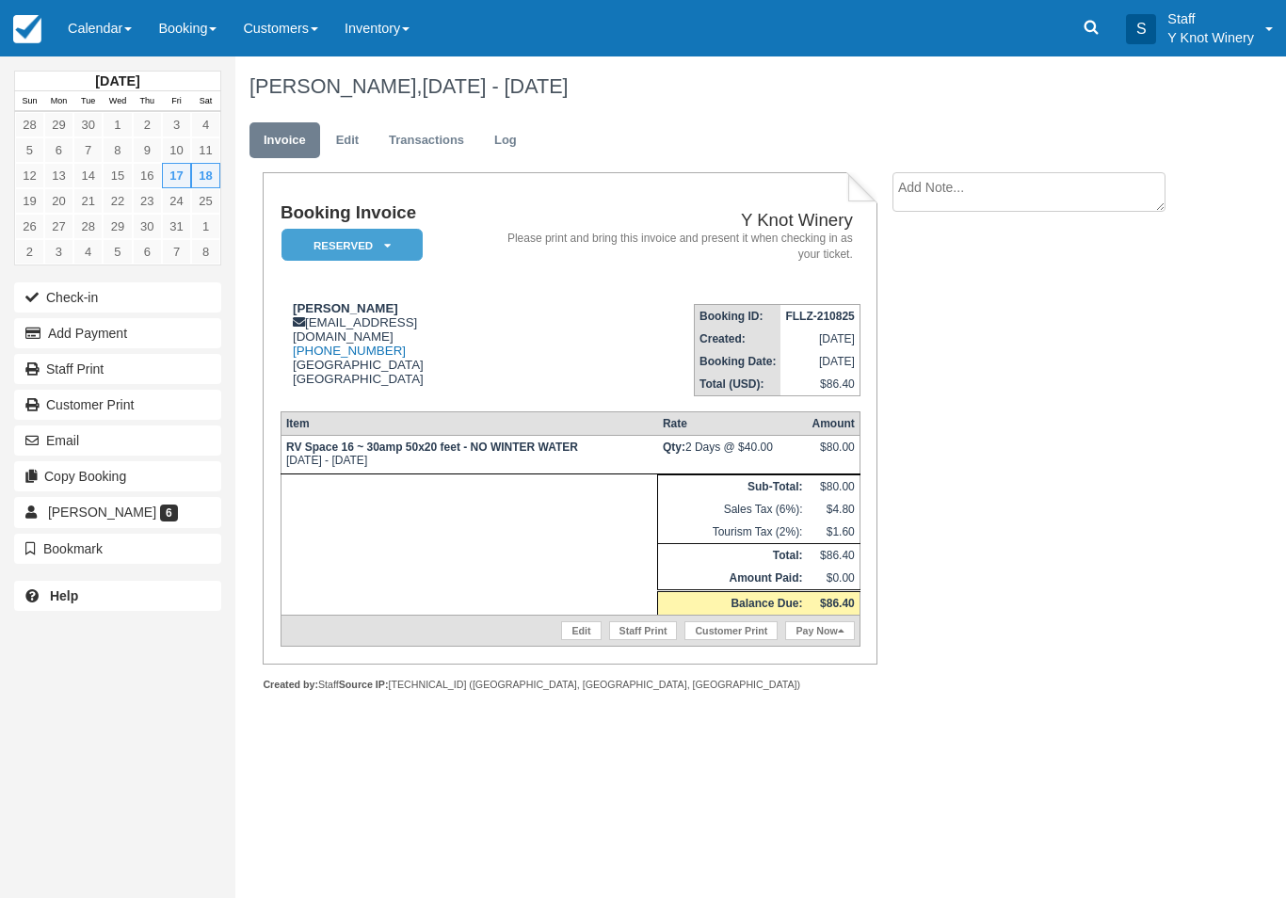
click at [123, 32] on link "Calendar" at bounding box center [100, 28] width 90 height 56
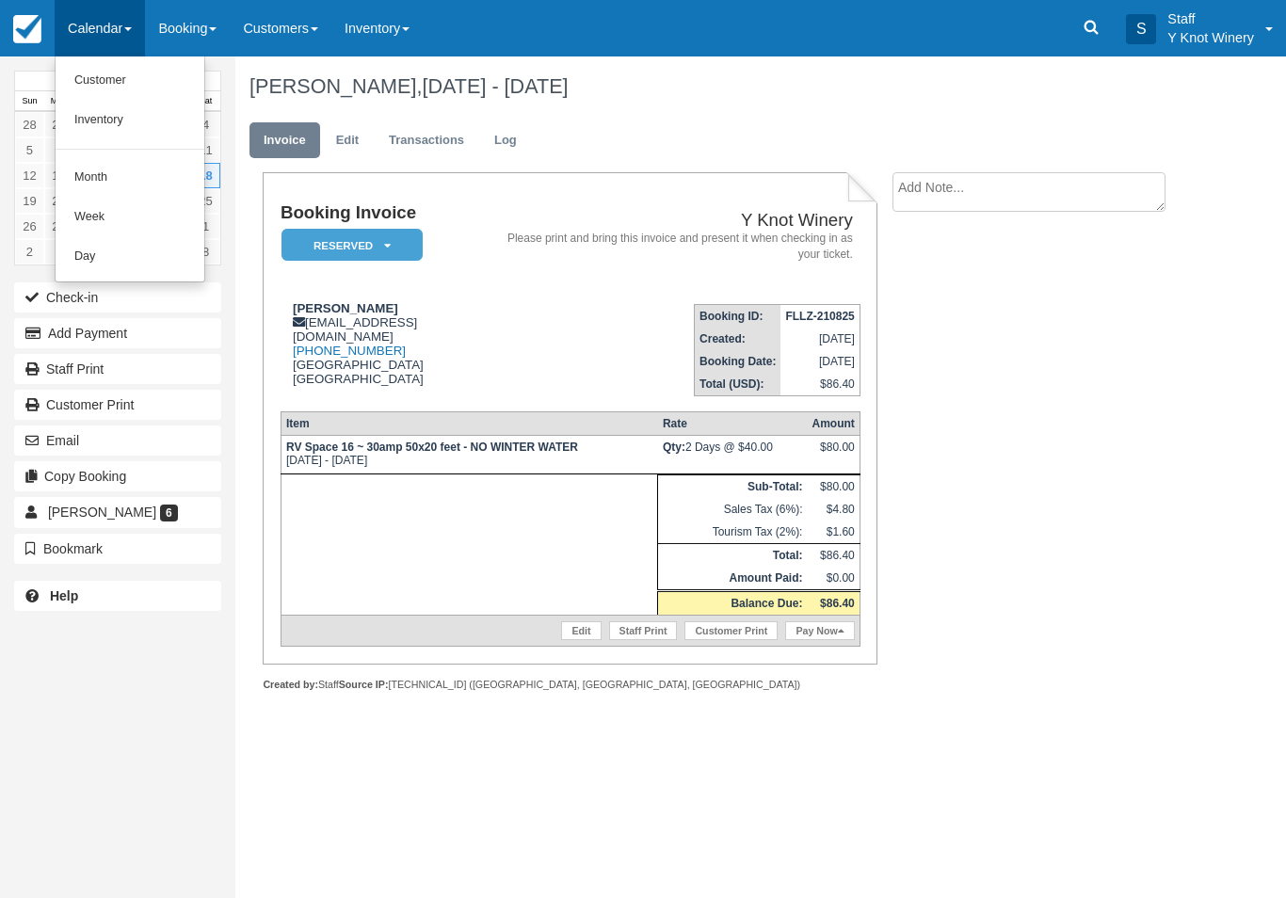
click at [85, 77] on link "Customer" at bounding box center [130, 81] width 149 height 40
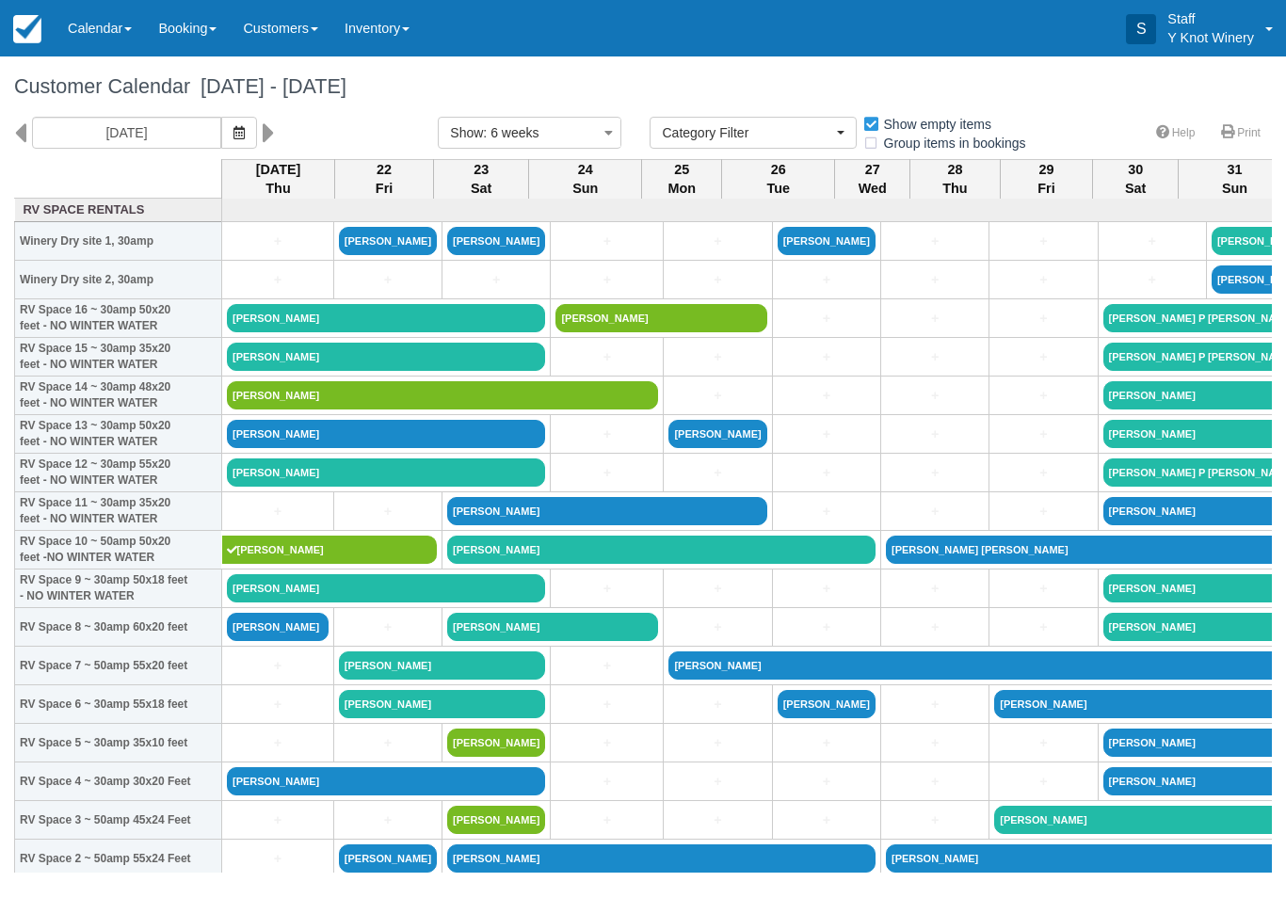
select select
click at [132, 27] on span at bounding box center [128, 29] width 8 height 4
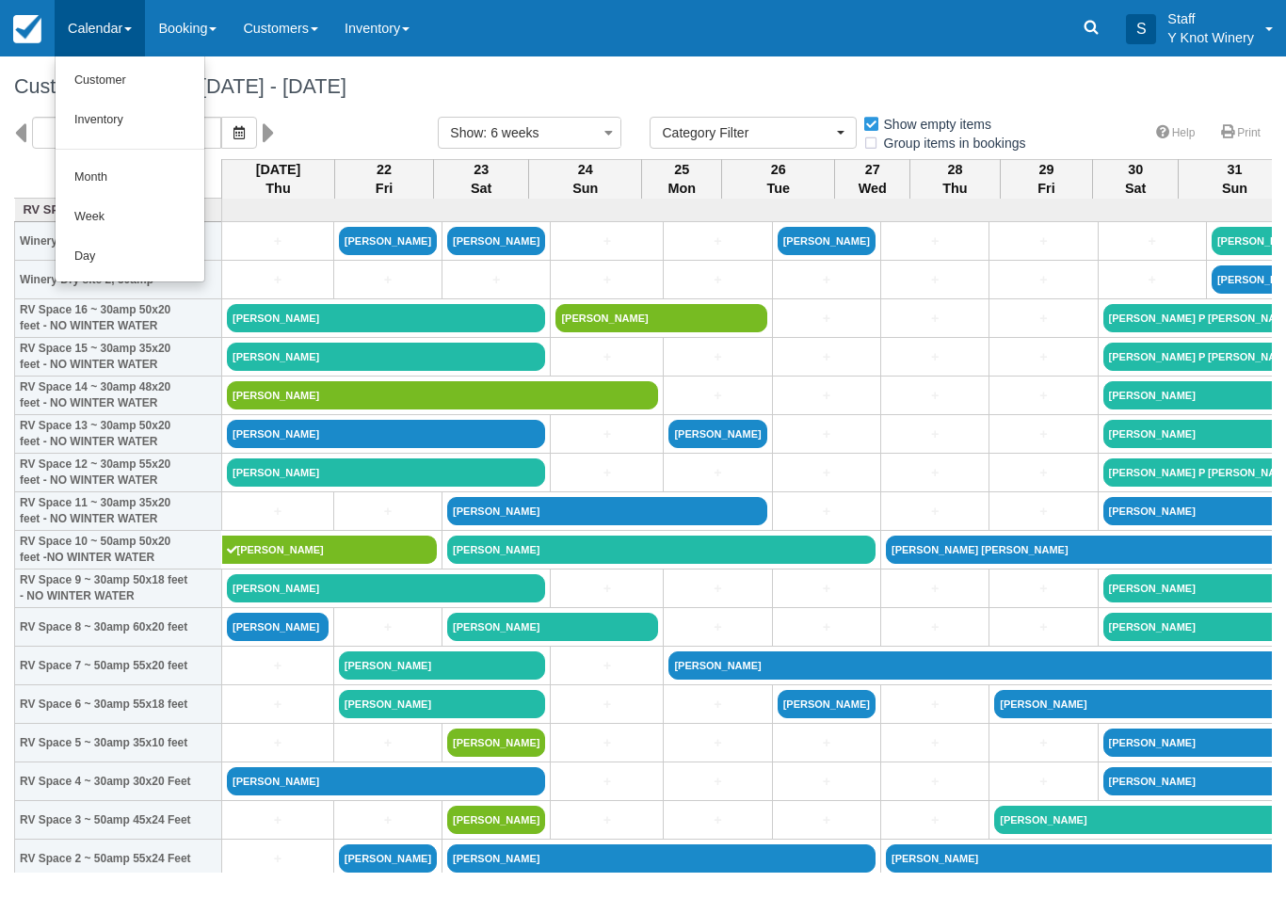
click at [90, 87] on link "Customer" at bounding box center [130, 81] width 149 height 40
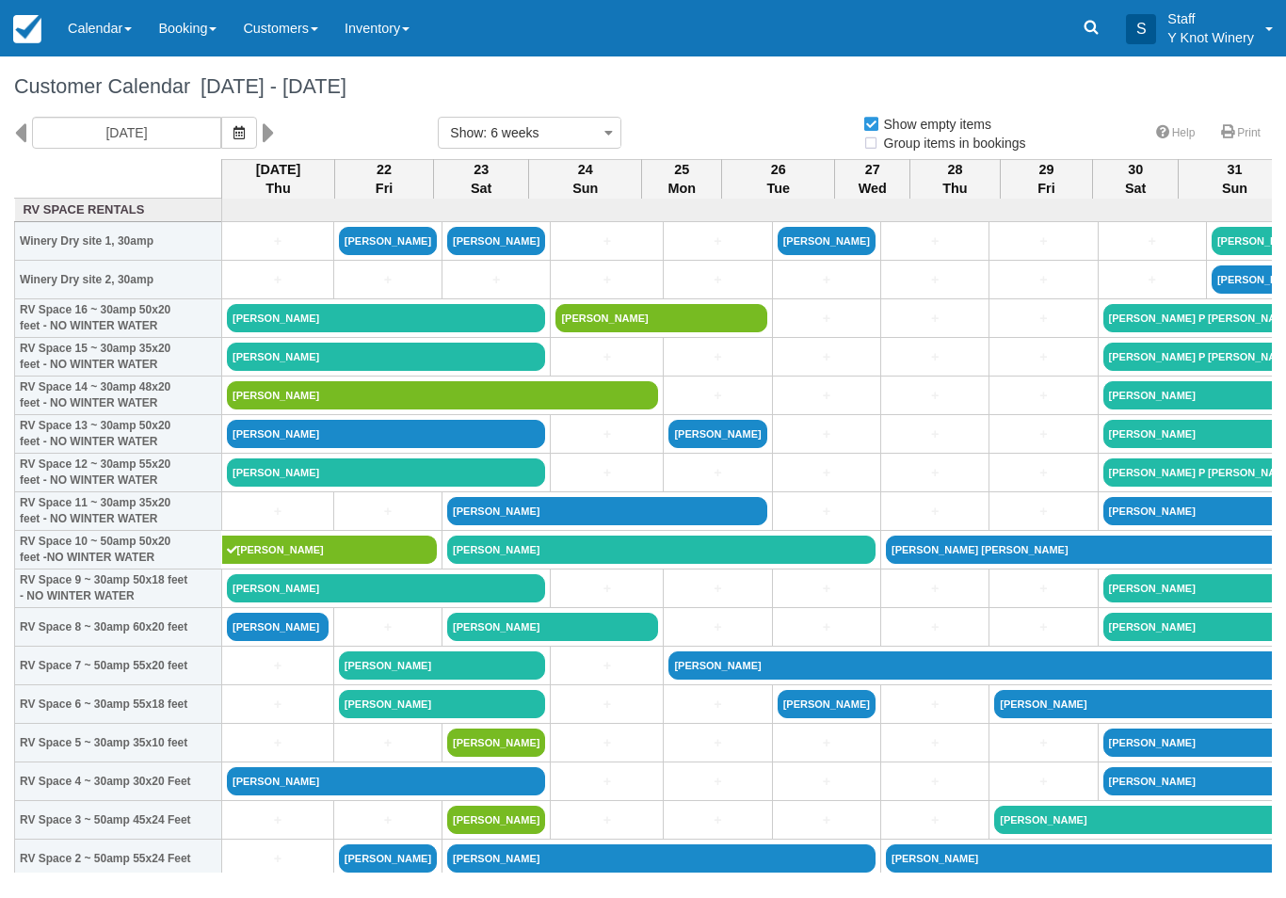
select select
click at [233, 136] on icon "button" at bounding box center [238, 132] width 11 height 13
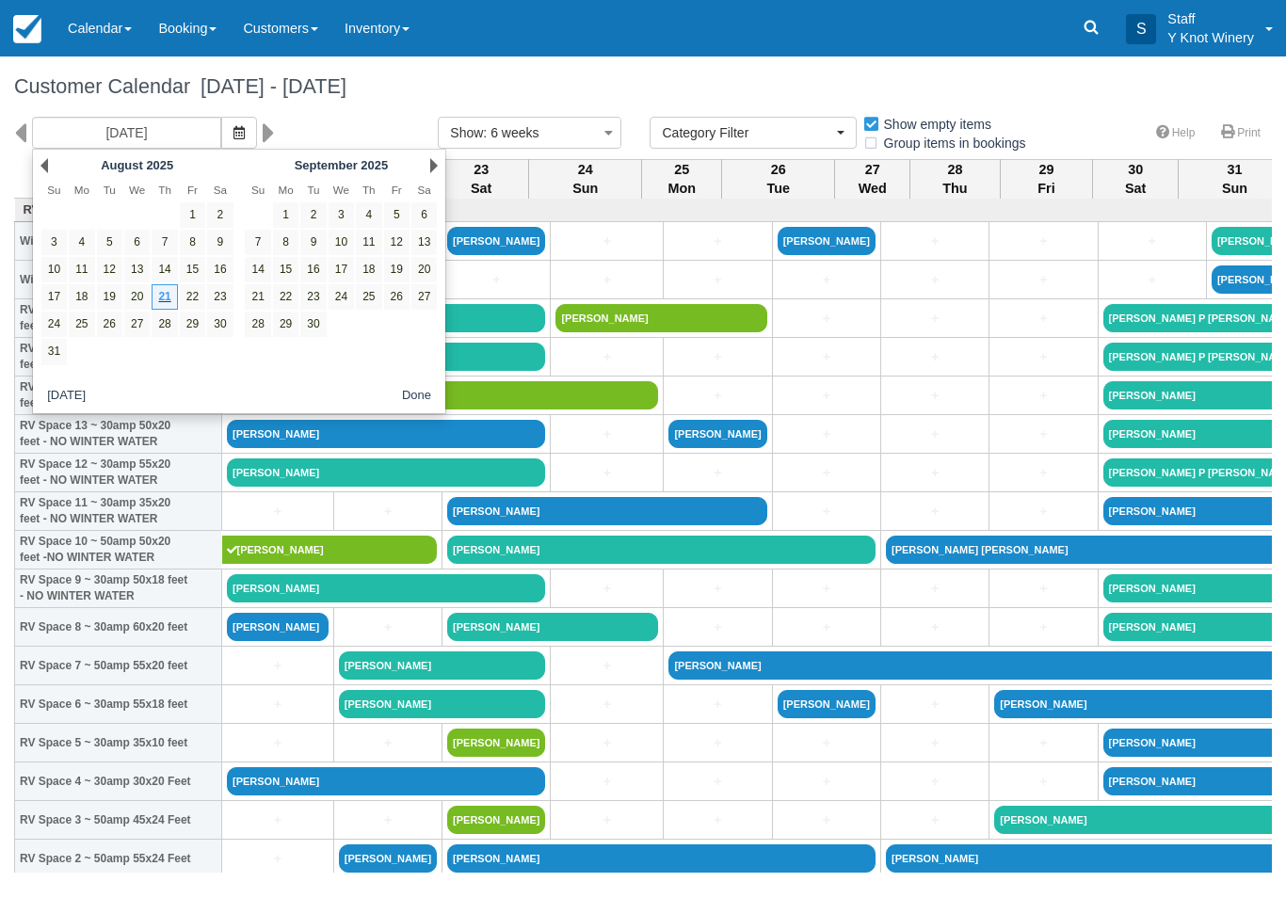
click at [25, 319] on th "RV Space 16 ~ 30amp 50x20 feet - NO WINTER WATER" at bounding box center [118, 318] width 207 height 39
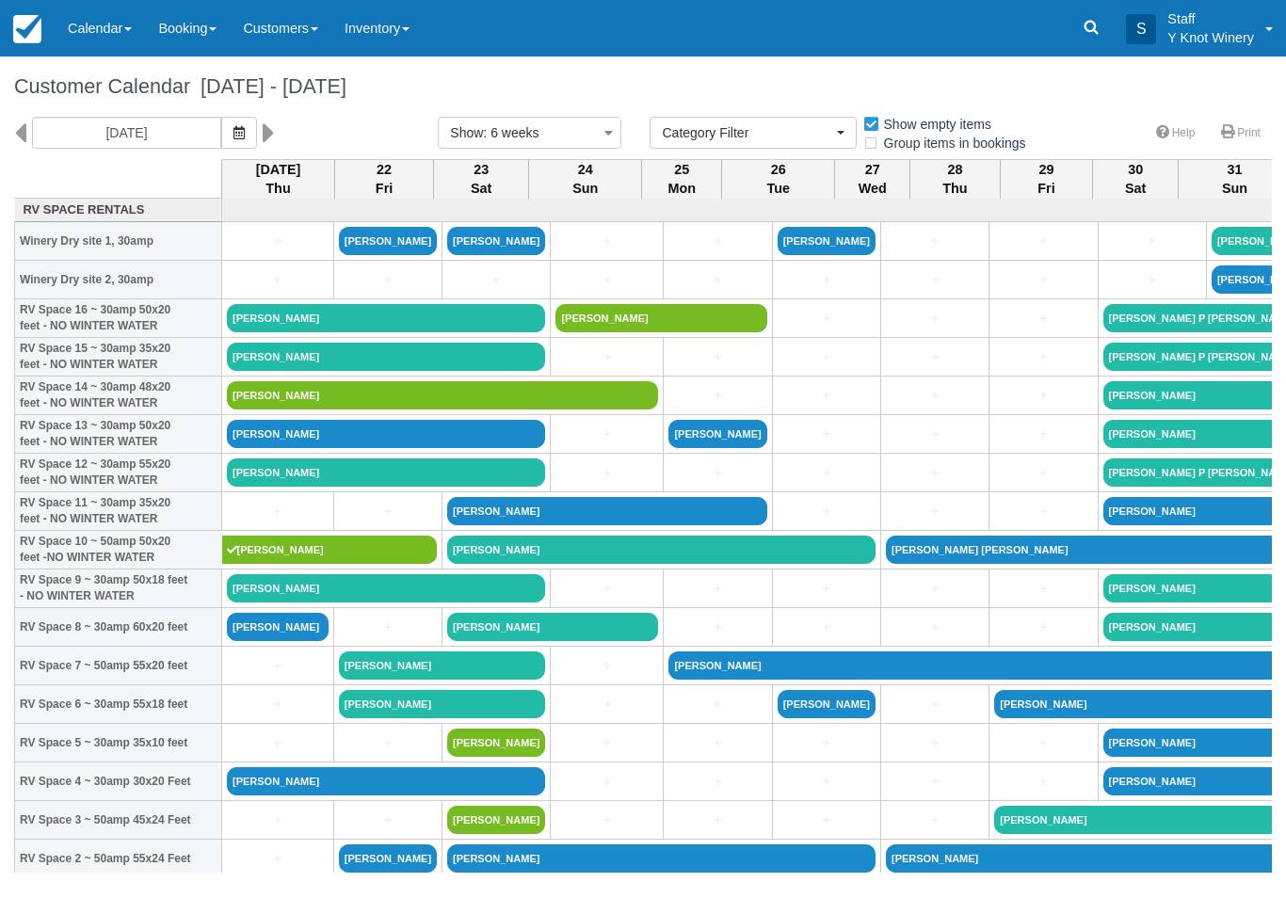
click at [233, 128] on icon "button" at bounding box center [238, 132] width 11 height 13
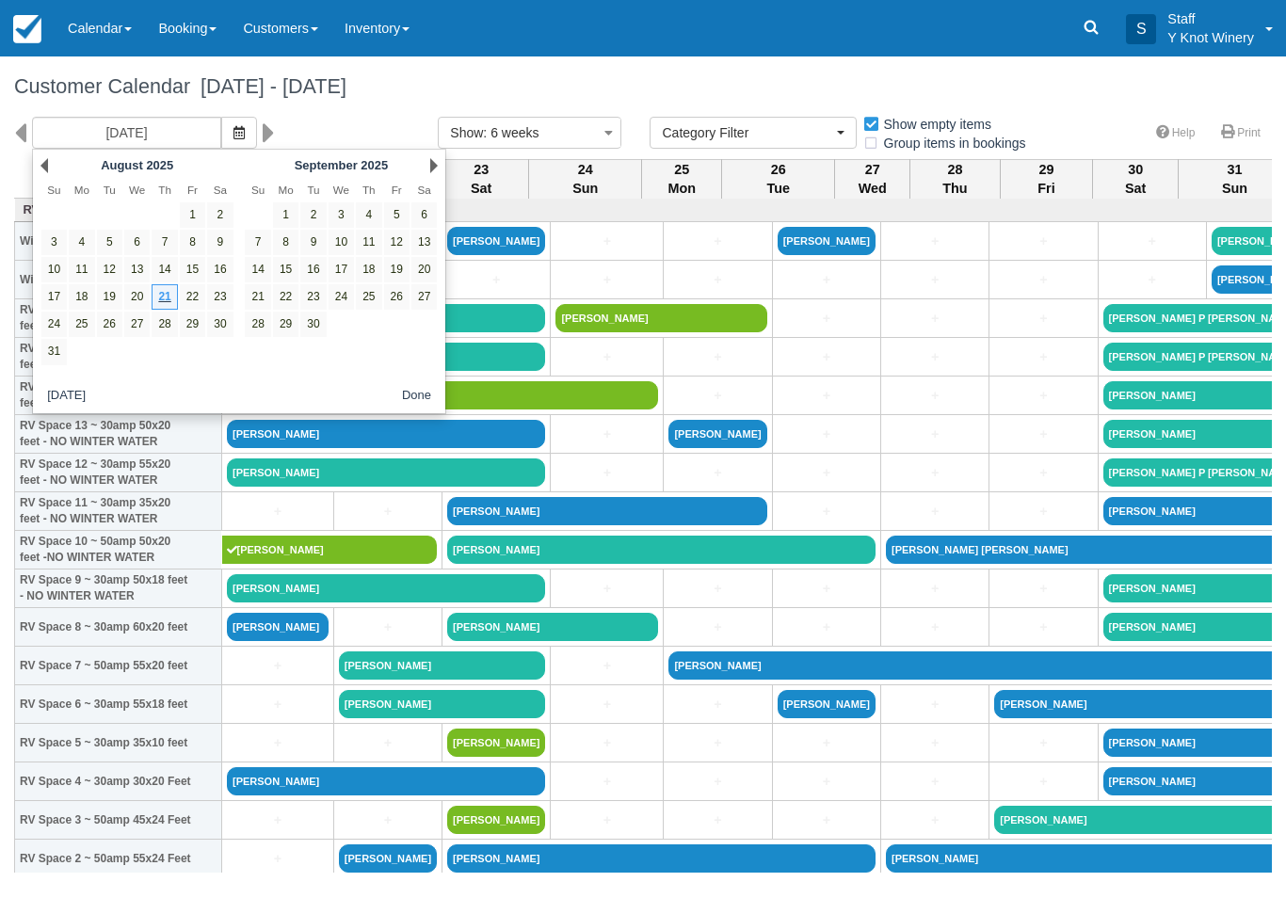
click at [395, 296] on link "26" at bounding box center [396, 296] width 25 height 25
type input "09/26/25"
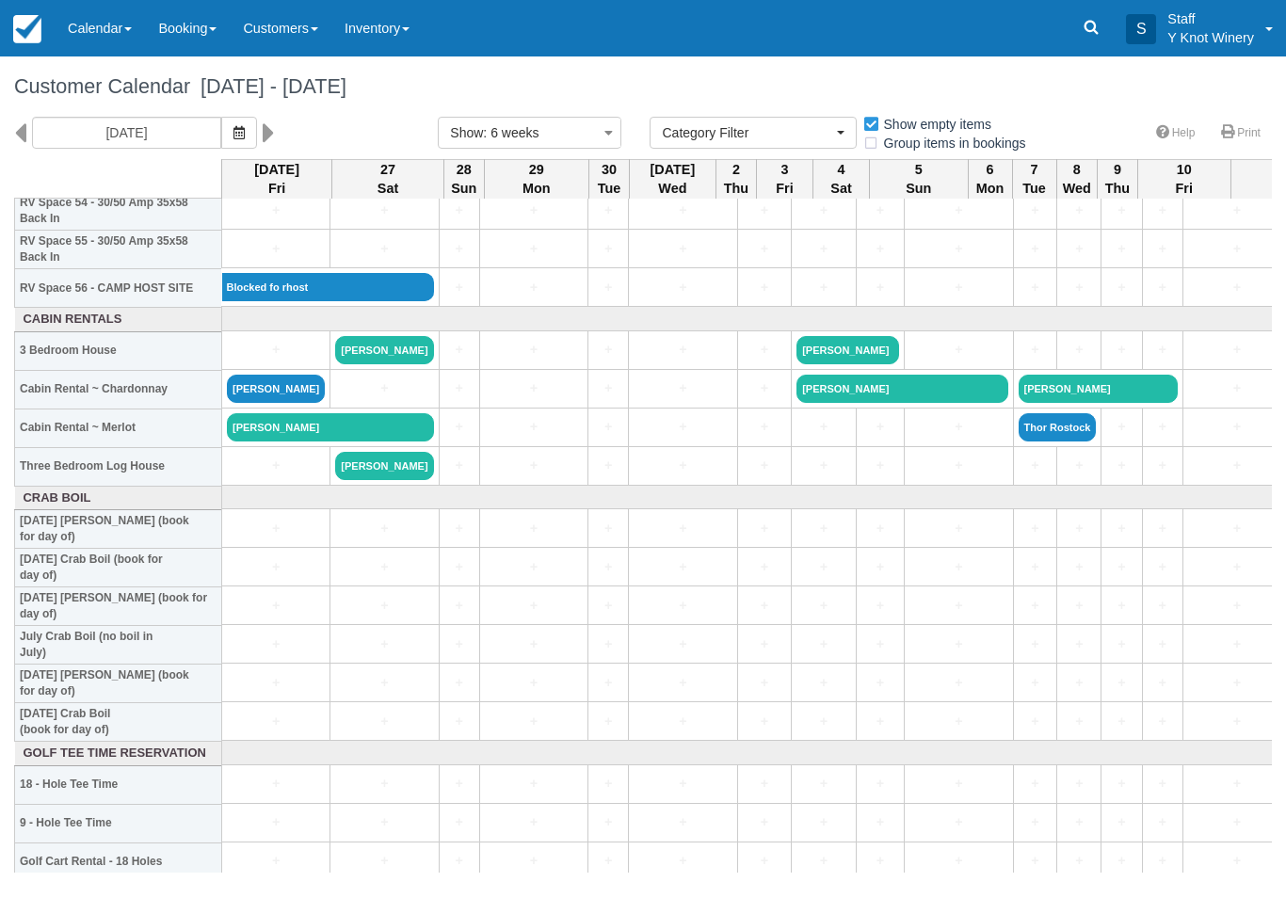
scroll to position [2155, 0]
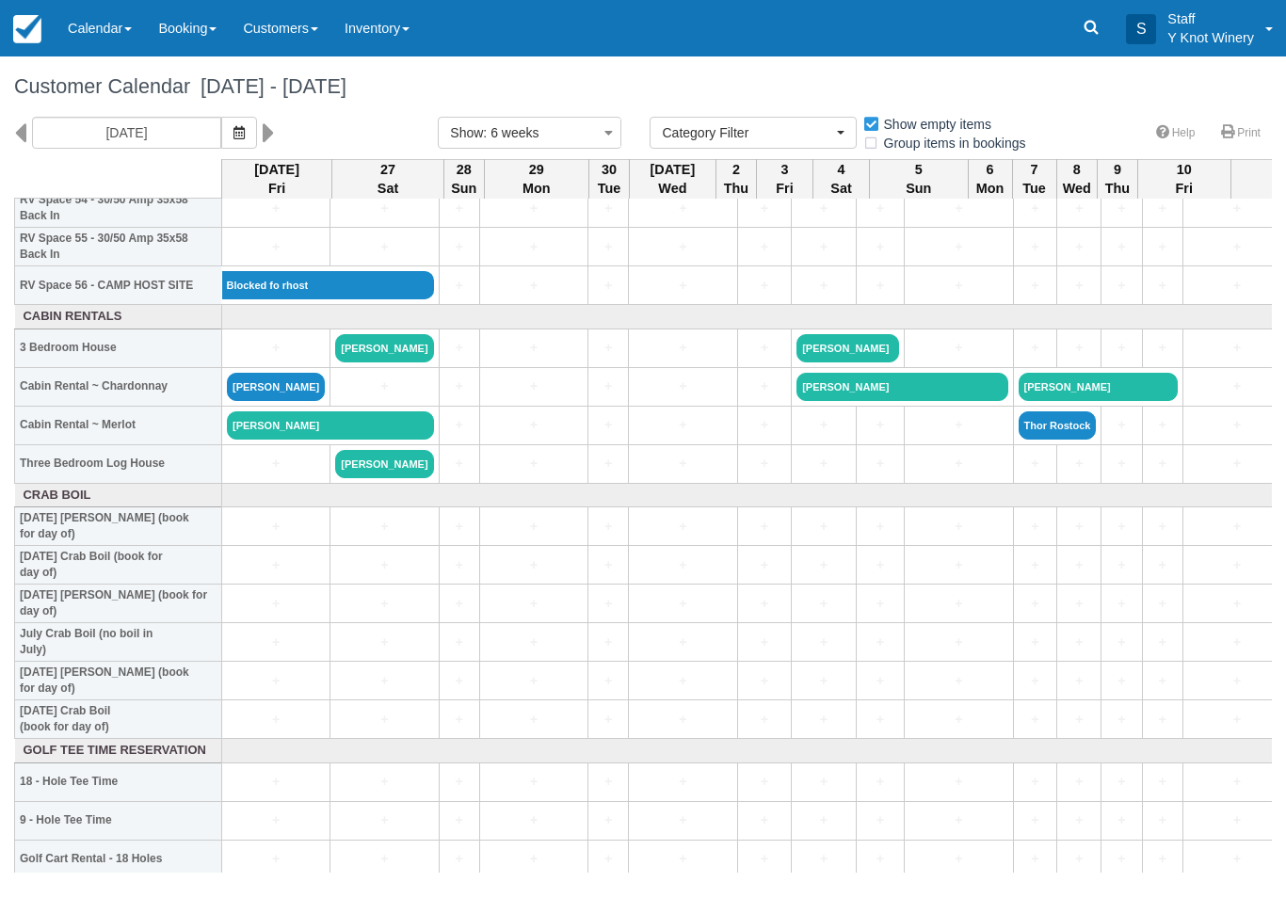
click at [95, 33] on link "Calendar" at bounding box center [100, 28] width 90 height 56
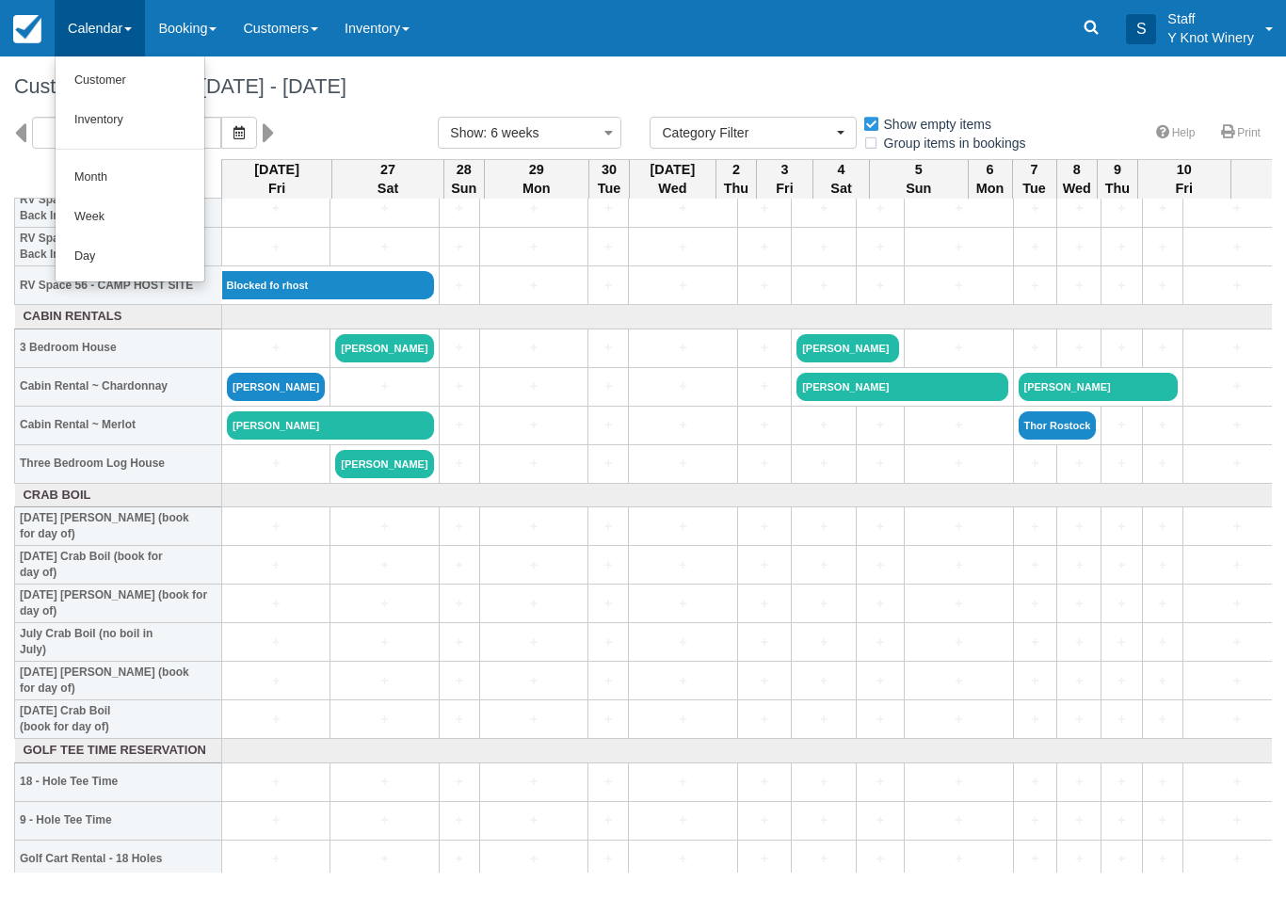
click at [152, 70] on link "Customer" at bounding box center [130, 81] width 149 height 40
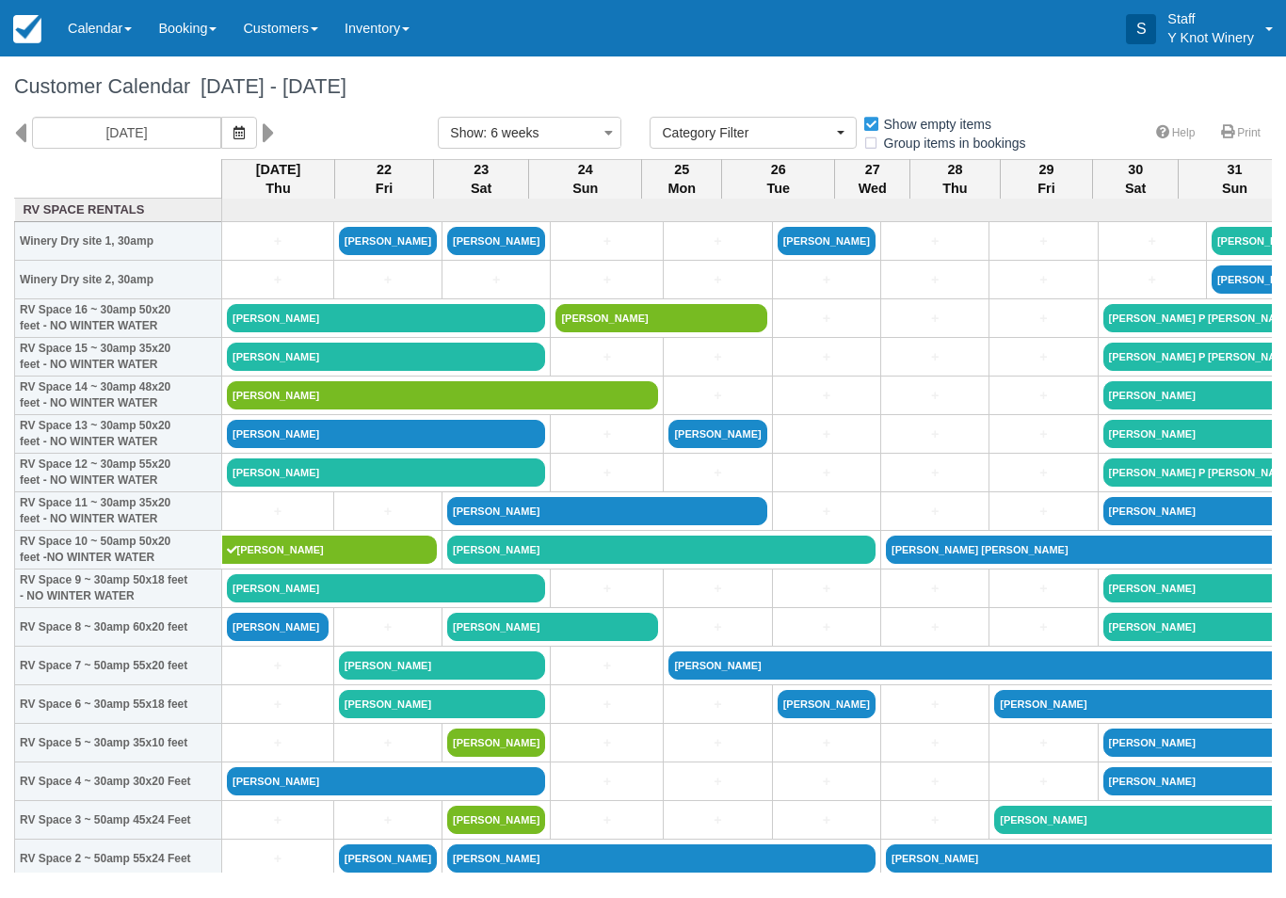
select select
